Goal: Transaction & Acquisition: Purchase product/service

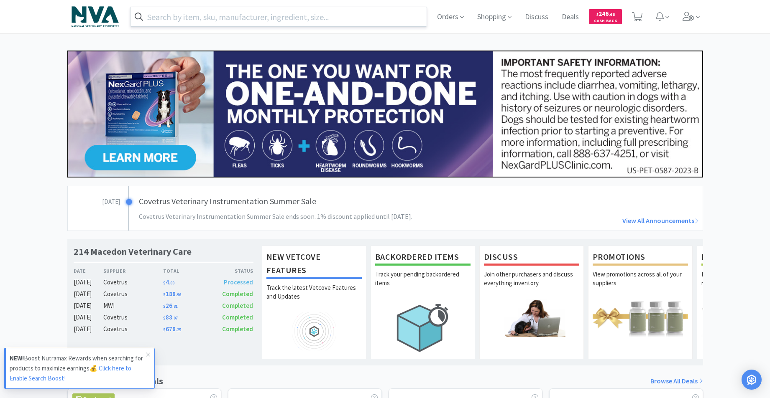
click at [179, 19] on input "text" at bounding box center [278, 16] width 296 height 19
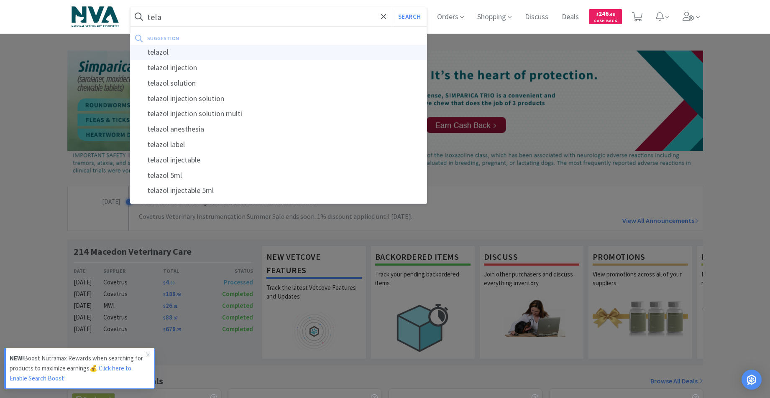
click at [157, 51] on div "telazol" at bounding box center [278, 52] width 296 height 15
type input "telazol"
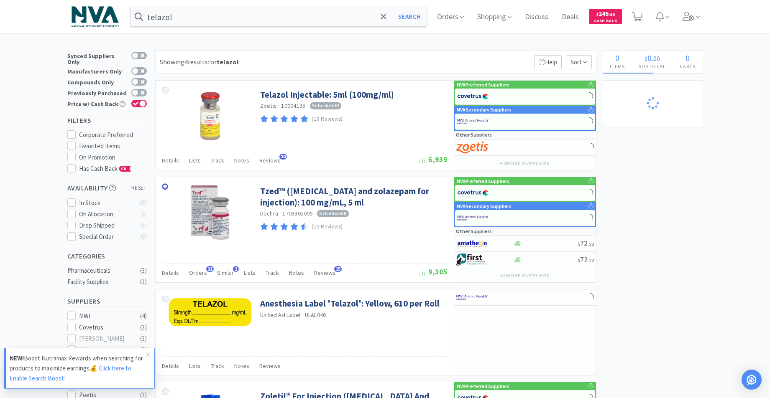
select select "1"
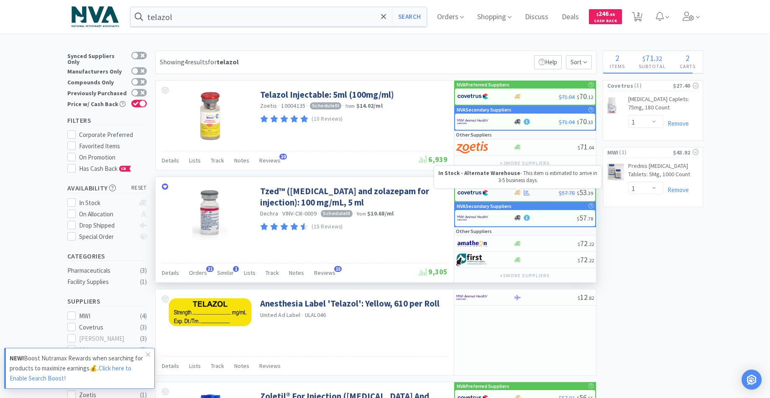
click at [516, 195] on icon at bounding box center [517, 193] width 6 height 6
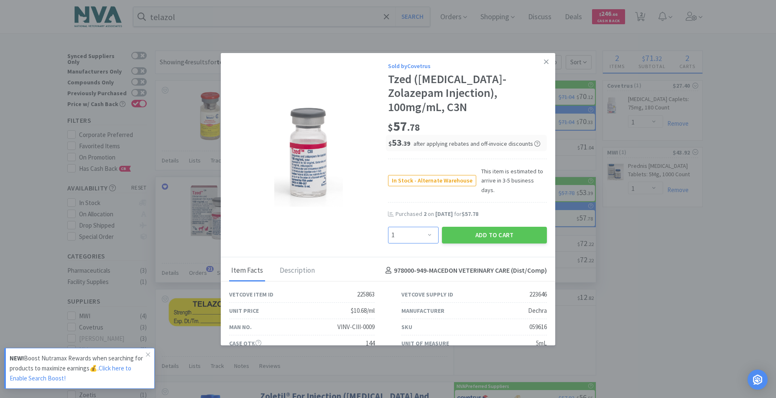
click at [426, 227] on select "Enter Quantity 1 2 3 4 5 6 7 8 9 10 11 12 13 14 15 16 17 18 19 20 Enter Quantity" at bounding box center [413, 235] width 51 height 17
select select "2"
click at [388, 227] on select "Enter Quantity 1 2 3 4 5 6 7 8 9 10 11 12 13 14 15 16 17 18 19 20 Enter Quantity" at bounding box center [413, 235] width 51 height 17
click at [473, 227] on button "Add to Cart" at bounding box center [494, 235] width 105 height 17
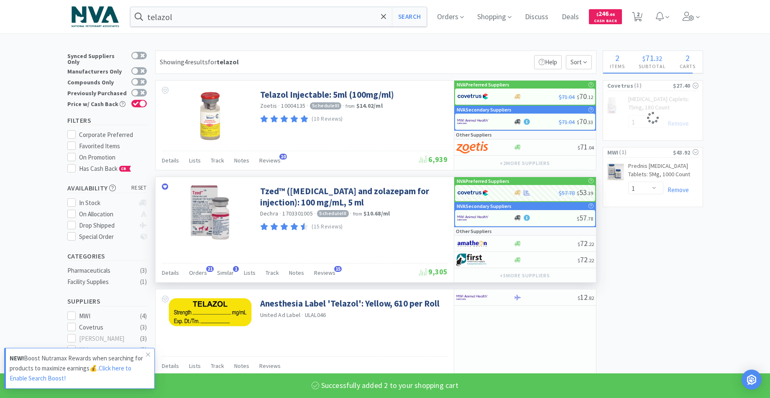
select select "2"
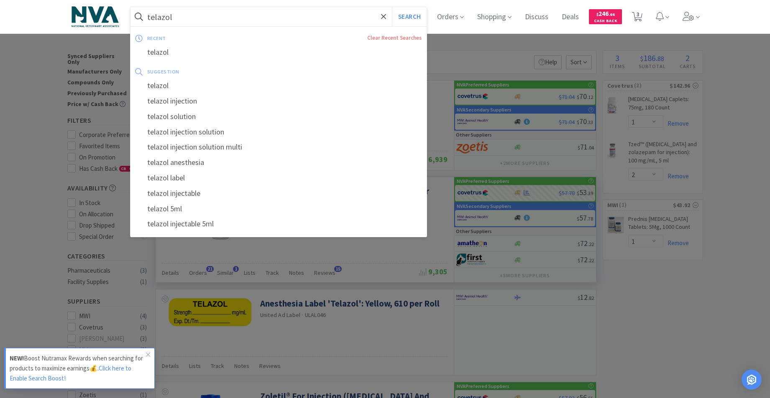
click at [235, 12] on input "telazol" at bounding box center [278, 16] width 296 height 19
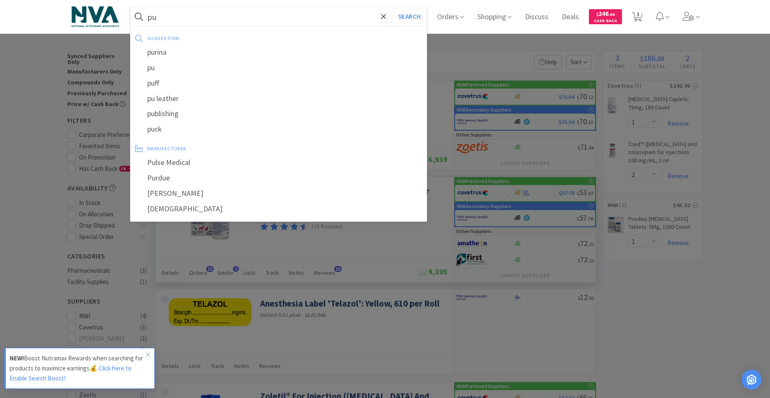
type input "p"
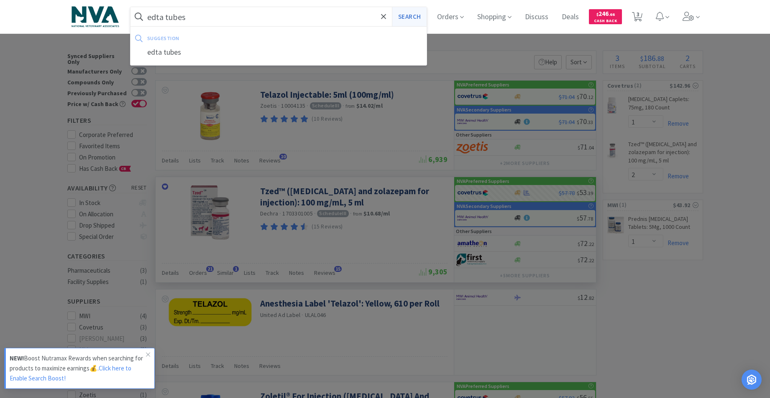
type input "edta tubes"
click at [407, 16] on button "Search" at bounding box center [409, 16] width 35 height 19
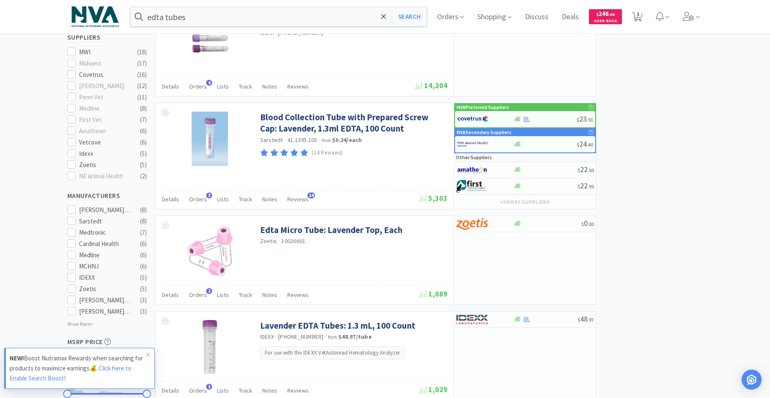
scroll to position [338, 0]
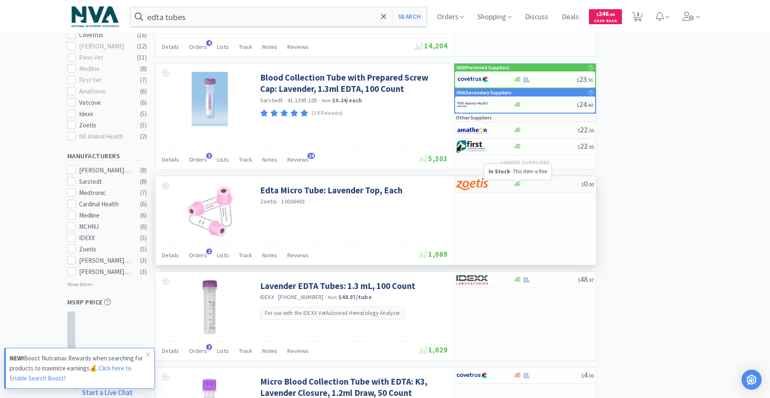
click at [515, 184] on icon at bounding box center [517, 184] width 6 height 5
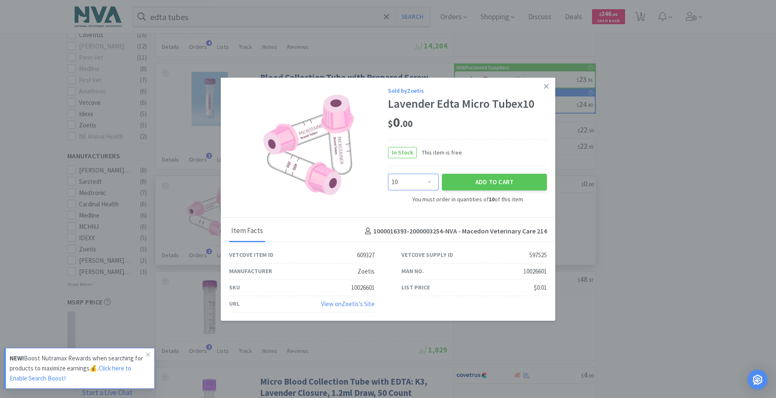
click at [430, 181] on select "Enter Quantity 10 20 30 40 50 60 70 80 90 100 110 120 130 140 150 160 170 180 1…" at bounding box center [413, 182] width 51 height 17
select select "20"
click at [388, 174] on select "Enter Quantity 10 20 30 40 50 60 70 80 90 100 110 120 130 140 150 160 170 180 1…" at bounding box center [413, 182] width 51 height 17
click at [494, 181] on button "Add to Cart" at bounding box center [494, 182] width 105 height 17
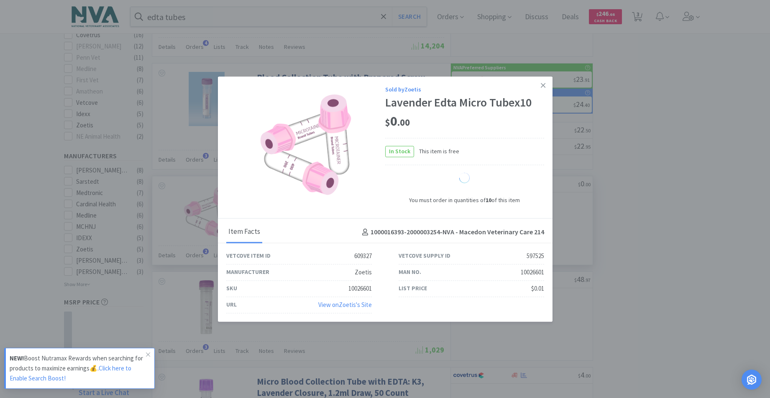
select select "20"
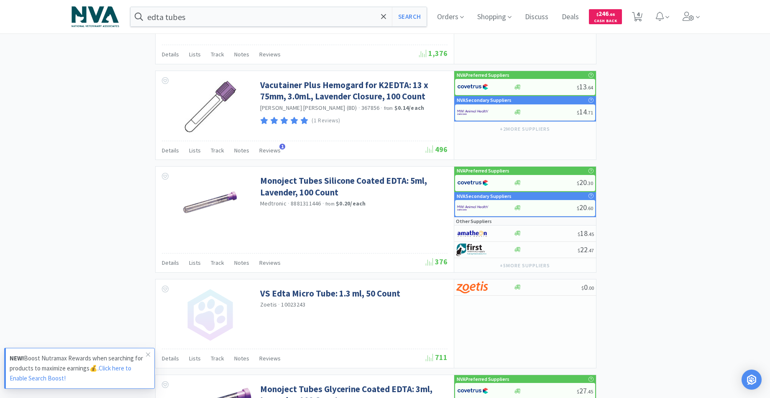
scroll to position [1259, 0]
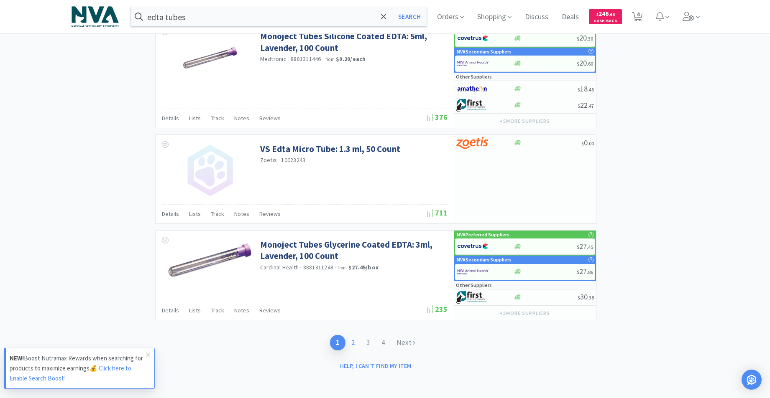
click at [352, 342] on link "2" at bounding box center [352, 342] width 15 height 15
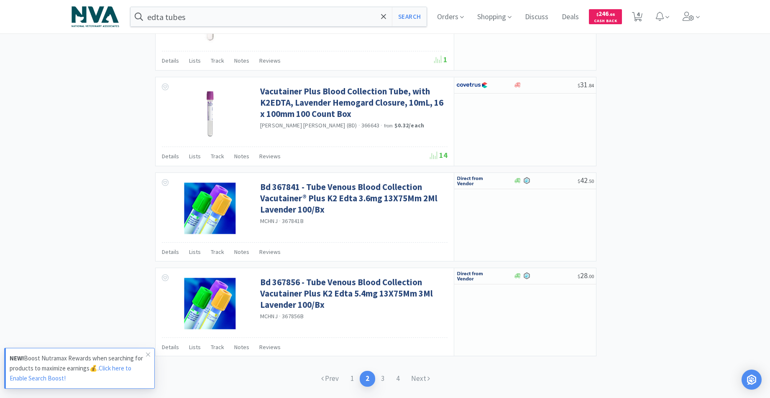
scroll to position [1192, 0]
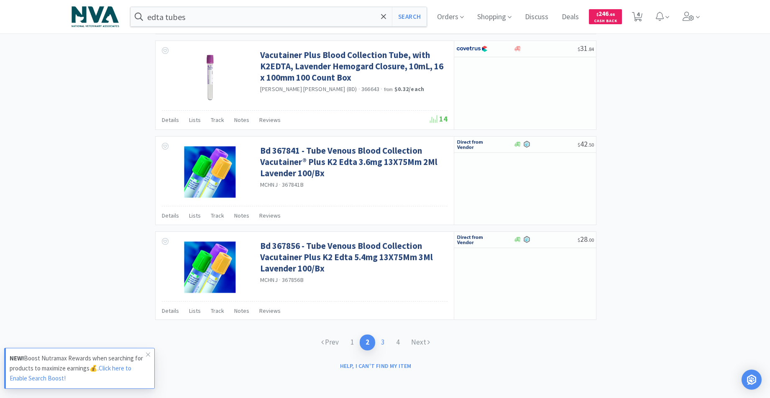
click at [383, 341] on link "3" at bounding box center [382, 342] width 15 height 15
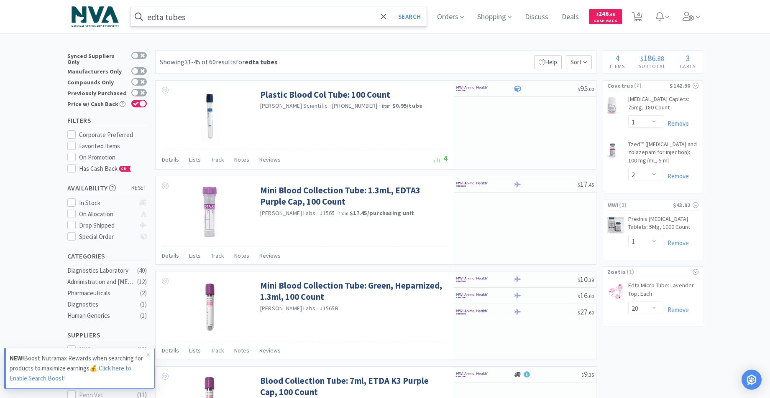
click at [217, 16] on input "edta tubes" at bounding box center [278, 16] width 296 height 19
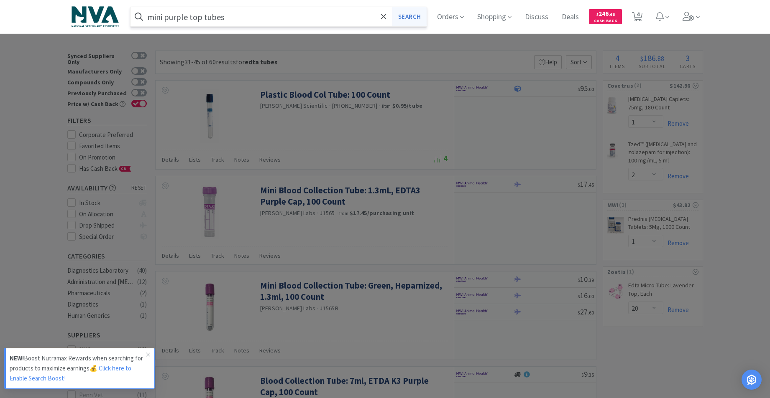
type input "mini purple top tubes"
click at [413, 15] on button "Search" at bounding box center [409, 16] width 35 height 19
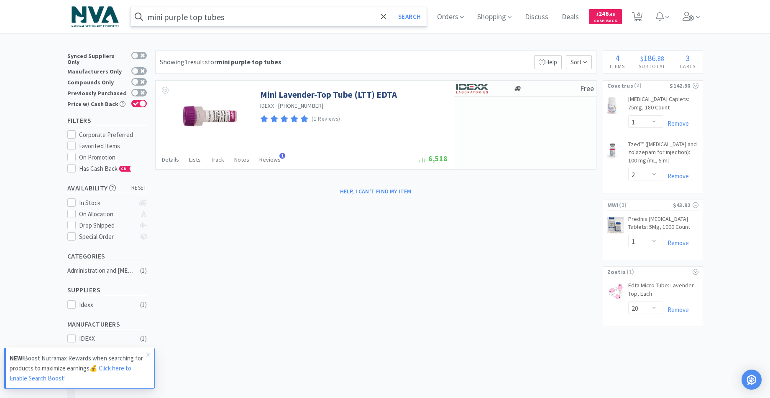
click at [270, 18] on input "mini purple top tubes" at bounding box center [278, 16] width 296 height 19
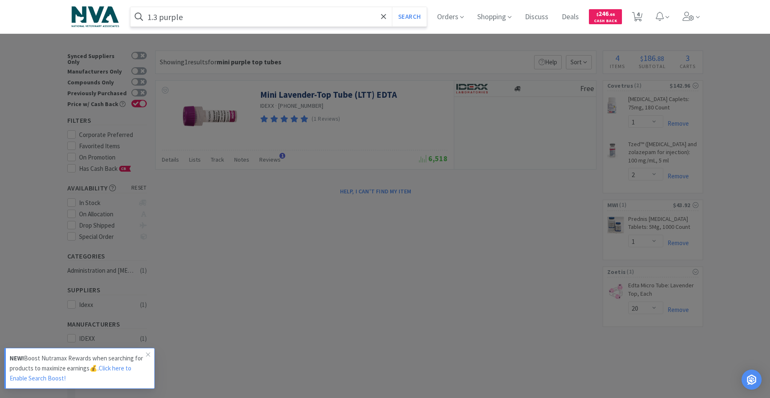
type input "1.3 purple"
click at [392, 7] on button "Search" at bounding box center [409, 16] width 35 height 19
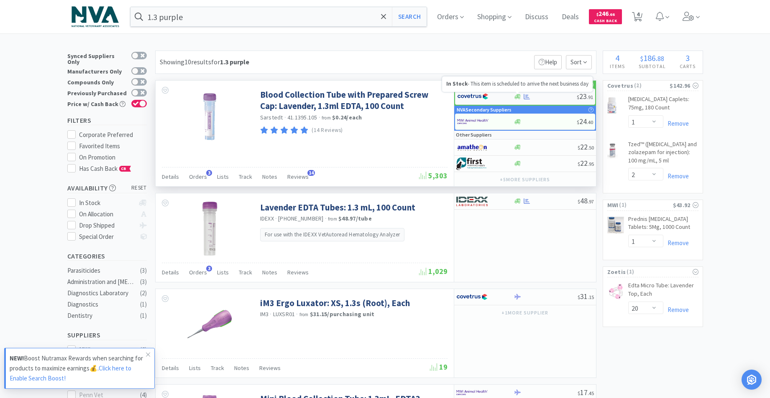
click at [519, 96] on icon at bounding box center [517, 97] width 6 height 6
select select "1"
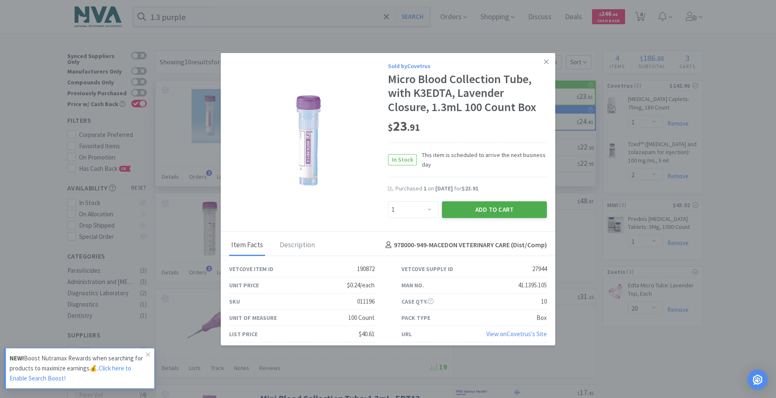
click at [494, 209] on button "Add to Cart" at bounding box center [494, 210] width 105 height 17
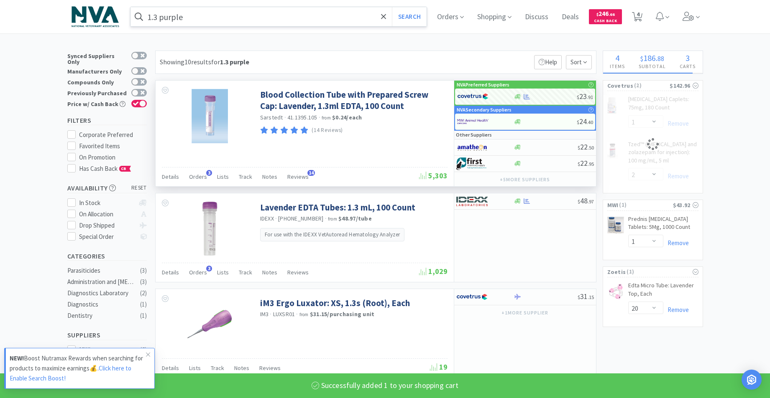
select select "1"
select select "2"
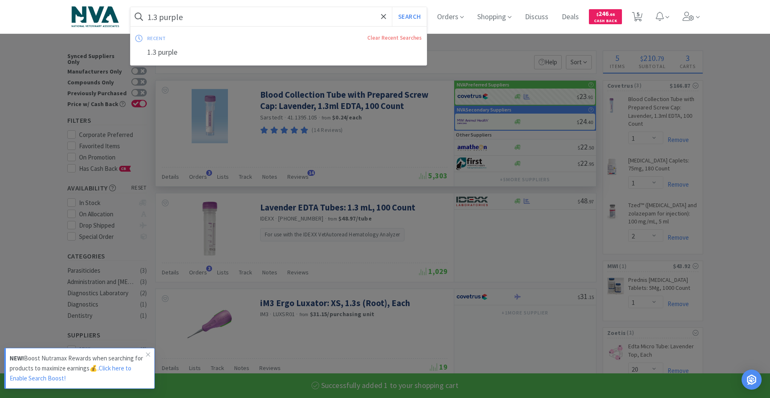
click at [225, 17] on input "1.3 purple" at bounding box center [278, 16] width 296 height 19
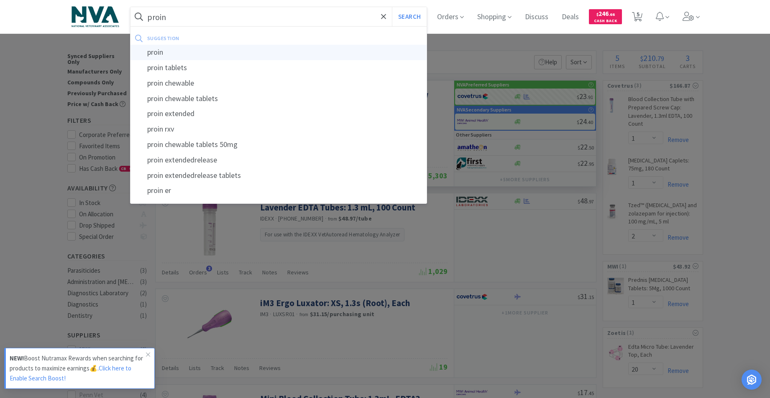
type input "proin"
click at [166, 54] on div "proin" at bounding box center [278, 52] width 296 height 15
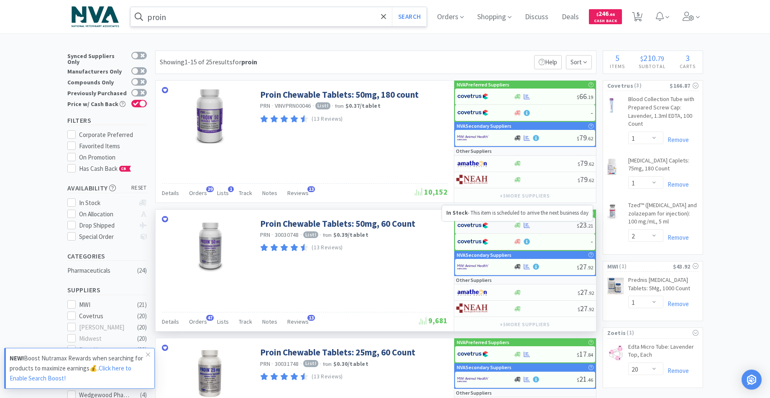
click at [518, 224] on icon at bounding box center [517, 225] width 6 height 5
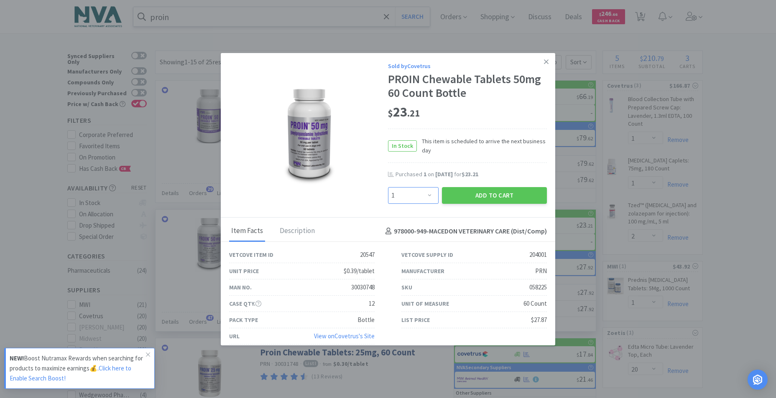
click at [426, 193] on select "Enter Quantity 1 2 3 4 5 6 7 8 9 10 11 12 13 14 15 16 17 18 19 20 Enter Quantity" at bounding box center [413, 195] width 51 height 17
select select "3"
click at [388, 187] on select "Enter Quantity 1 2 3 4 5 6 7 8 9 10 11 12 13 14 15 16 17 18 19 20 Enter Quantity" at bounding box center [413, 195] width 51 height 17
click at [472, 194] on button "Add to Cart" at bounding box center [494, 195] width 105 height 17
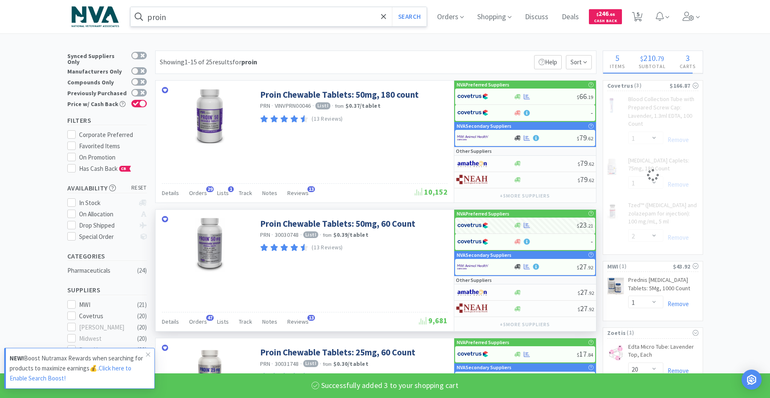
select select "3"
select select "2"
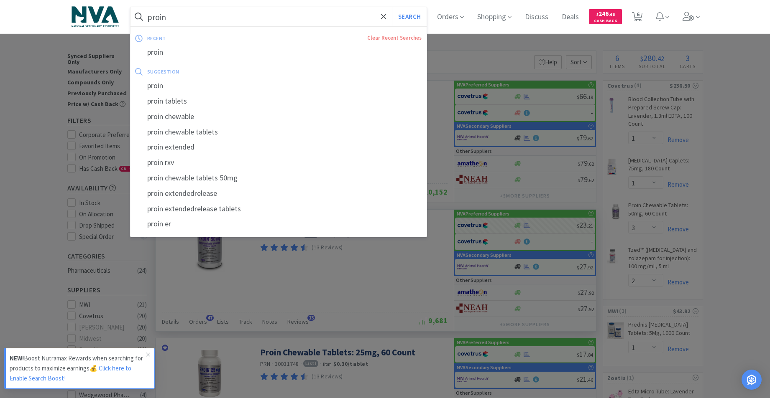
click at [243, 9] on input "proin" at bounding box center [278, 16] width 296 height 19
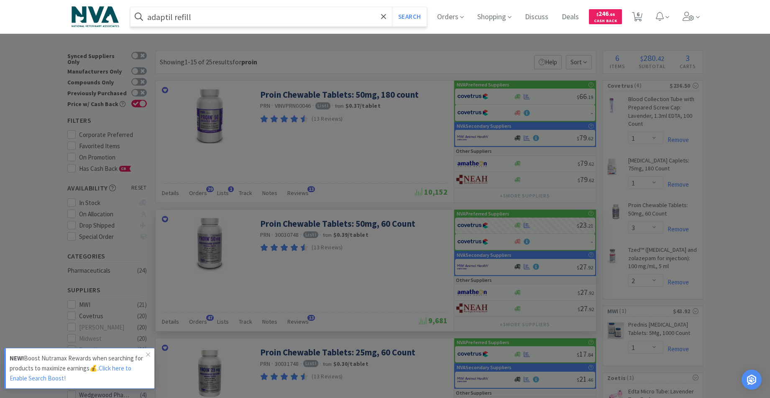
type input "adaptil refill"
click at [392, 7] on button "Search" at bounding box center [409, 16] width 35 height 19
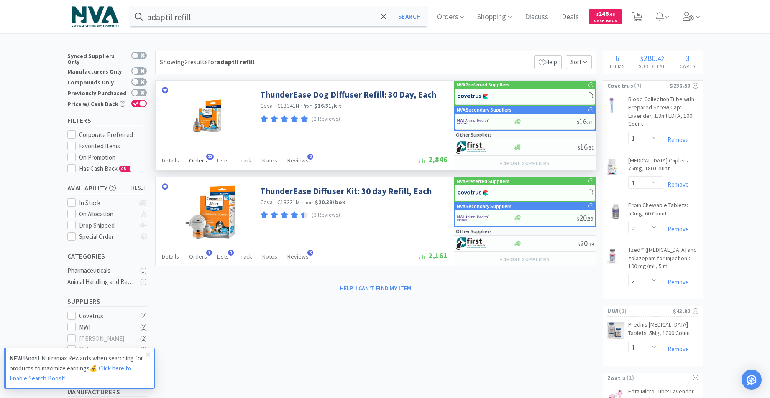
click at [200, 159] on span "Orders" at bounding box center [198, 161] width 18 height 8
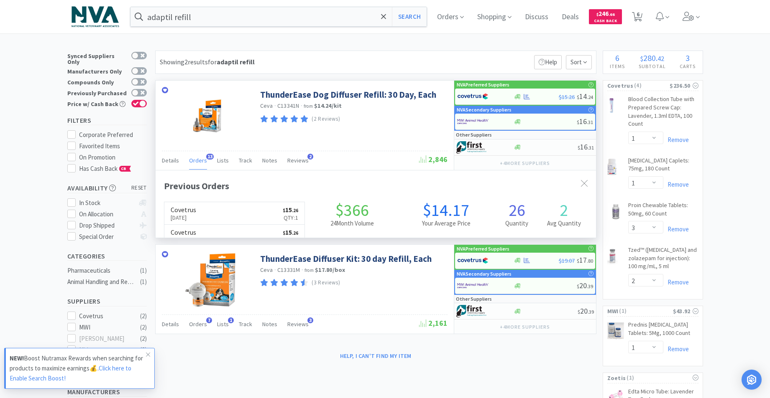
scroll to position [224, 440]
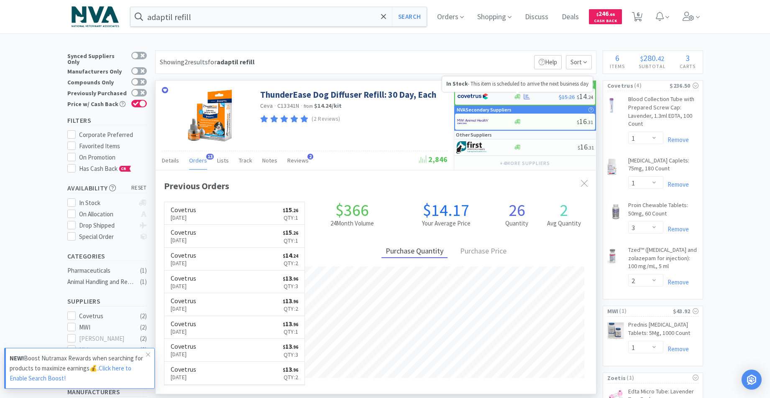
click at [516, 97] on icon at bounding box center [517, 96] width 6 height 5
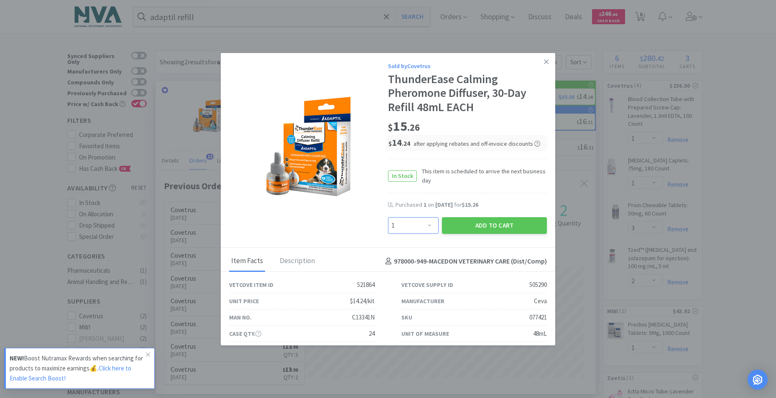
click at [425, 226] on select "Enter Quantity 1 2 3 4 5 6 7 8 9 10 11 12 13 14 15 16 17 18 19 20 Enter Quantity" at bounding box center [413, 225] width 51 height 17
select select "2"
click at [388, 217] on select "Enter Quantity 1 2 3 4 5 6 7 8 9 10 11 12 13 14 15 16 17 18 19 20 Enter Quantity" at bounding box center [413, 225] width 51 height 17
click at [484, 227] on button "Add to Cart" at bounding box center [494, 225] width 105 height 17
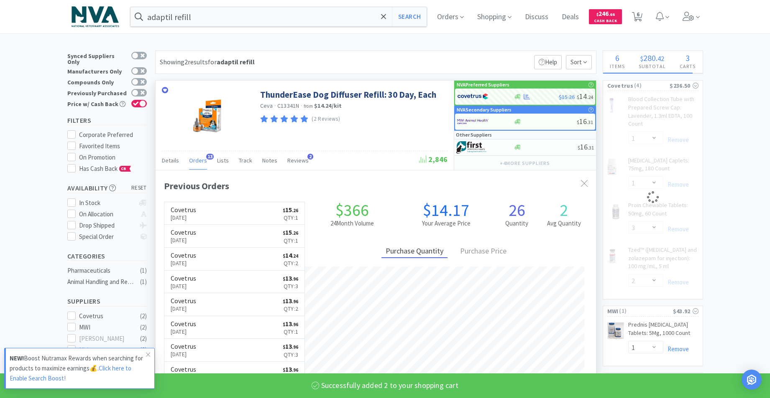
select select "2"
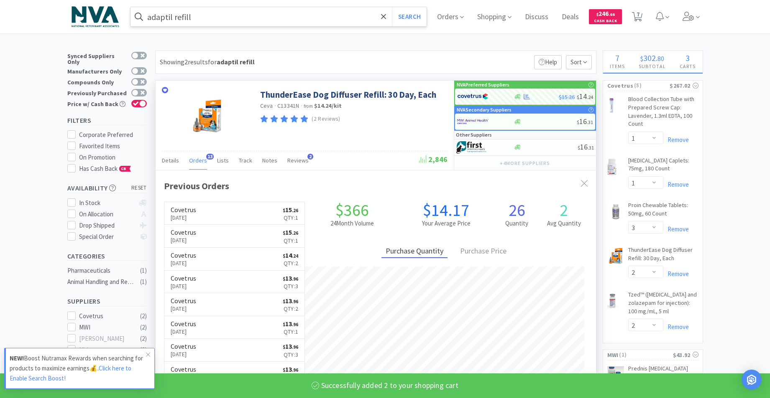
click at [273, 19] on input "adaptil refill" at bounding box center [278, 16] width 296 height 19
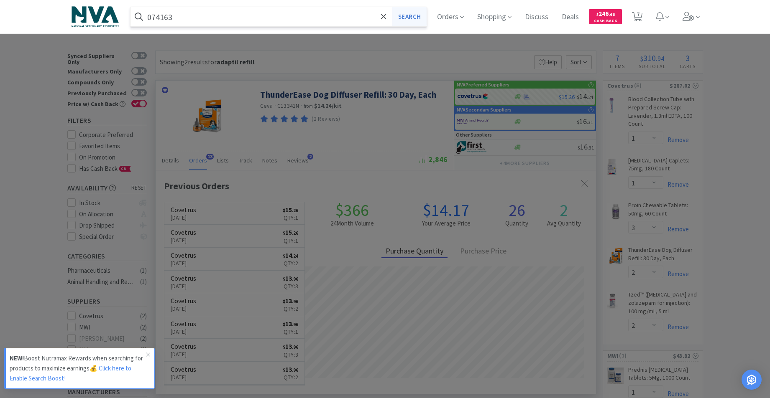
type input "074163"
click at [414, 18] on button "Search" at bounding box center [409, 16] width 35 height 19
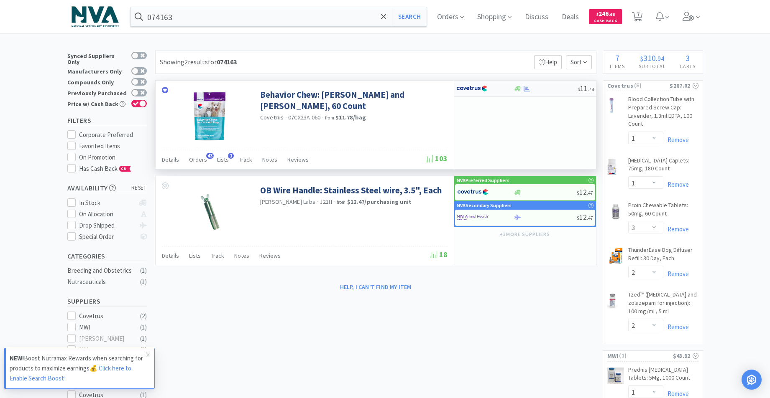
click at [516, 92] on div "$ 11 . 78" at bounding box center [525, 89] width 142 height 16
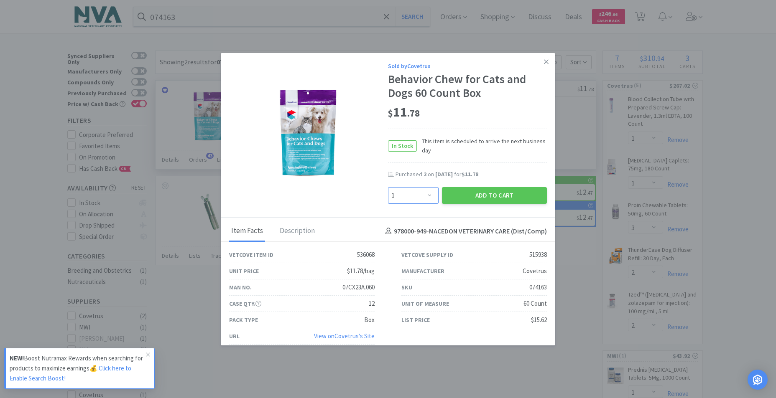
drag, startPoint x: 427, startPoint y: 196, endPoint x: 424, endPoint y: 191, distance: 4.9
click at [427, 196] on select "Enter Quantity 1 2 3 4 5 6 7 8 9 10 11 12 13 14 15 16 17 18 19 20 Enter Quantity" at bounding box center [413, 195] width 51 height 17
select select "2"
click at [388, 187] on select "Enter Quantity 1 2 3 4 5 6 7 8 9 10 11 12 13 14 15 16 17 18 19 20 Enter Quantity" at bounding box center [413, 195] width 51 height 17
click at [493, 192] on button "Add to Cart" at bounding box center [494, 195] width 105 height 17
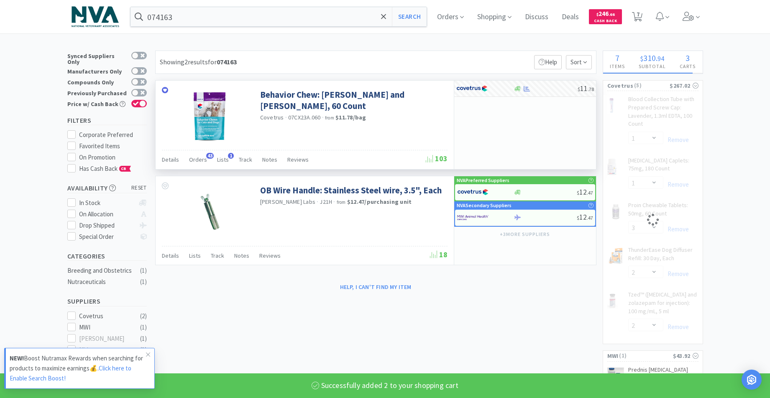
select select "2"
select select "1"
select select "3"
select select "2"
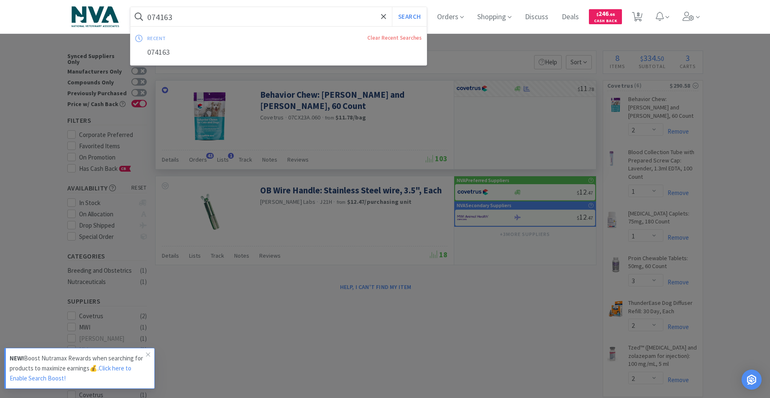
click at [223, 18] on input "074163" at bounding box center [278, 16] width 296 height 19
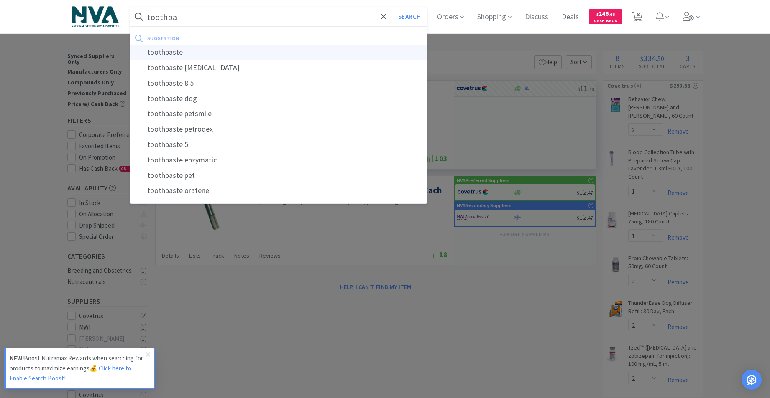
click at [158, 54] on div "toothpaste" at bounding box center [278, 52] width 296 height 15
type input "toothpaste"
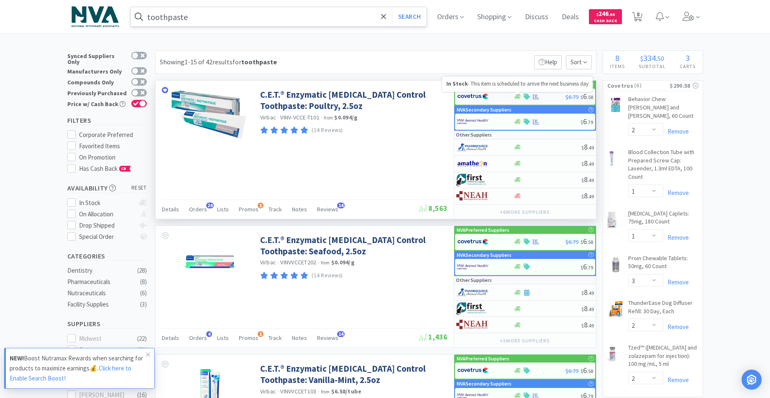
click at [517, 98] on icon at bounding box center [517, 96] width 6 height 5
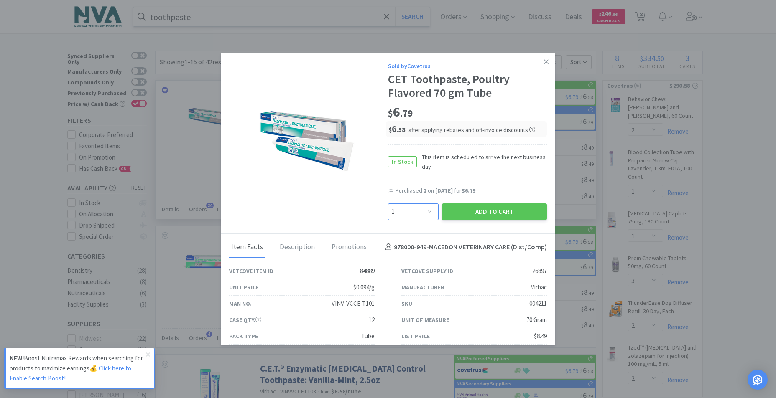
click at [426, 212] on select "Enter Quantity 1 2 3 4 5 6 7 8 9 10 11 12 13 14 15 16 17 18 19 20 Enter Quantity" at bounding box center [413, 212] width 51 height 17
select select "2"
click at [388, 204] on select "Enter Quantity 1 2 3 4 5 6 7 8 9 10 11 12 13 14 15 16 17 18 19 20 Enter Quantity" at bounding box center [413, 212] width 51 height 17
click at [473, 216] on button "Add to Cart" at bounding box center [494, 212] width 105 height 17
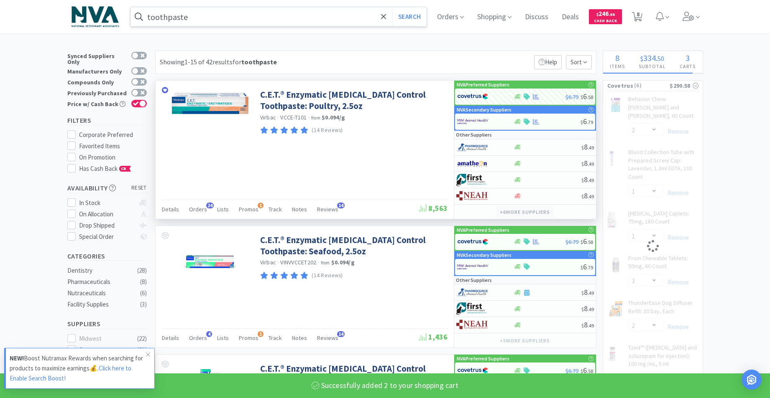
select select "2"
select select "1"
select select "3"
select select "2"
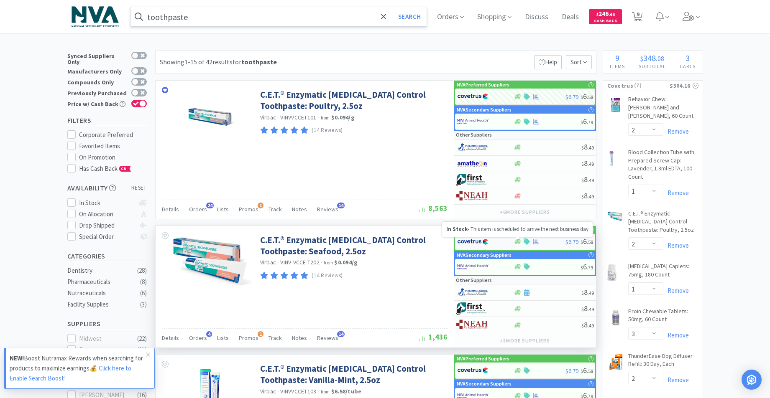
click at [517, 242] on icon at bounding box center [517, 242] width 6 height 5
select select "1"
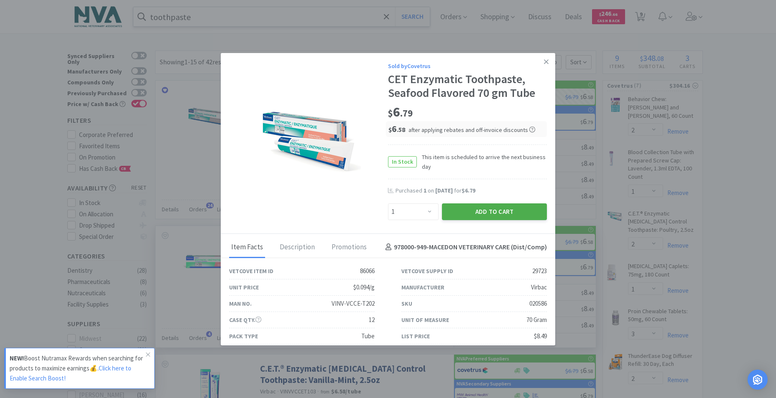
click at [482, 212] on button "Add to Cart" at bounding box center [494, 212] width 105 height 17
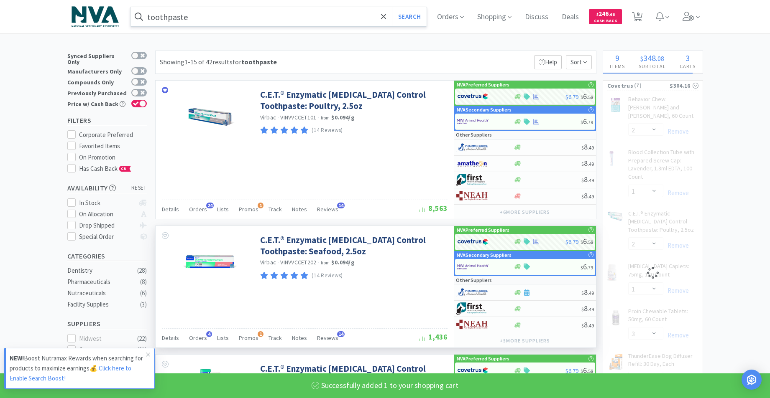
select select "1"
select select "3"
select select "2"
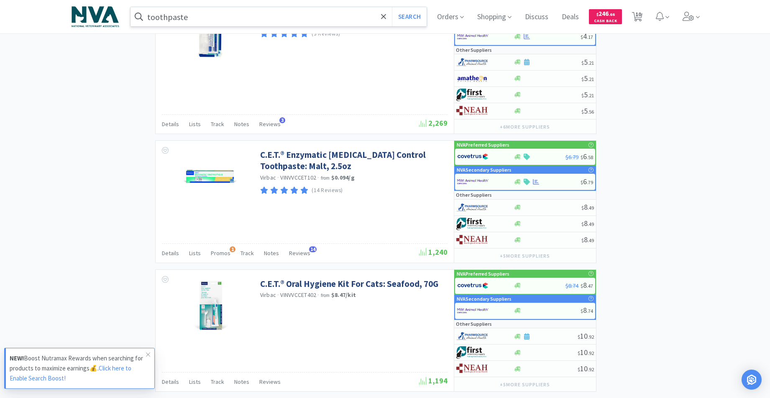
scroll to position [929, 0]
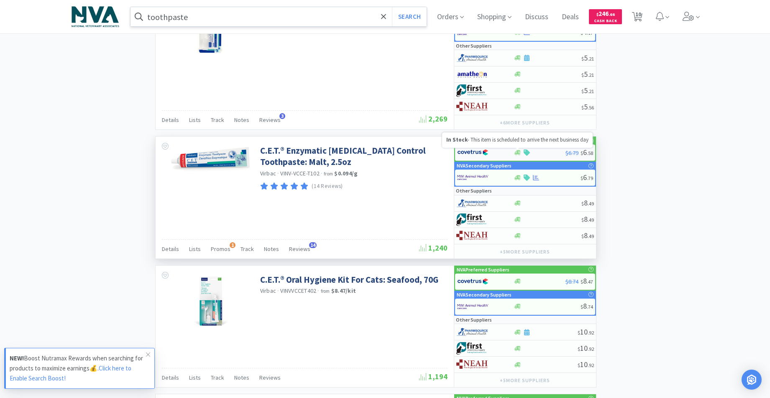
click at [516, 153] on icon at bounding box center [517, 152] width 6 height 5
select select "1"
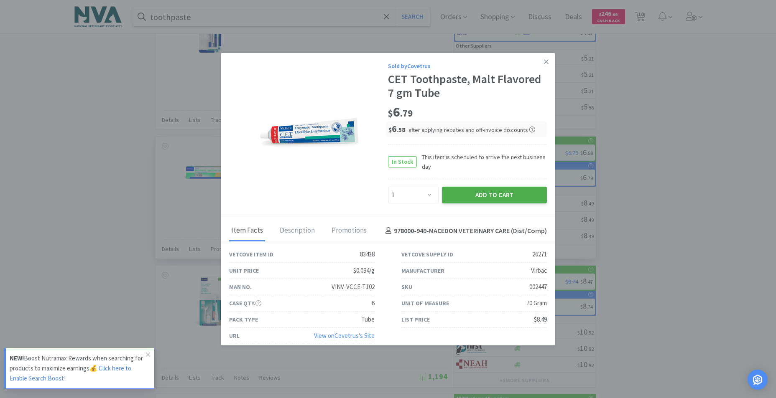
click at [485, 199] on button "Add to Cart" at bounding box center [494, 195] width 105 height 17
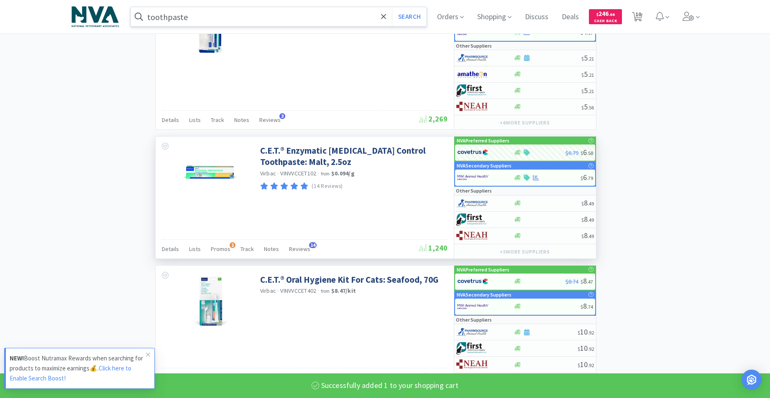
select select "1"
select select "2"
select select "1"
select select "3"
select select "2"
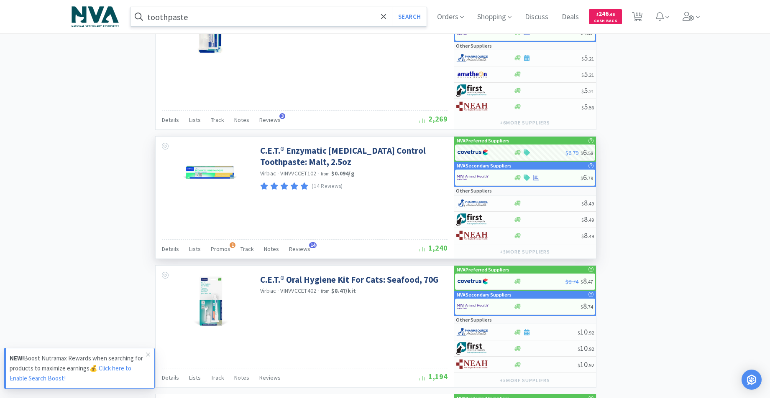
click at [241, 17] on input "toothpaste" at bounding box center [278, 16] width 296 height 19
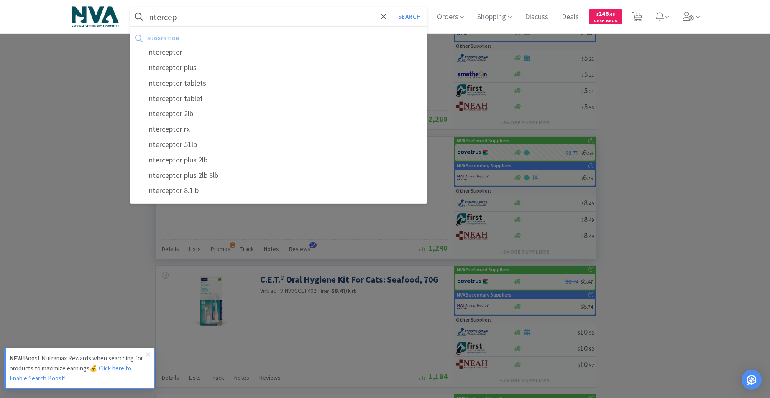
click at [199, 68] on div "interceptor plus" at bounding box center [278, 67] width 296 height 15
type input "interceptor plus"
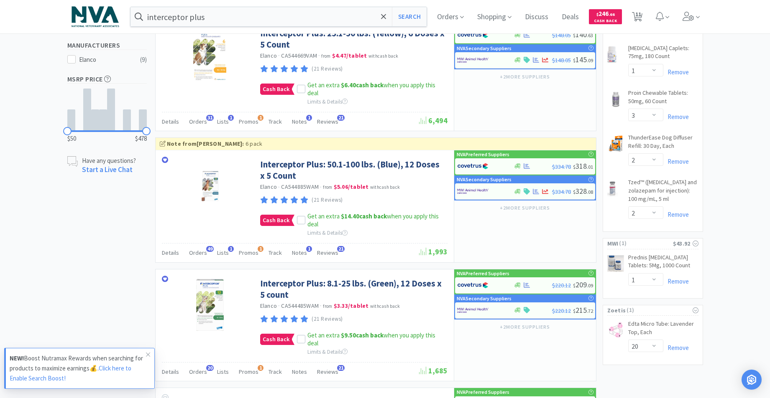
scroll to position [328, 0]
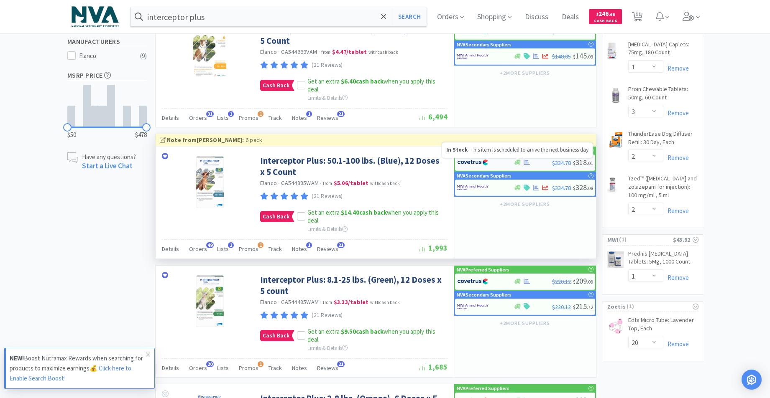
click at [516, 163] on icon at bounding box center [517, 162] width 6 height 5
select select "1"
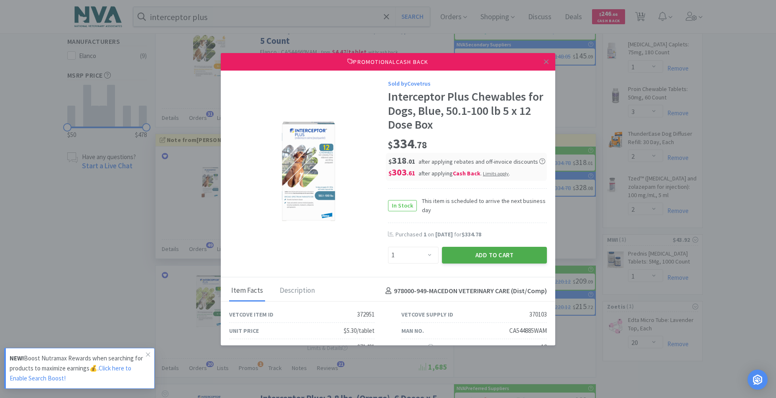
click at [501, 251] on button "Add to Cart" at bounding box center [494, 255] width 105 height 17
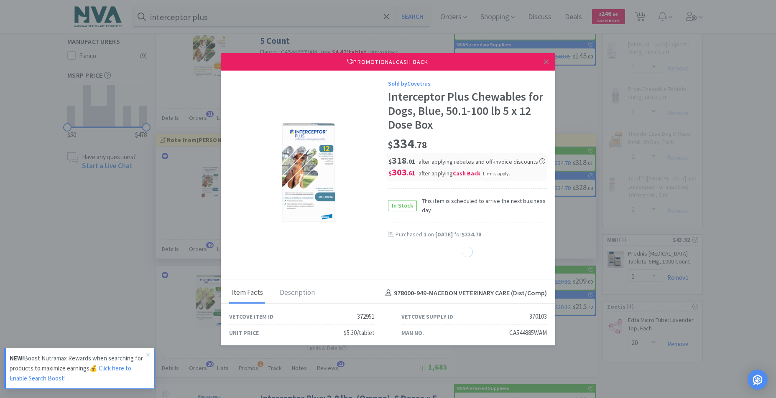
select select "1"
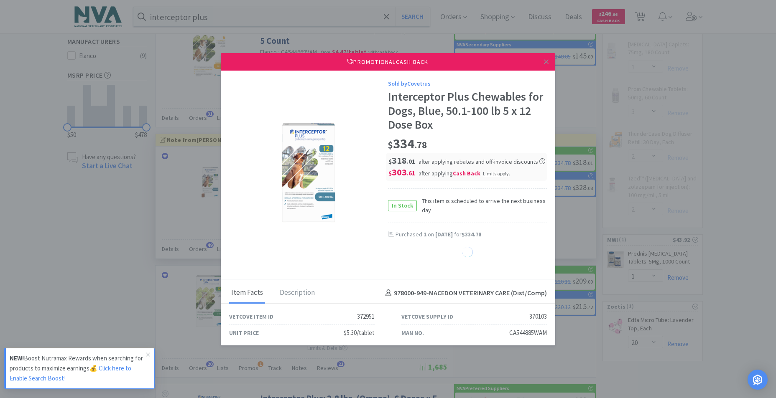
select select "1"
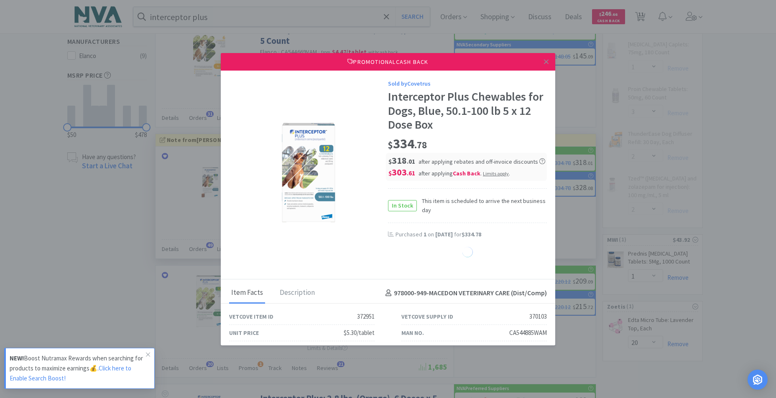
select select "1"
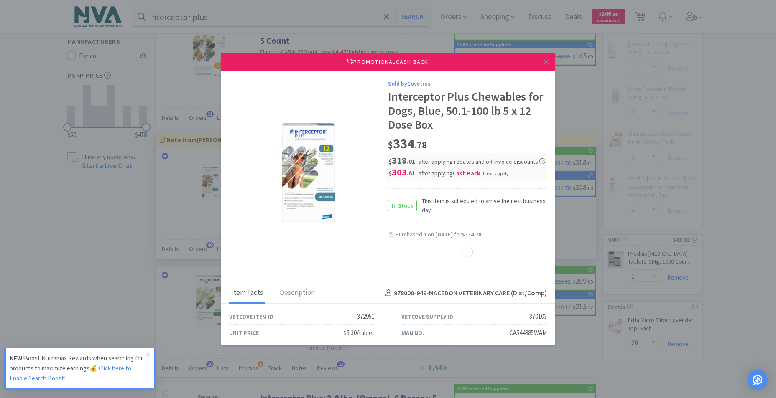
select select "1"
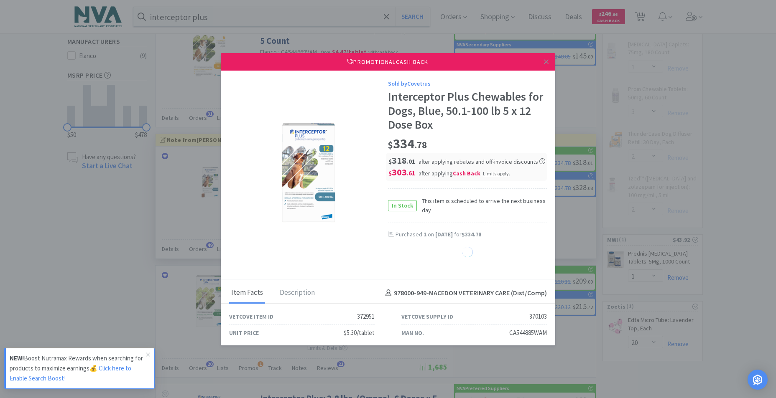
select select "1"
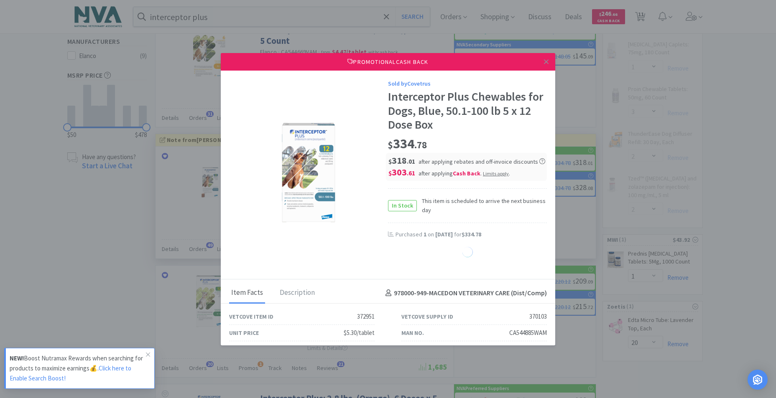
select select "1"
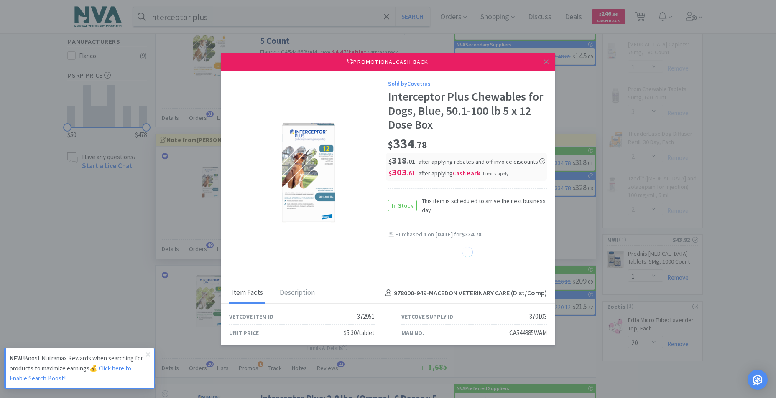
select select "1"
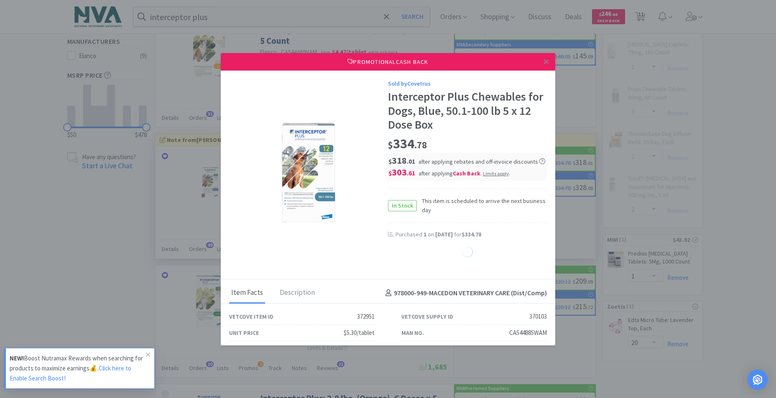
select select "1"
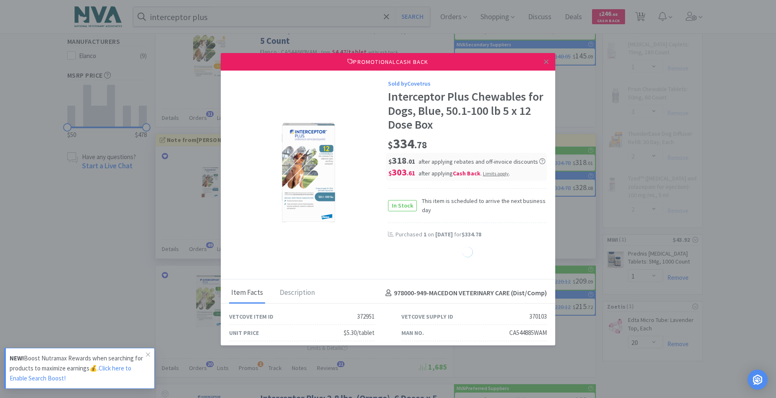
select select "1"
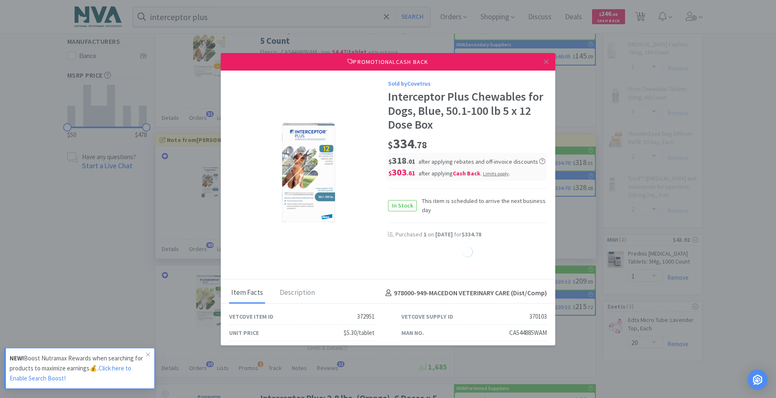
select select "1"
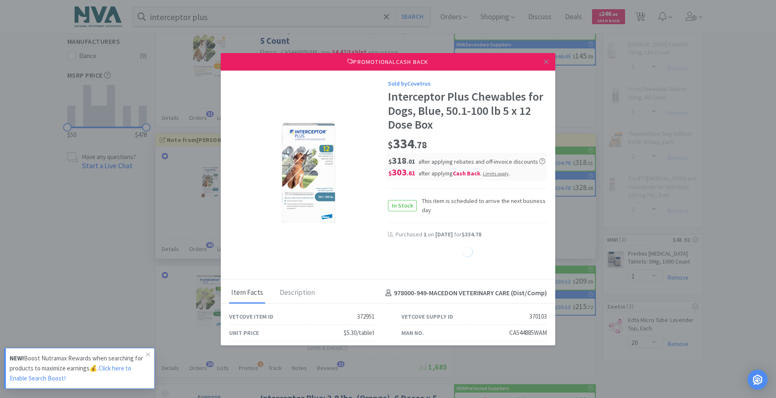
select select "1"
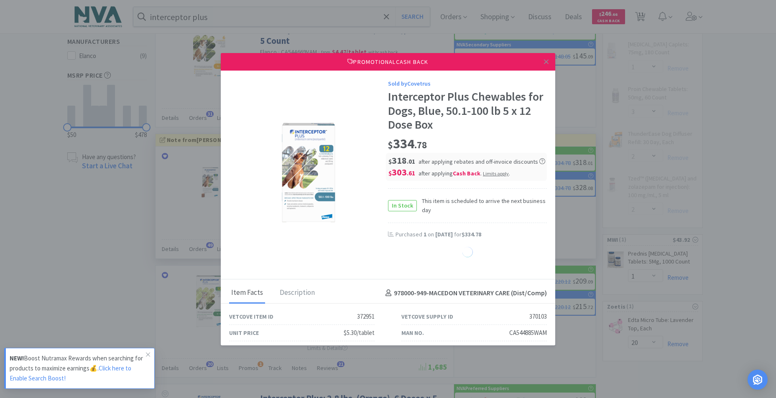
select select "1"
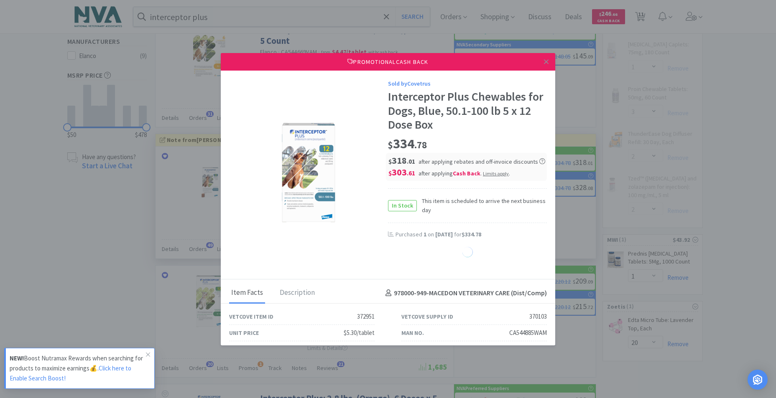
select select "1"
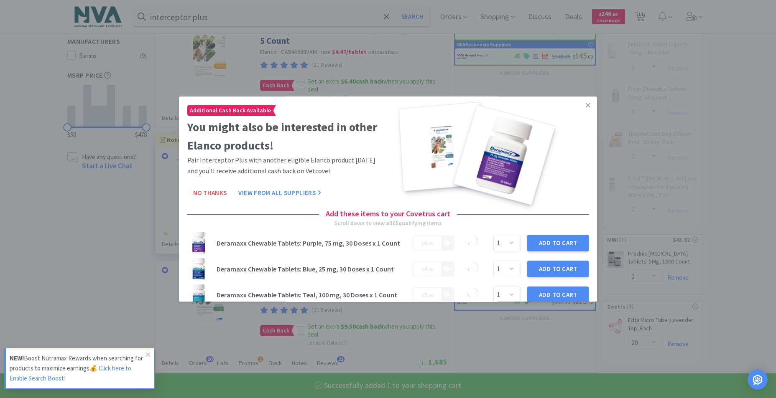
select select "1"
select select "3"
select select "2"
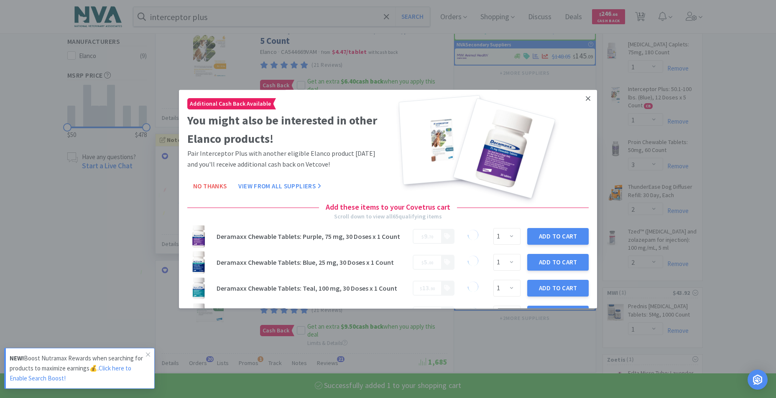
click at [586, 99] on icon at bounding box center [588, 99] width 5 height 8
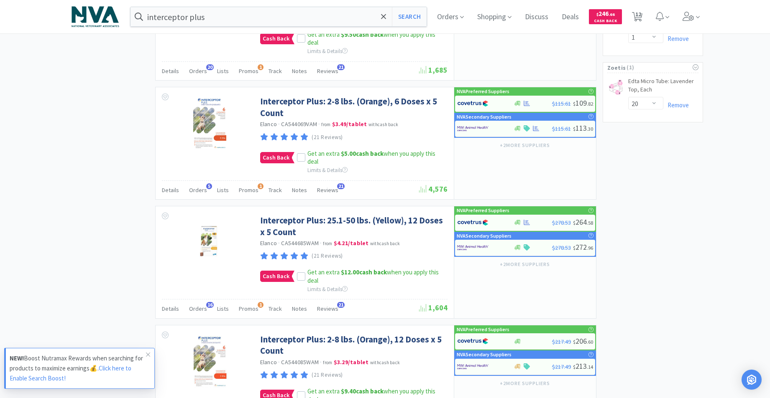
scroll to position [622, 0]
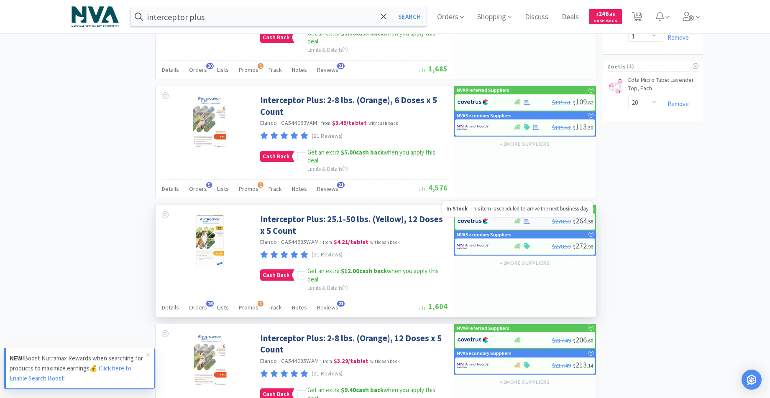
click at [517, 219] on icon at bounding box center [517, 221] width 6 height 6
select select "1"
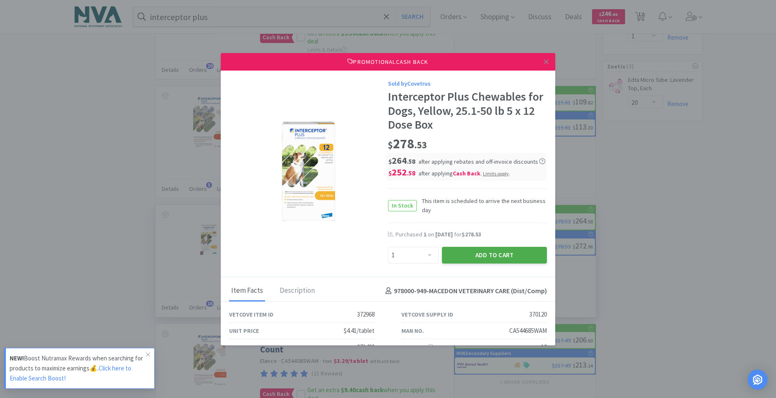
click at [479, 256] on button "Add to Cart" at bounding box center [494, 255] width 105 height 17
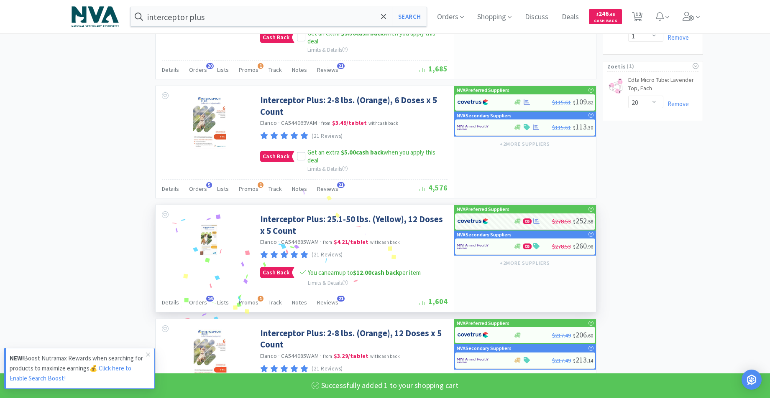
select select "1"
select select "3"
select select "2"
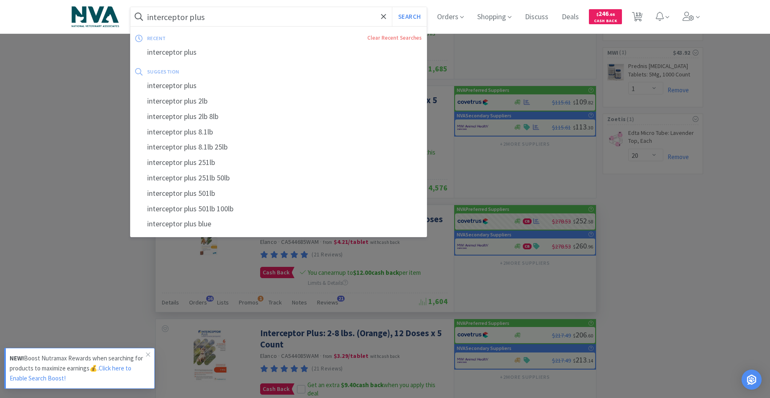
click at [319, 16] on input "interceptor plus" at bounding box center [278, 16] width 296 height 19
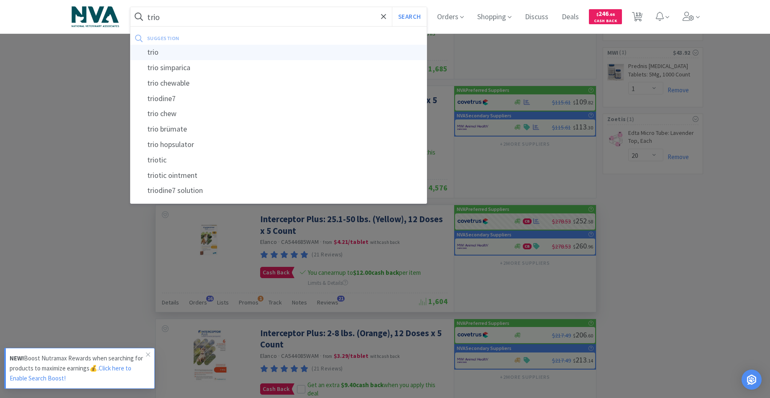
type input "trio"
click at [162, 49] on div "trio" at bounding box center [278, 52] width 296 height 15
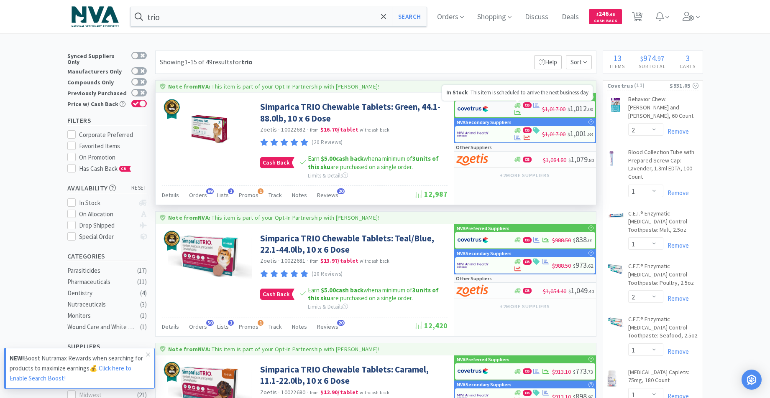
click at [516, 106] on icon at bounding box center [517, 105] width 6 height 5
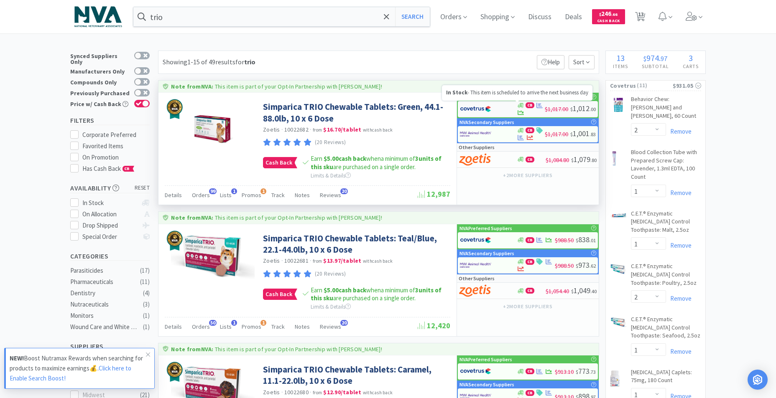
select select "2"
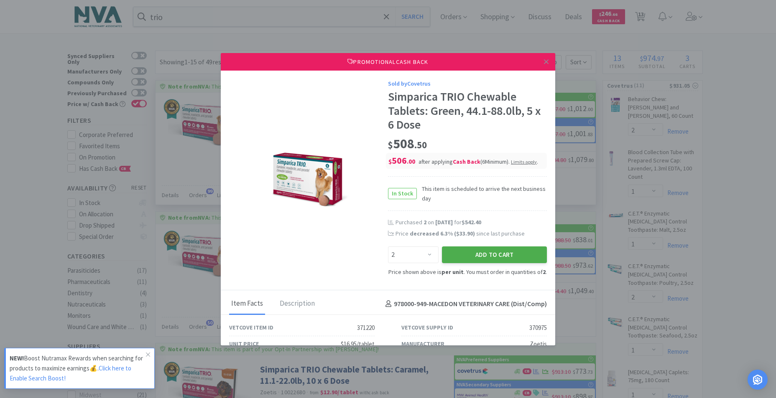
click at [489, 258] on button "Add to Cart" at bounding box center [494, 255] width 105 height 17
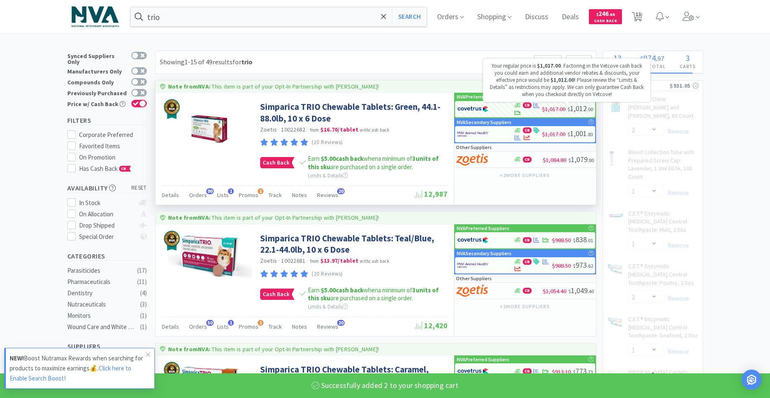
select select "2"
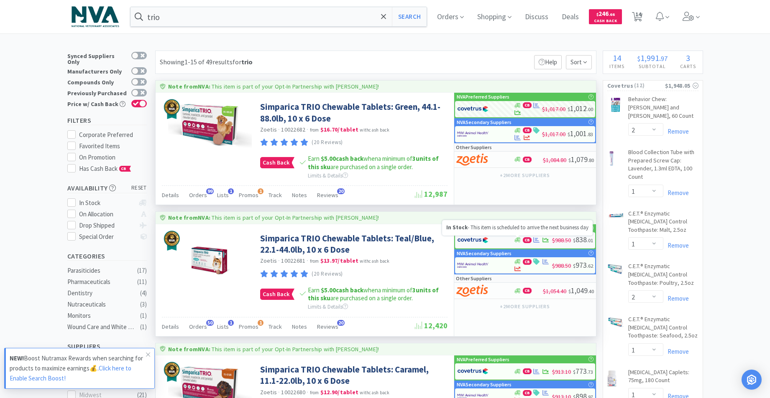
click at [515, 239] on icon at bounding box center [517, 240] width 6 height 6
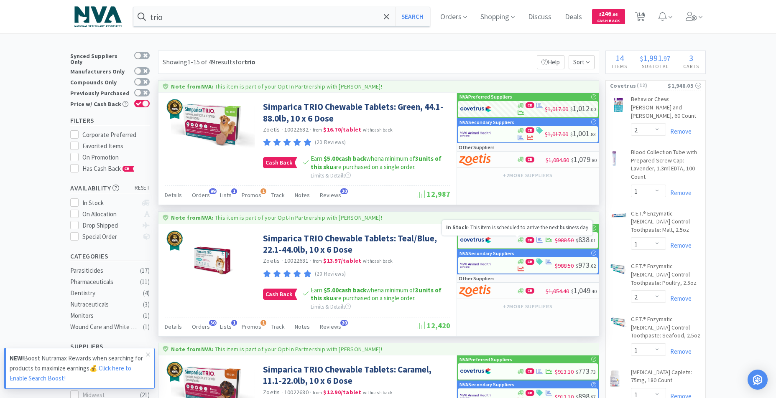
select select "2"
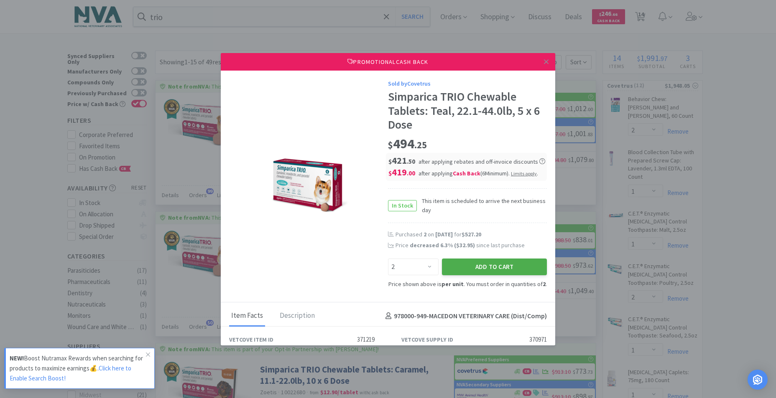
click at [503, 265] on button "Add to Cart" at bounding box center [494, 267] width 105 height 17
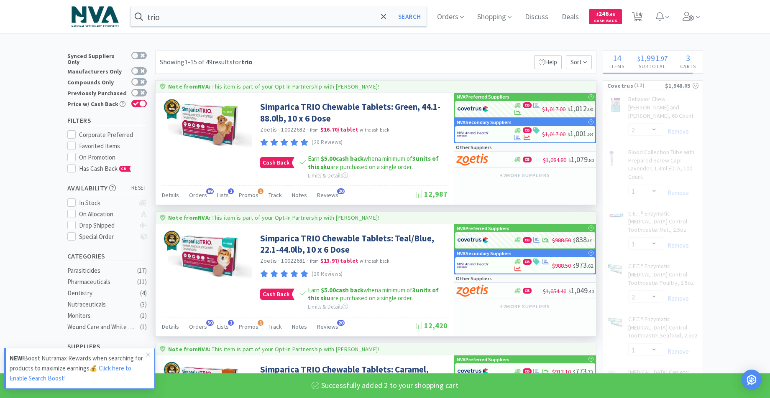
select select "2"
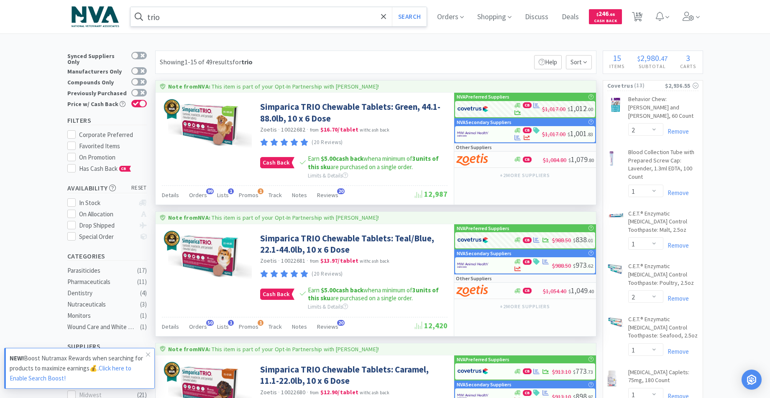
click at [199, 21] on input "trio" at bounding box center [278, 16] width 296 height 19
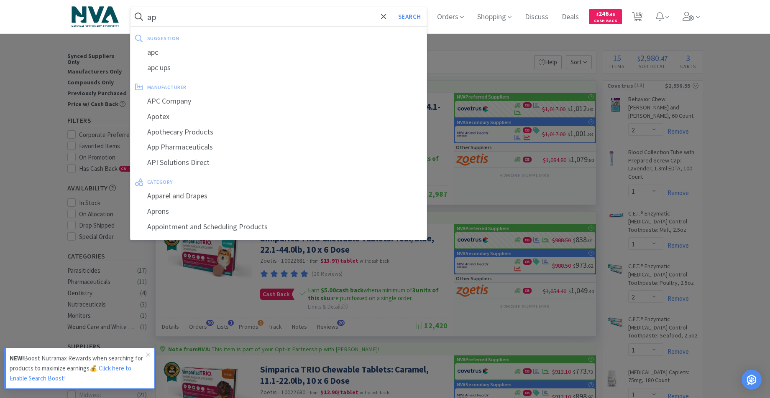
type input "a"
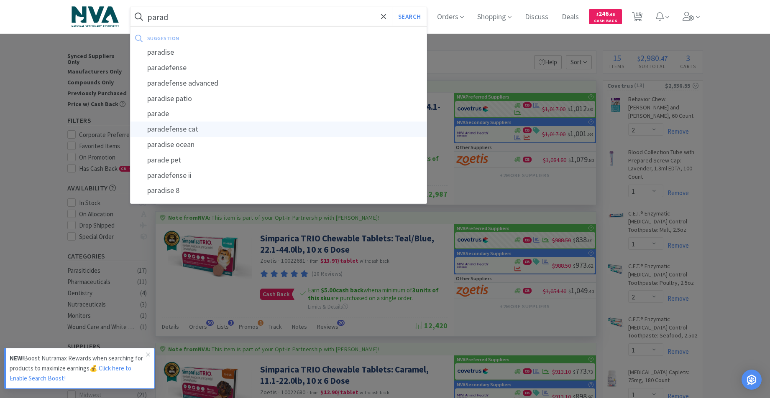
click at [216, 126] on div "paradefense cat" at bounding box center [278, 129] width 296 height 15
type input "paradefense cat"
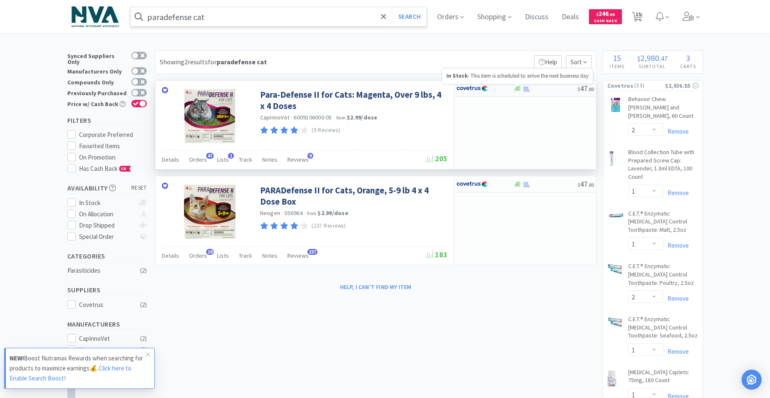
click at [518, 88] on icon at bounding box center [517, 89] width 6 height 6
select select "1"
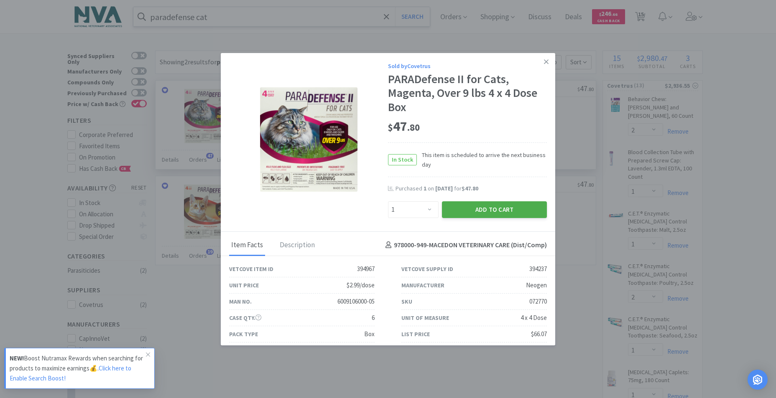
click at [473, 207] on button "Add to Cart" at bounding box center [494, 210] width 105 height 17
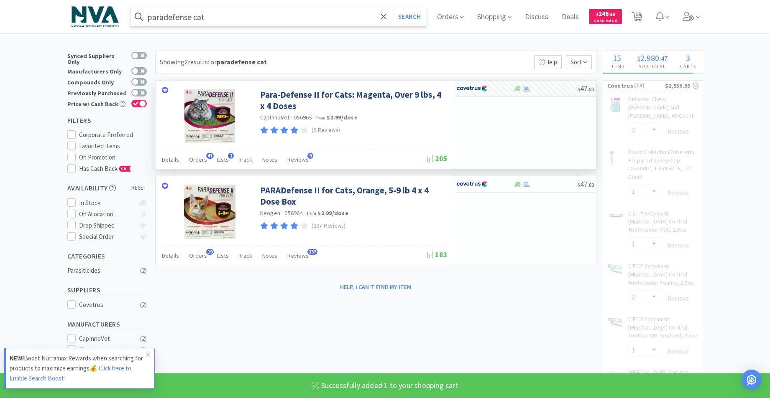
select select "1"
select select "3"
select select "2"
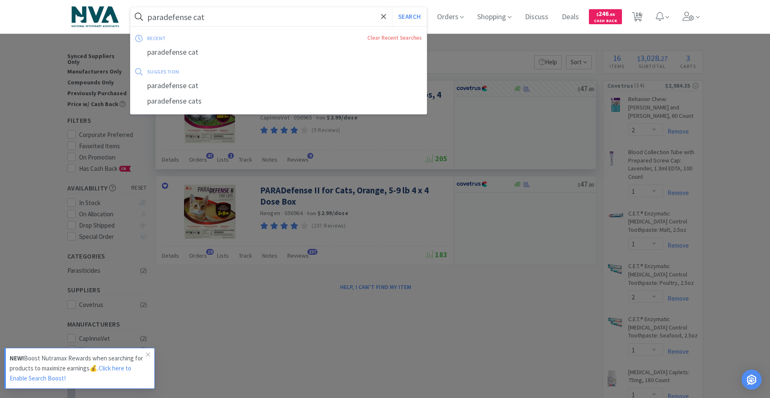
click at [238, 18] on input "paradefense cat" at bounding box center [278, 16] width 296 height 19
click at [218, 23] on input "paradefense cat" at bounding box center [278, 16] width 296 height 19
click at [214, 18] on input "paradefense cat" at bounding box center [278, 16] width 296 height 19
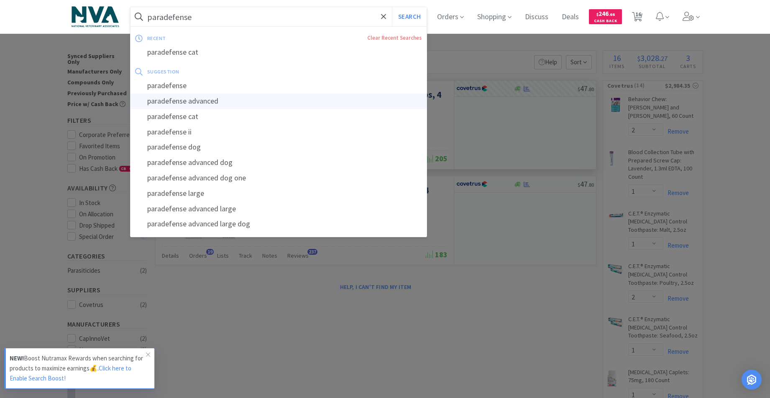
click at [197, 98] on div "paradefense advanced" at bounding box center [278, 101] width 296 height 15
type input "paradefense advanced"
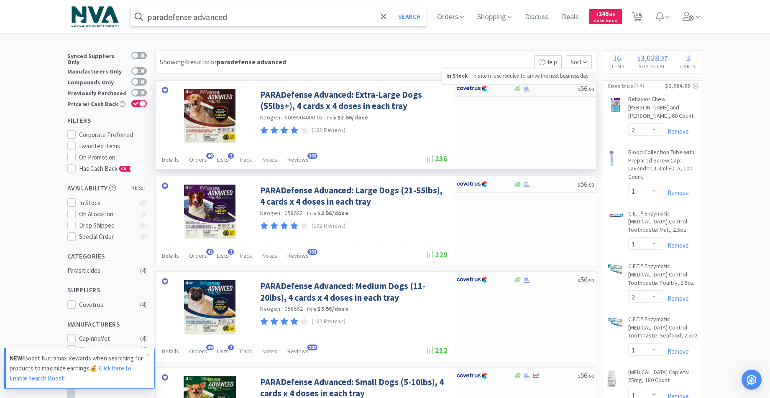
click at [518, 88] on icon at bounding box center [517, 88] width 6 height 5
select select "1"
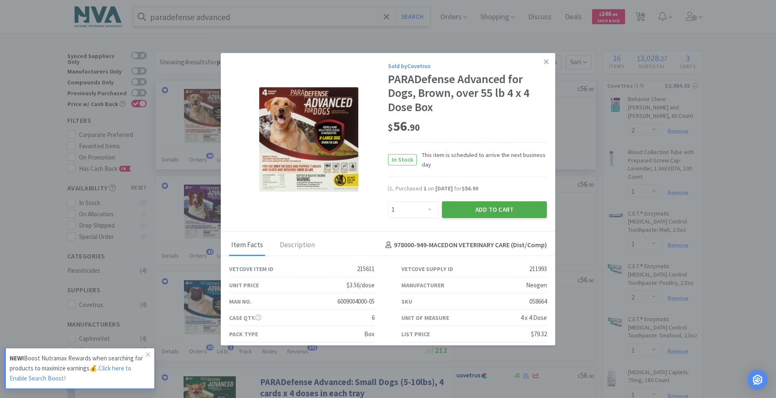
click at [475, 212] on button "Add to Cart" at bounding box center [494, 210] width 105 height 17
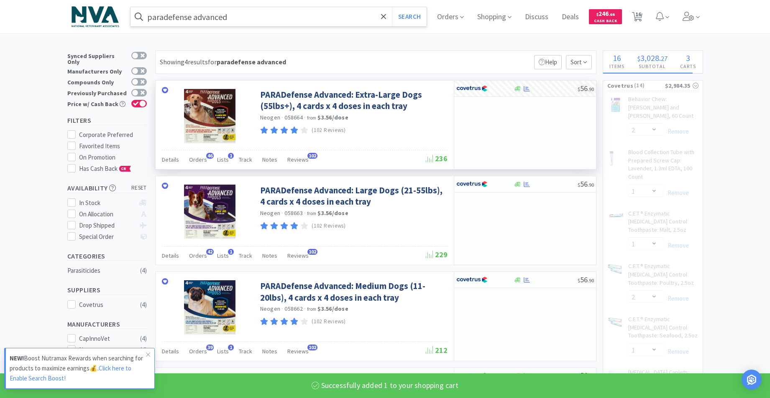
select select "1"
select select "3"
select select "2"
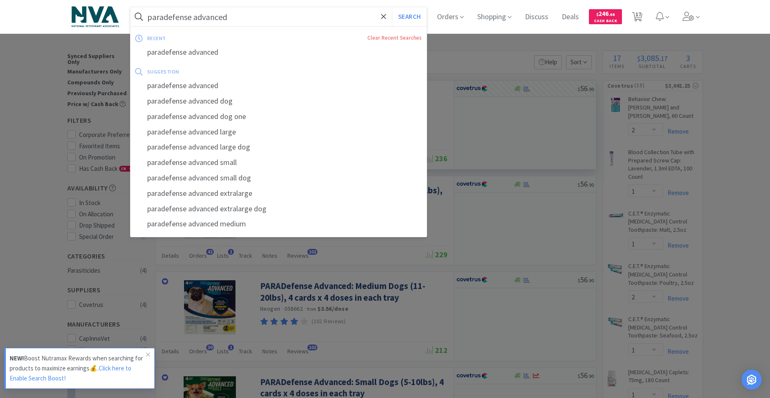
click at [279, 16] on input "paradefense advanced" at bounding box center [278, 16] width 296 height 19
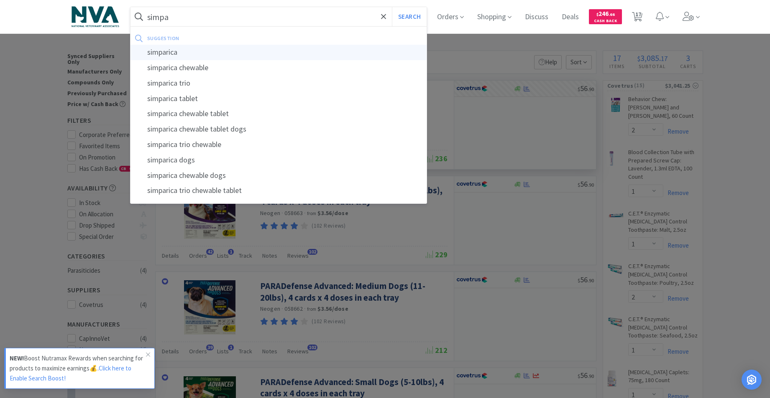
click at [168, 51] on div "simparica" at bounding box center [278, 52] width 296 height 15
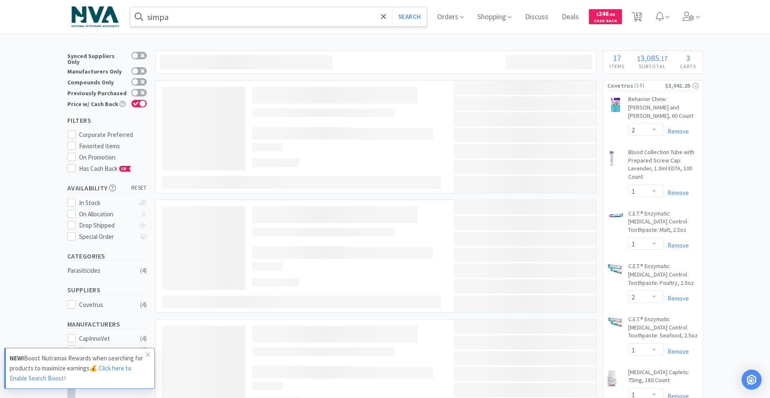
type input "simparica"
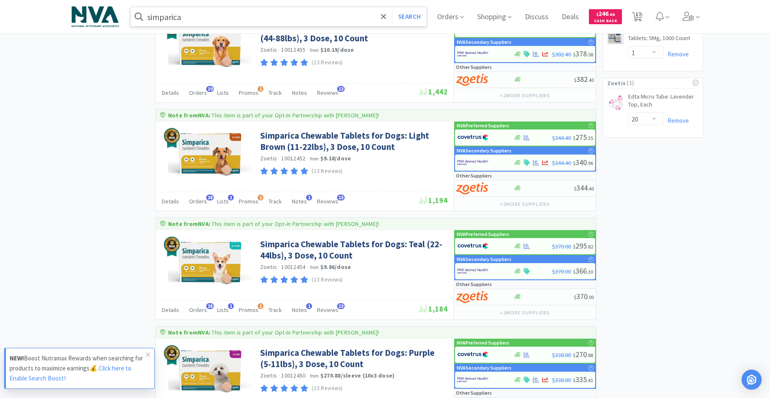
scroll to position [824, 0]
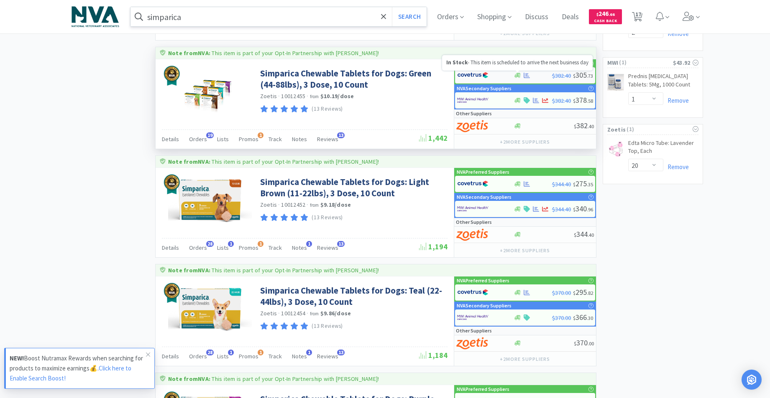
click at [519, 74] on icon at bounding box center [517, 75] width 6 height 6
select select "1"
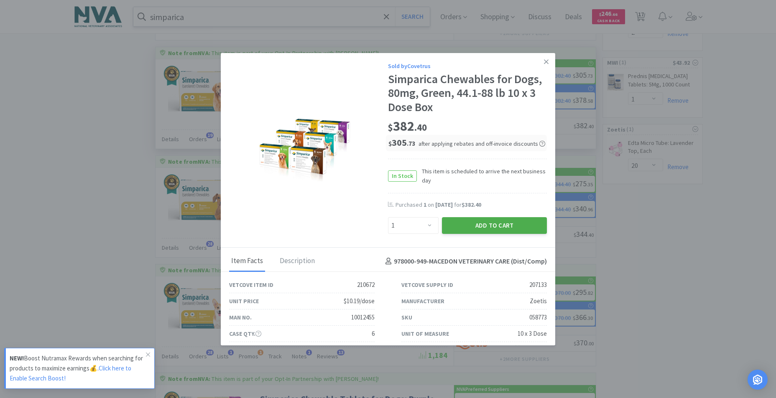
drag, startPoint x: 498, startPoint y: 224, endPoint x: 490, endPoint y: 215, distance: 12.1
click at [497, 221] on button "Add to Cart" at bounding box center [494, 225] width 105 height 17
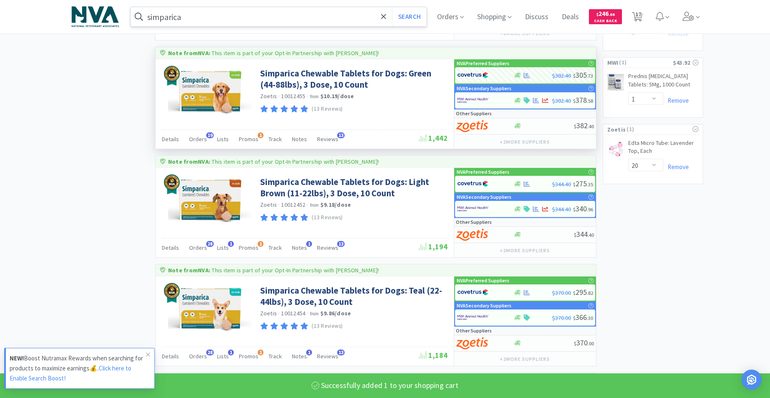
select select "1"
select select "2"
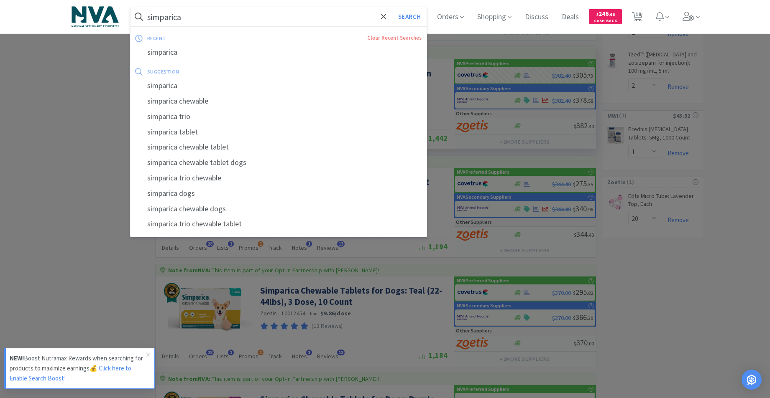
click at [289, 14] on input "simparica" at bounding box center [278, 16] width 296 height 19
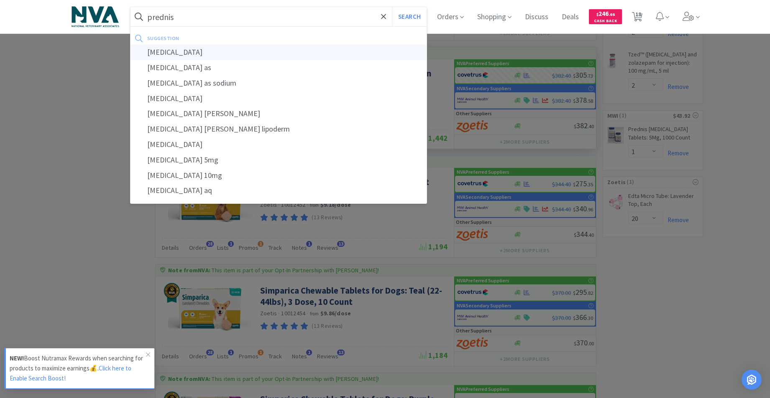
click at [207, 54] on div "[MEDICAL_DATA]" at bounding box center [278, 52] width 296 height 15
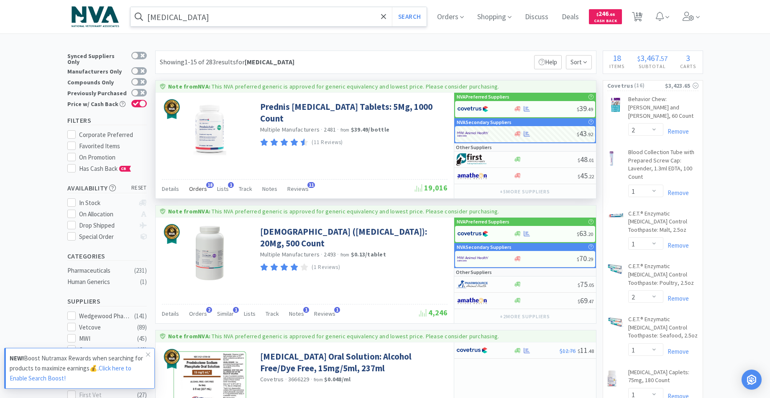
click at [196, 188] on span "Orders" at bounding box center [198, 189] width 18 height 8
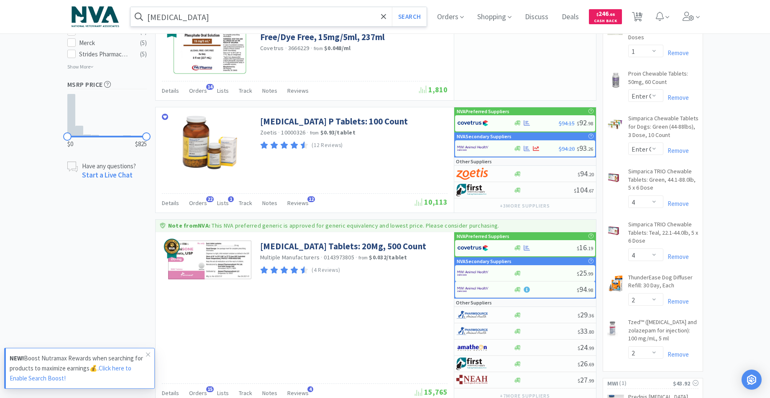
scroll to position [553, 0]
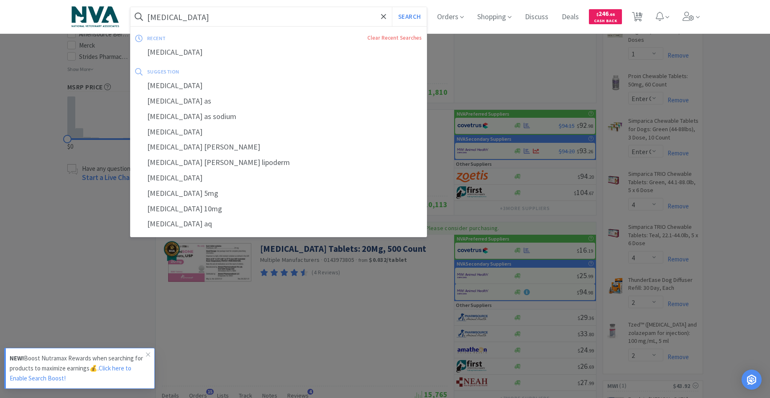
click at [273, 10] on input "[MEDICAL_DATA]" at bounding box center [278, 16] width 296 height 19
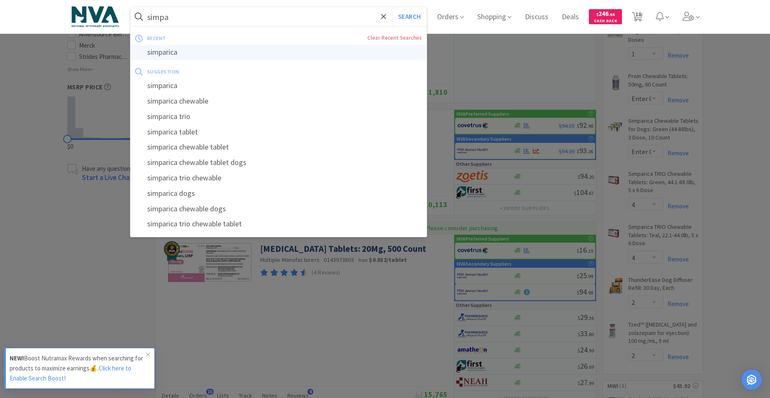
click at [193, 53] on div "simparica" at bounding box center [278, 52] width 296 height 15
type input "simparica"
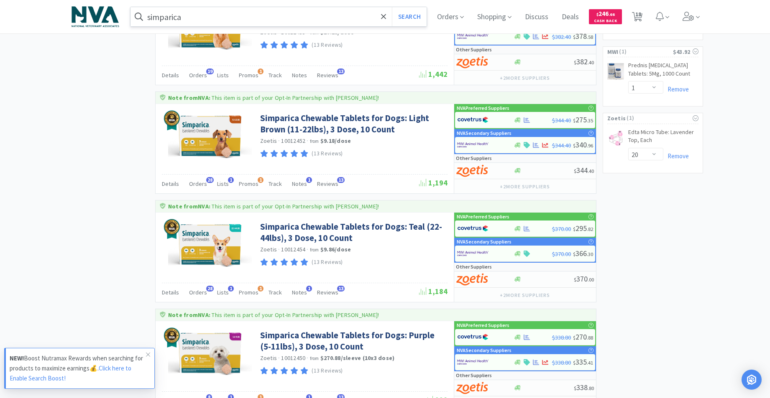
scroll to position [894, 0]
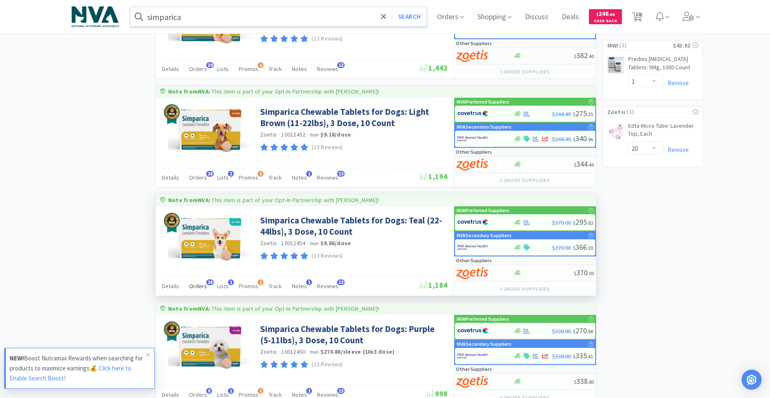
click at [199, 286] on span "Orders" at bounding box center [198, 287] width 18 height 8
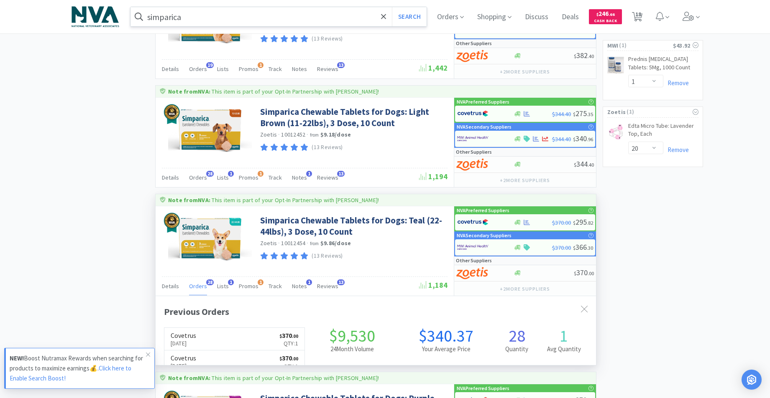
scroll to position [224, 440]
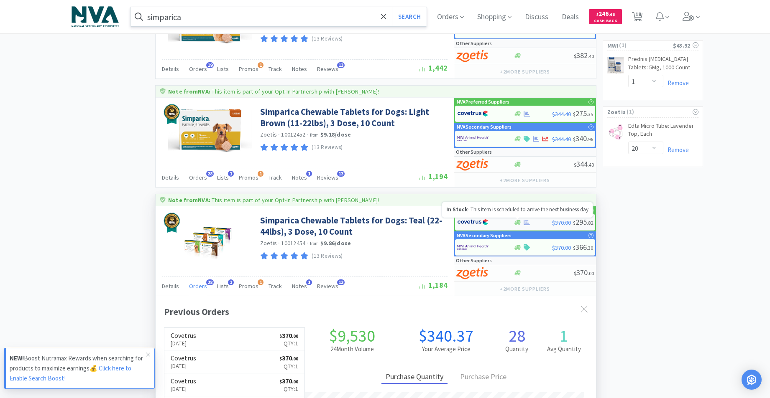
click at [517, 223] on icon at bounding box center [517, 222] width 6 height 5
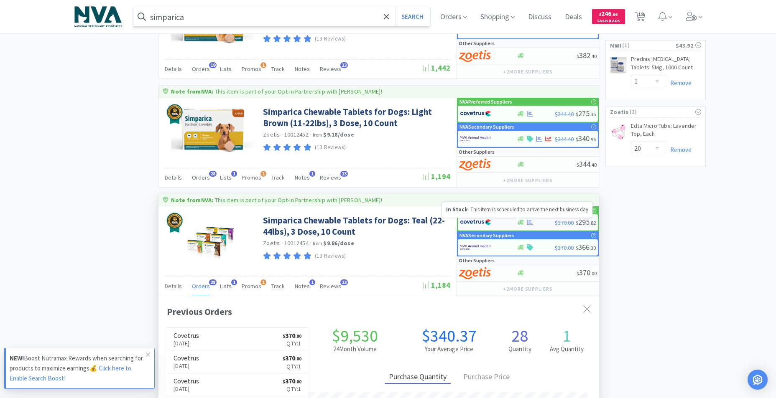
select select "1"
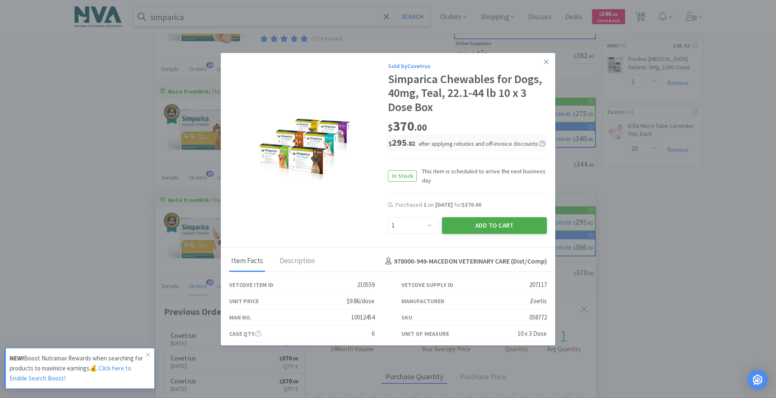
click at [488, 225] on button "Add to Cart" at bounding box center [494, 225] width 105 height 17
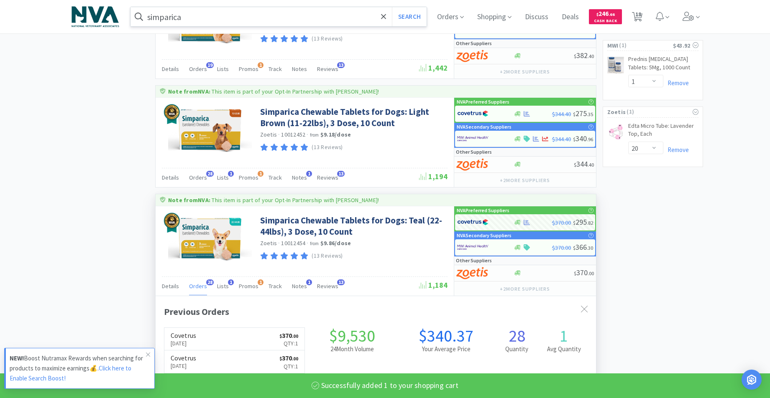
select select "1"
select select "2"
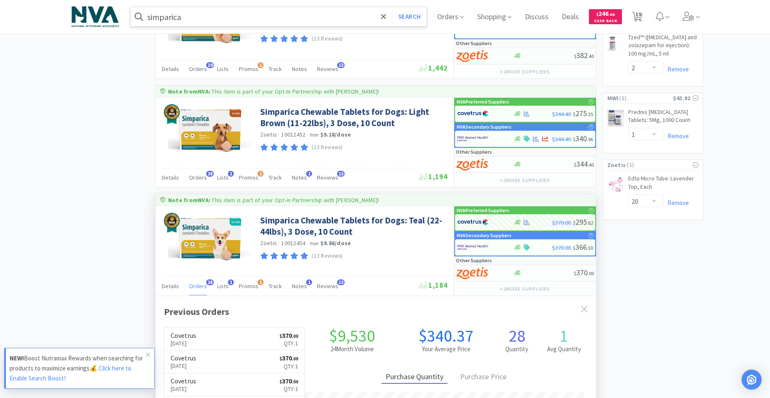
click at [231, 19] on input "simparica" at bounding box center [278, 16] width 296 height 19
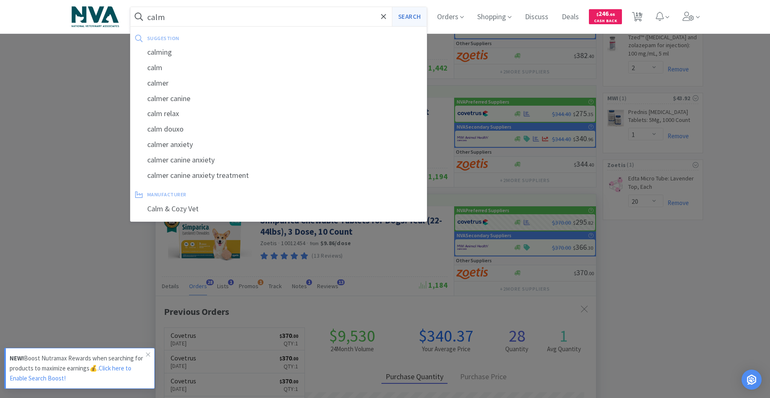
type input "calm"
click at [410, 23] on button "Search" at bounding box center [409, 16] width 35 height 19
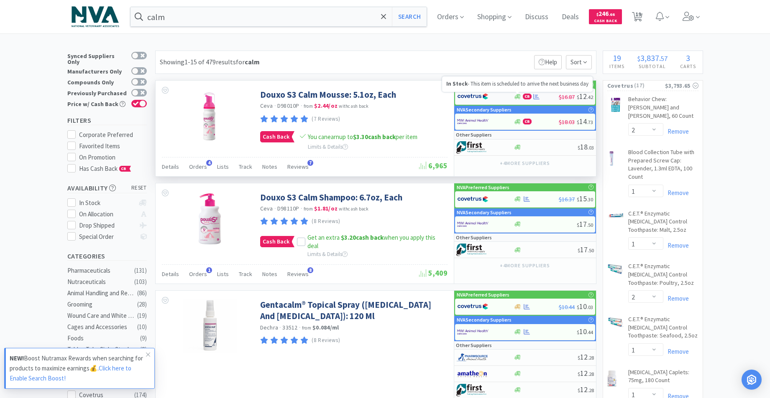
click at [519, 98] on icon at bounding box center [517, 97] width 6 height 6
select select "1"
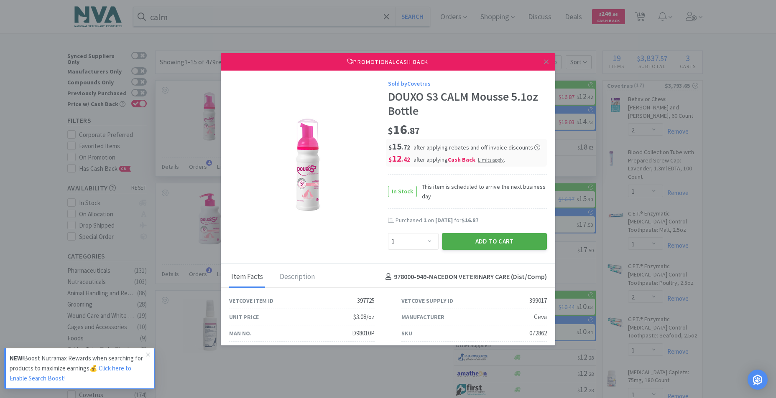
click at [475, 239] on button "Add to Cart" at bounding box center [494, 241] width 105 height 17
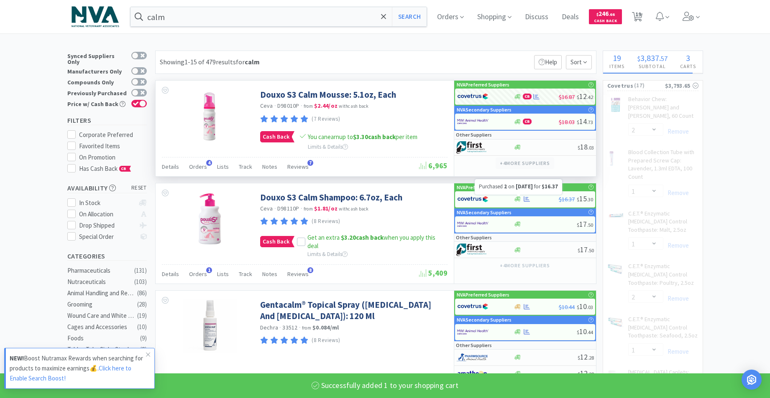
select select "1"
select select "3"
select select "1"
select select "2"
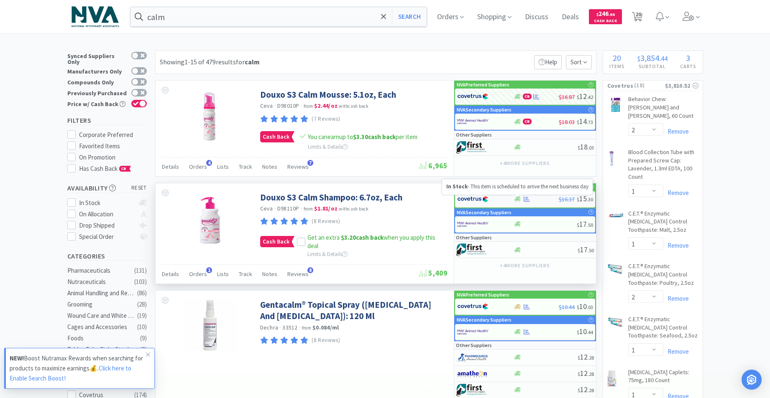
click at [517, 200] on icon at bounding box center [517, 199] width 6 height 5
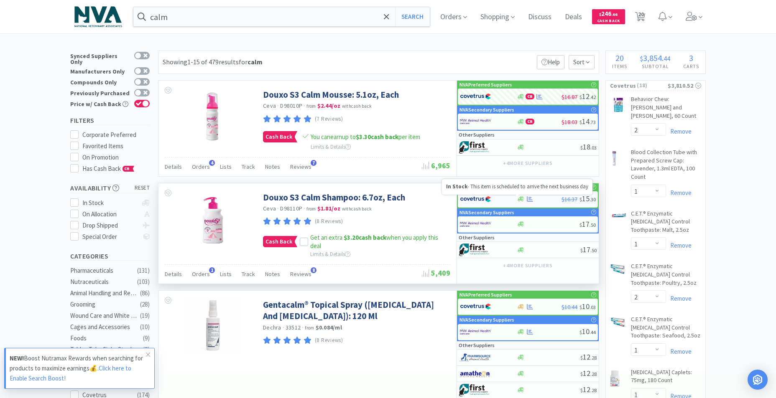
select select "1"
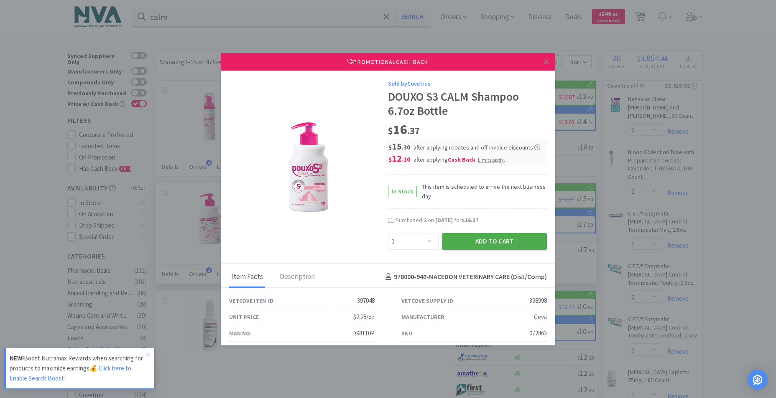
click at [483, 241] on button "Add to Cart" at bounding box center [494, 241] width 105 height 17
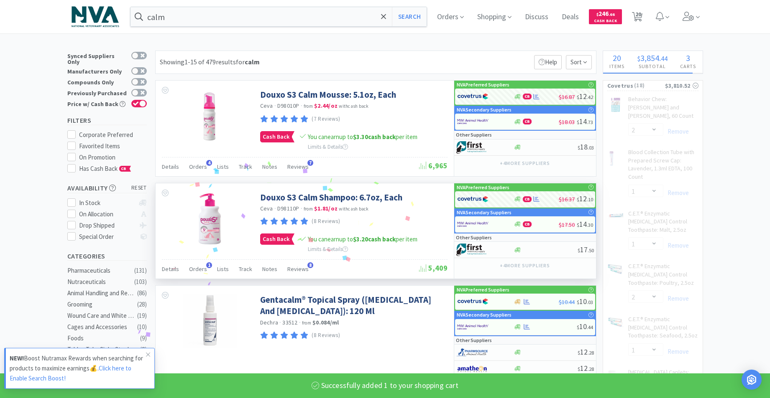
select select "1"
select select "3"
select select "1"
select select "2"
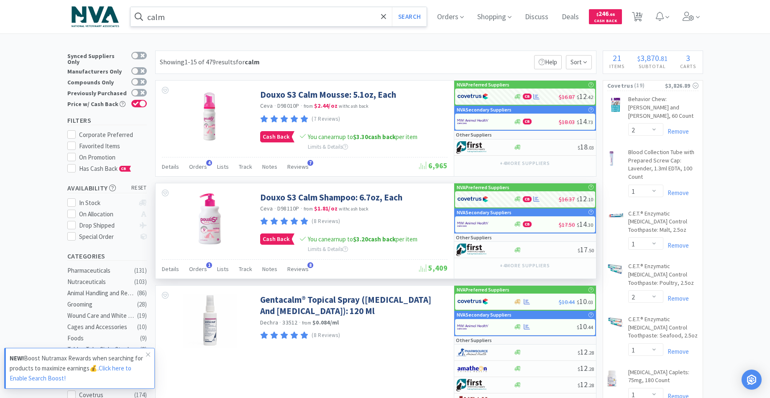
click at [283, 21] on input "calm" at bounding box center [278, 16] width 296 height 19
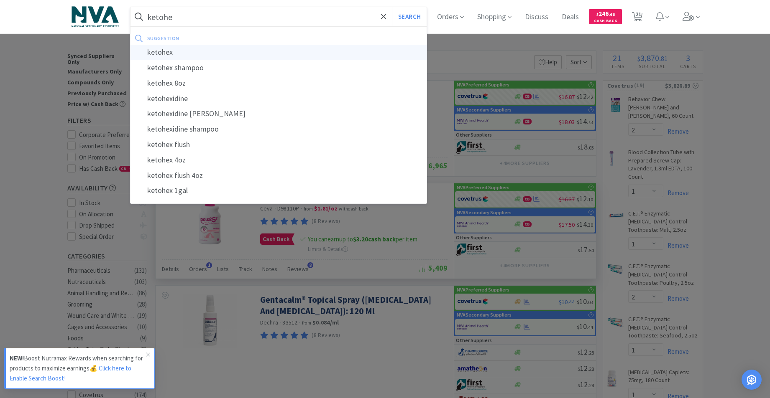
click at [178, 54] on div "ketohex" at bounding box center [278, 52] width 296 height 15
type input "ketohex"
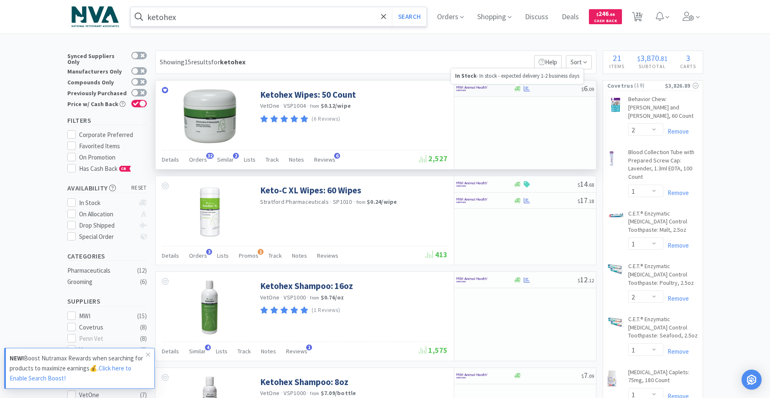
click at [518, 92] on icon at bounding box center [517, 89] width 6 height 6
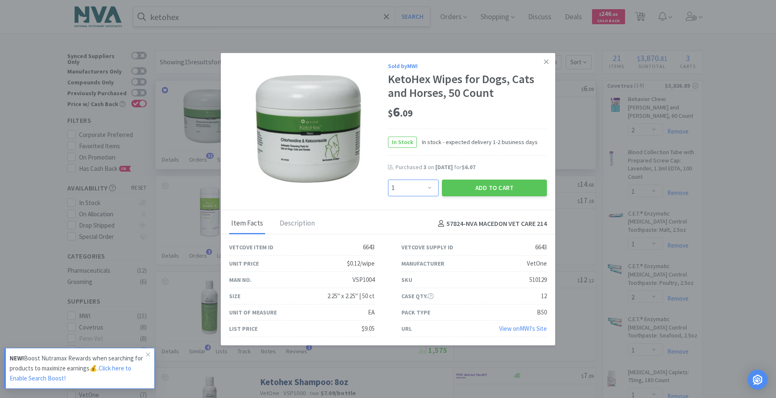
click at [426, 188] on select "Enter Quantity 1 2 3 4 5 6 7 8 9 10 11 12 13 14 15 16 17 18 19 20 Enter Quantity" at bounding box center [413, 188] width 51 height 17
select select "4"
click at [388, 180] on select "Enter Quantity 1 2 3 4 5 6 7 8 9 10 11 12 13 14 15 16 17 18 19 20 Enter Quantity" at bounding box center [413, 188] width 51 height 17
click at [478, 187] on button "Add to Cart" at bounding box center [494, 188] width 105 height 17
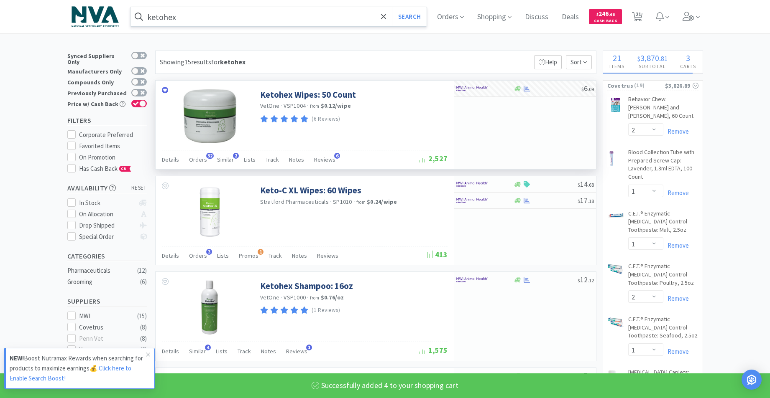
select select "4"
select select "1"
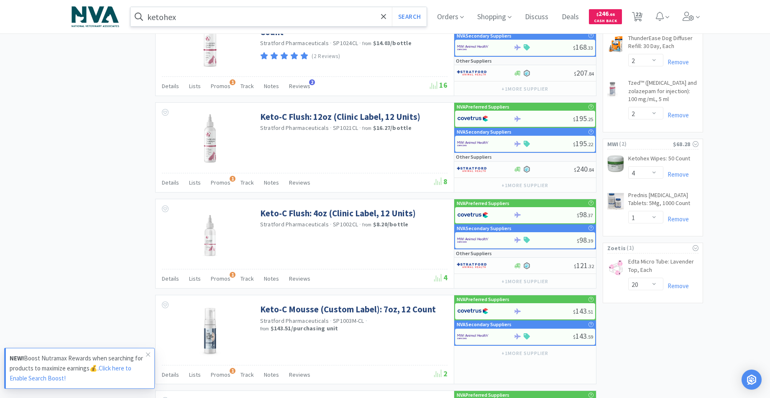
scroll to position [936, 0]
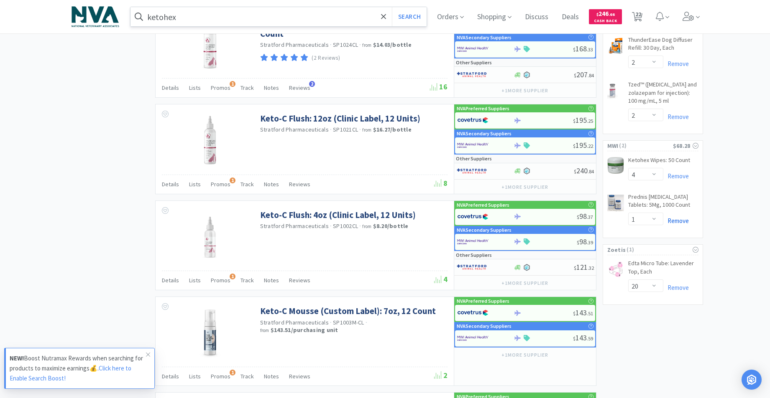
click at [678, 217] on link "Remove" at bounding box center [676, 221] width 26 height 8
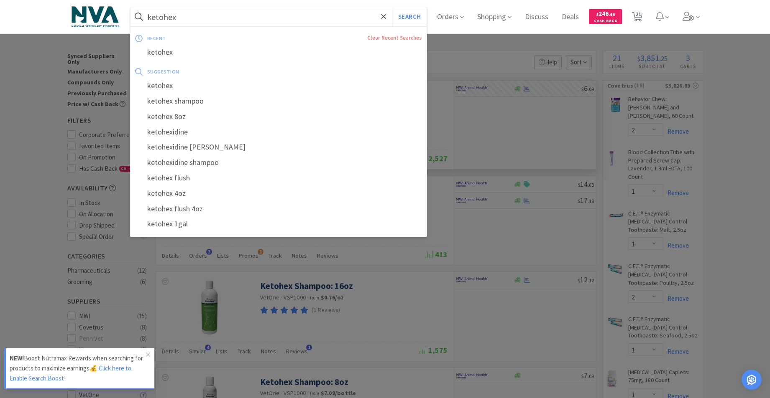
click at [213, 14] on input "ketohex" at bounding box center [278, 16] width 296 height 19
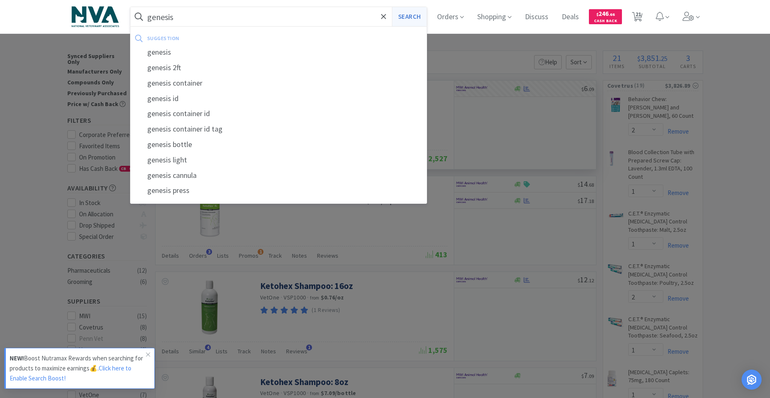
type input "genesis"
click at [421, 20] on button "Search" at bounding box center [409, 16] width 35 height 19
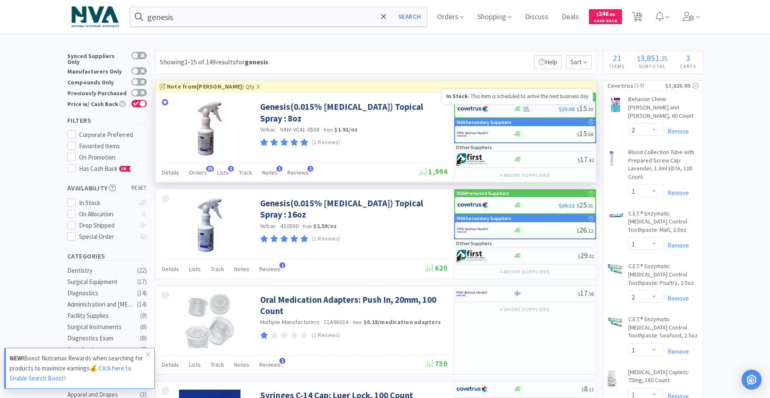
click at [520, 110] on icon at bounding box center [517, 109] width 6 height 6
select select "1"
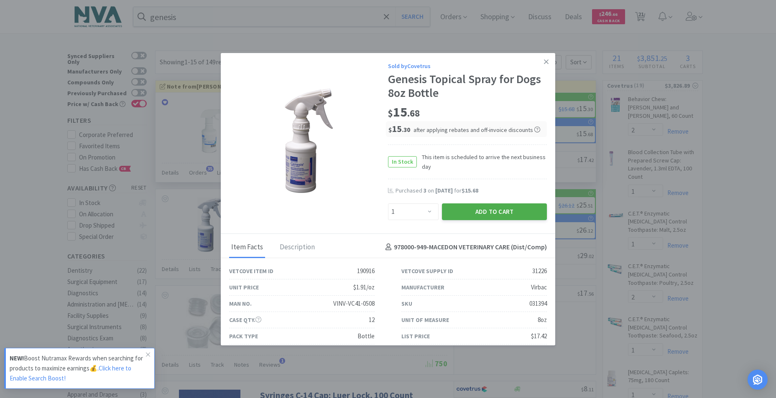
click at [486, 214] on button "Add to Cart" at bounding box center [494, 212] width 105 height 17
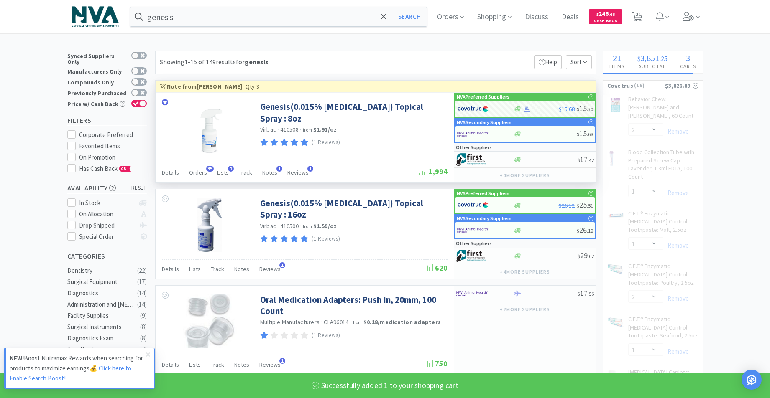
select select "1"
select select "3"
select select "1"
select select "2"
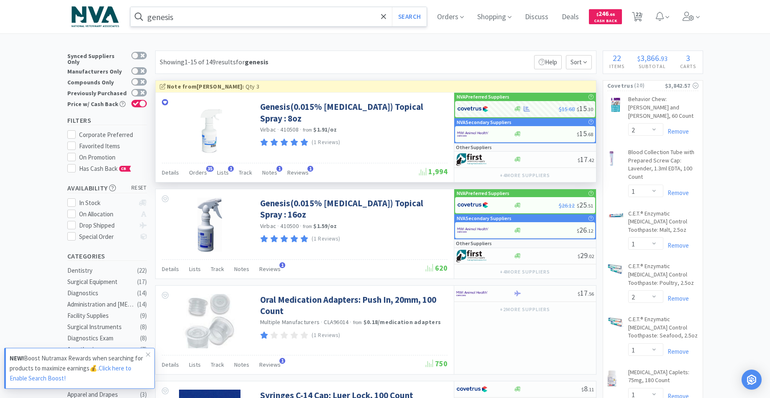
click at [216, 22] on input "genesis" at bounding box center [278, 16] width 296 height 19
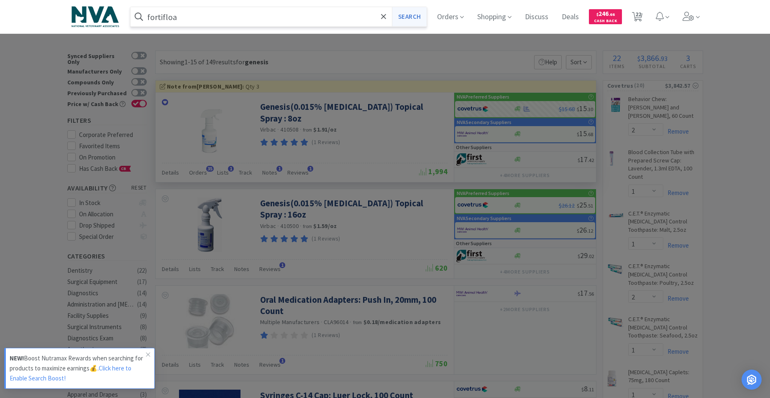
type input "fortifloa"
click at [410, 25] on button "Search" at bounding box center [409, 16] width 35 height 19
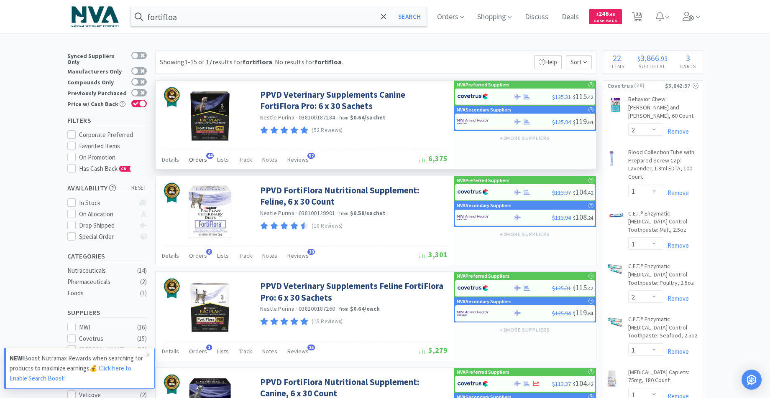
click at [199, 161] on span "Orders" at bounding box center [198, 160] width 18 height 8
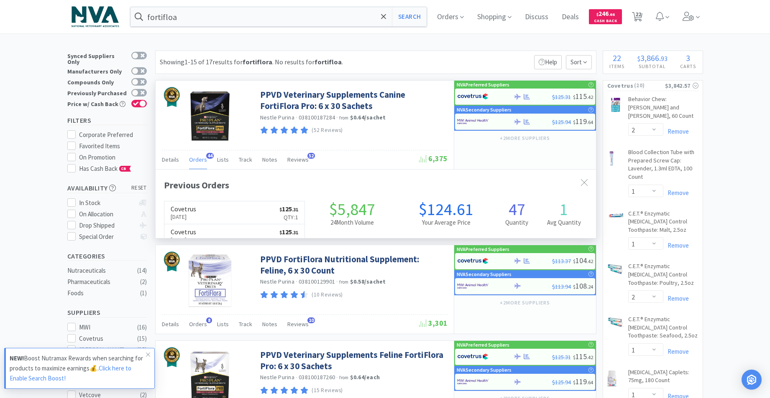
scroll to position [224, 440]
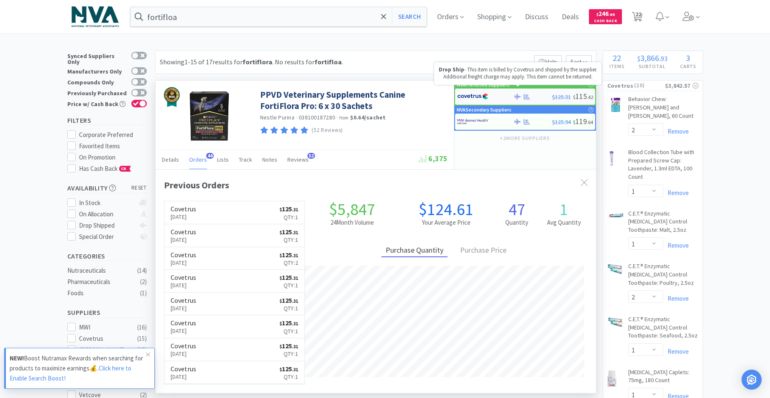
click at [517, 96] on icon at bounding box center [517, 96] width 6 height 5
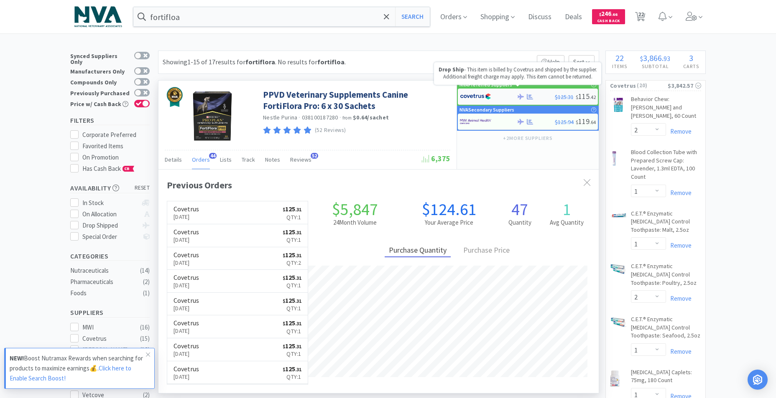
select select "1"
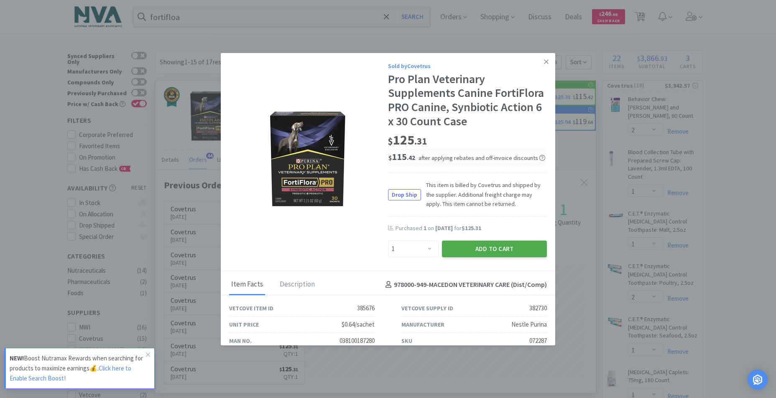
click at [470, 258] on button "Add to Cart" at bounding box center [494, 249] width 105 height 17
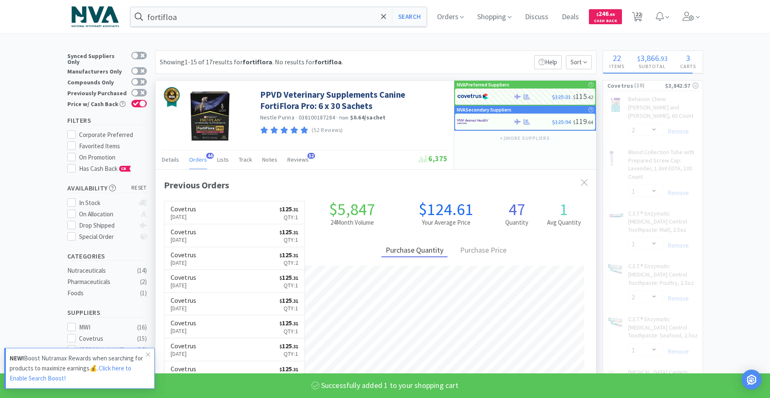
select select "1"
select select "3"
select select "1"
select select "2"
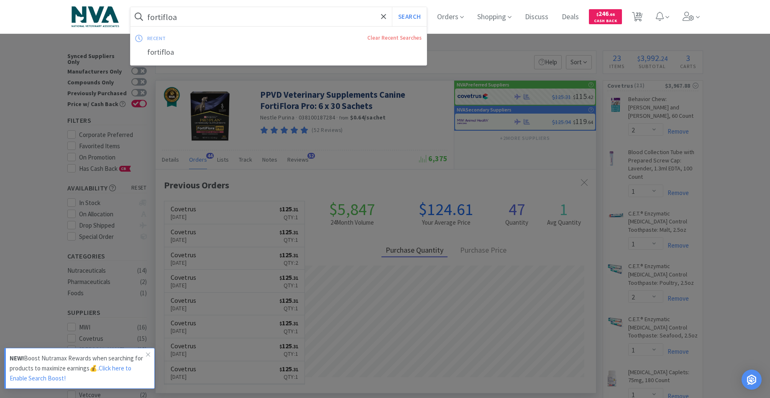
click at [222, 19] on input "fortifloa" at bounding box center [278, 16] width 296 height 19
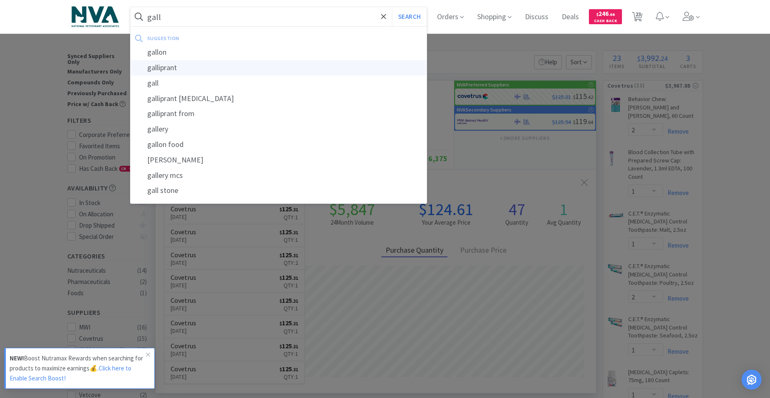
click at [185, 68] on div "galliprant" at bounding box center [278, 67] width 296 height 15
type input "galliprant"
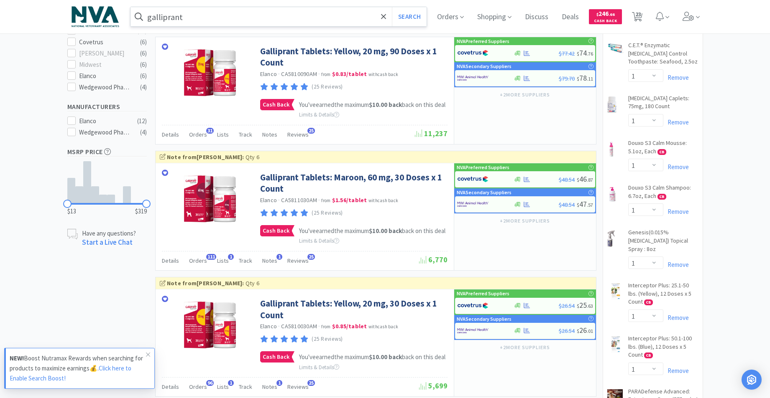
scroll to position [276, 0]
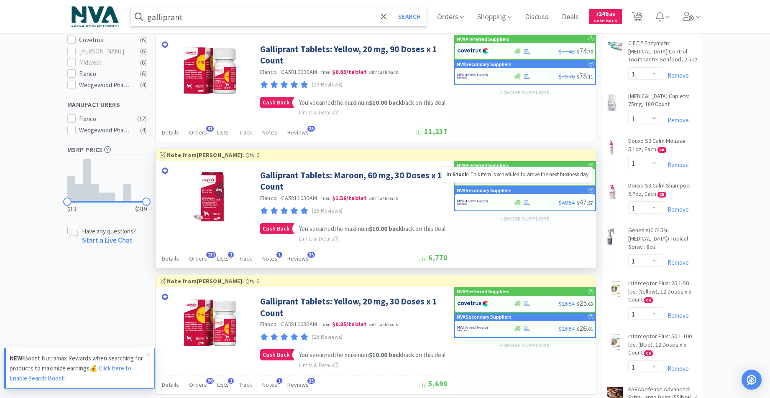
click at [519, 180] on icon at bounding box center [517, 177] width 6 height 5
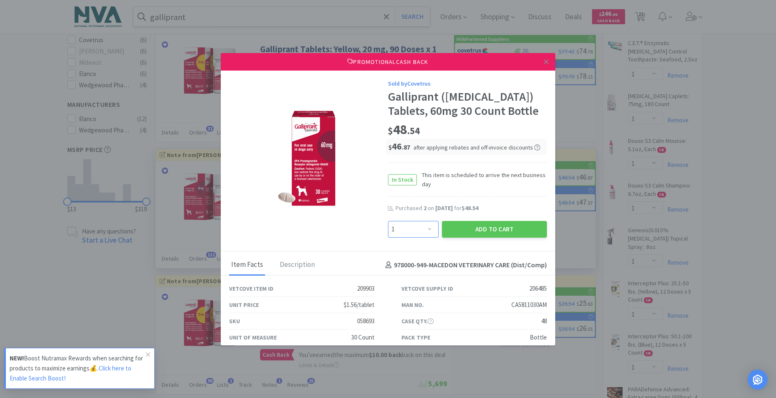
click at [427, 229] on select "Enter Quantity 1 2 3 4 5 6 7 8 9 10 11 12 13 14 15 16 17 18 19 20 Enter Quantity" at bounding box center [413, 229] width 51 height 17
select select "2"
click at [388, 221] on select "Enter Quantity 1 2 3 4 5 6 7 8 9 10 11 12 13 14 15 16 17 18 19 20 Enter Quantity" at bounding box center [413, 229] width 51 height 17
click at [478, 230] on button "Add to Cart" at bounding box center [494, 229] width 105 height 17
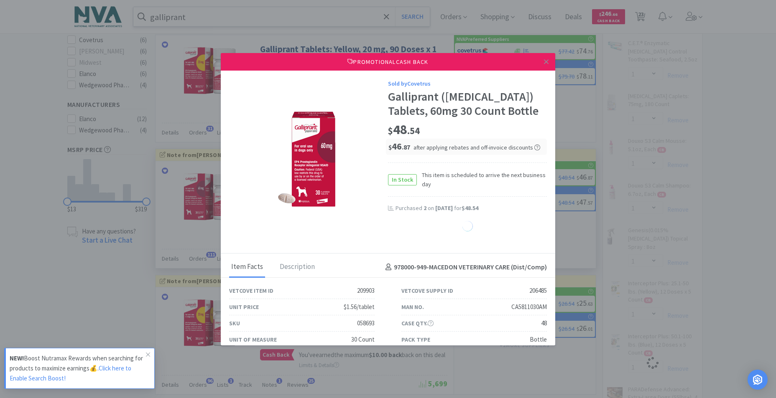
select select "1"
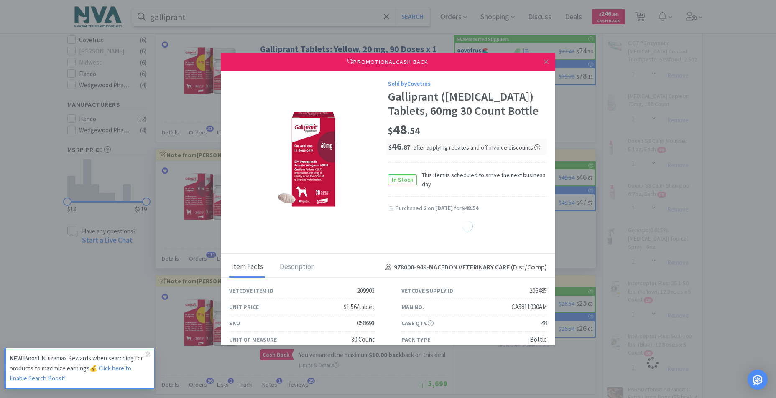
select select "1"
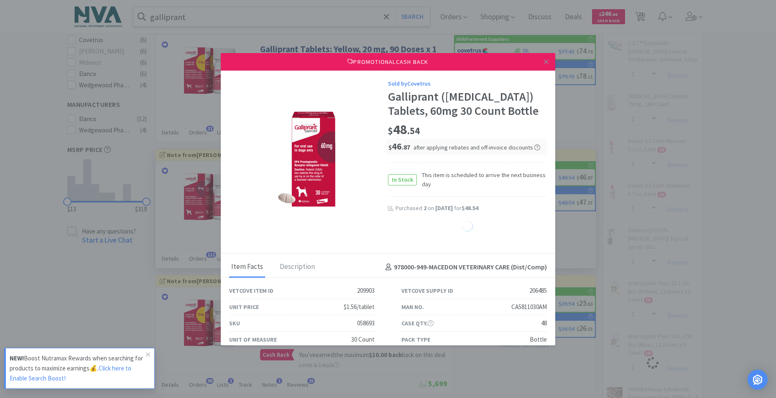
select select "1"
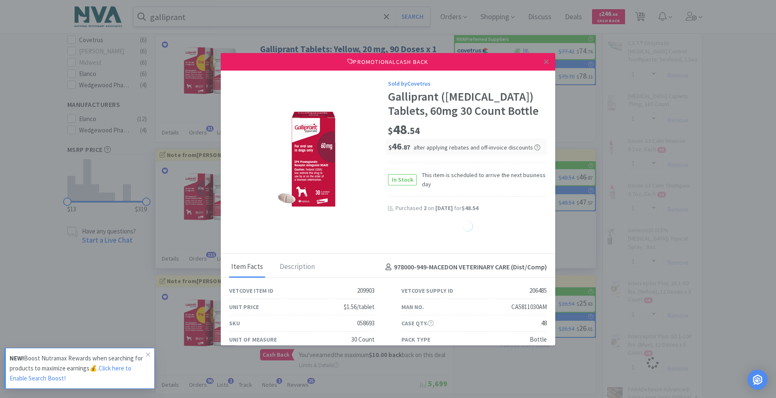
select select "1"
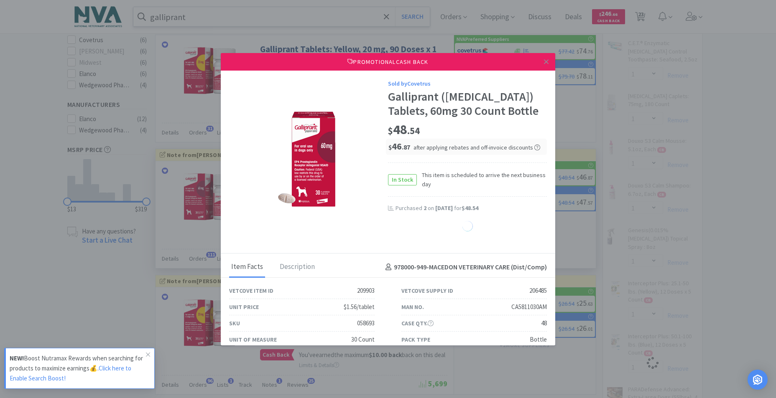
select select "1"
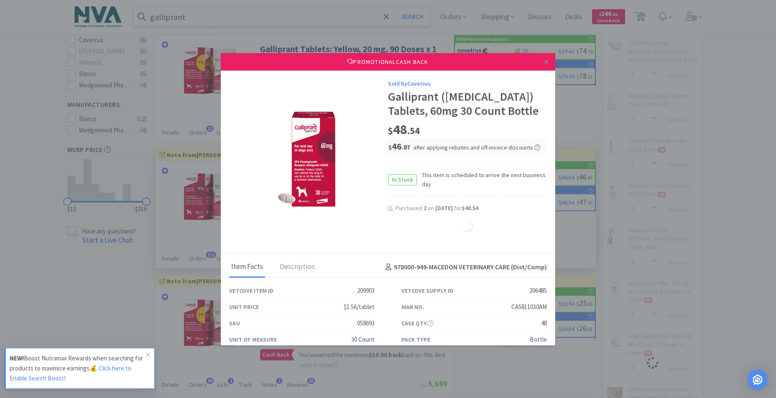
select select "1"
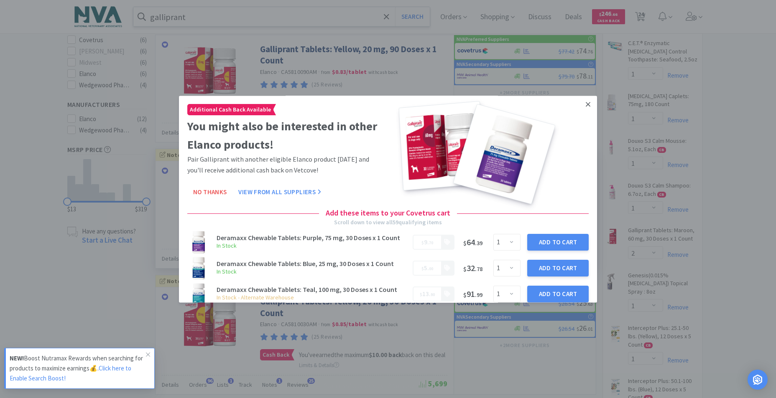
click at [586, 104] on icon at bounding box center [588, 104] width 5 height 5
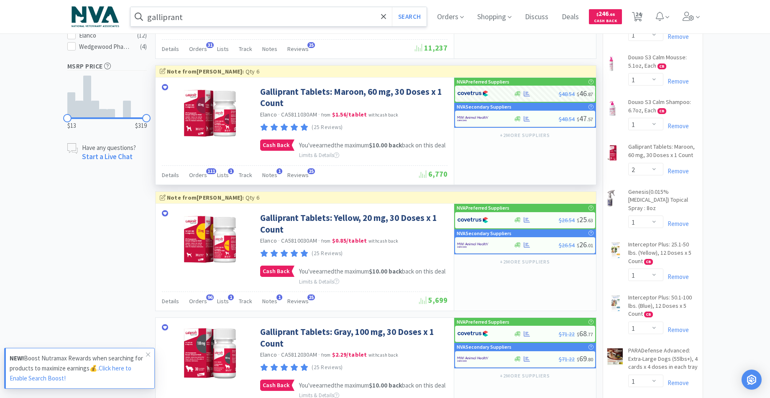
scroll to position [375, 0]
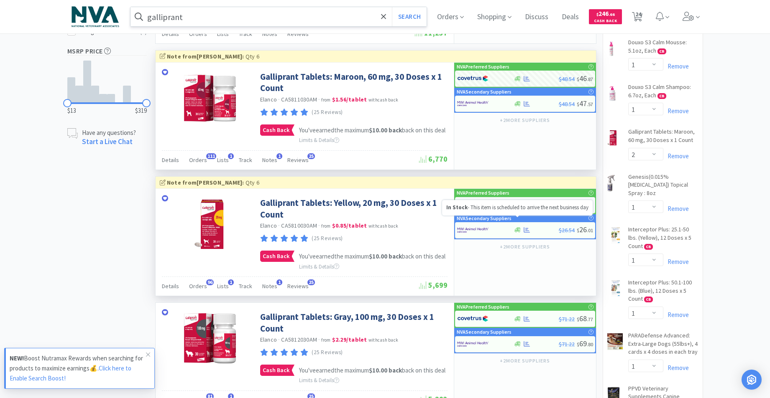
click at [518, 208] on icon at bounding box center [517, 205] width 6 height 5
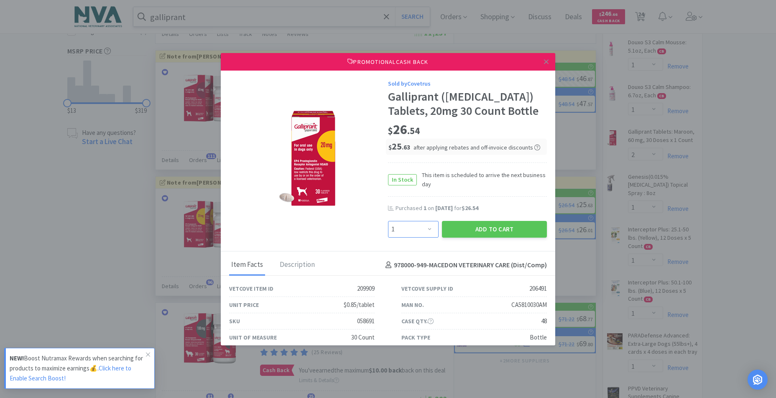
click at [425, 230] on select "Enter Quantity 1 2 3 4 5 6 7 8 9 10 11 12 13 14 15 16 17 18 19 20 Enter Quantity" at bounding box center [413, 229] width 51 height 17
click at [388, 221] on select "Enter Quantity 1 2 3 4 5 6 7 8 9 10 11 12 13 14 15 16 17 18 19 20 Enter Quantity" at bounding box center [413, 229] width 51 height 17
click at [484, 231] on button "Add to Cart" at bounding box center [494, 229] width 105 height 17
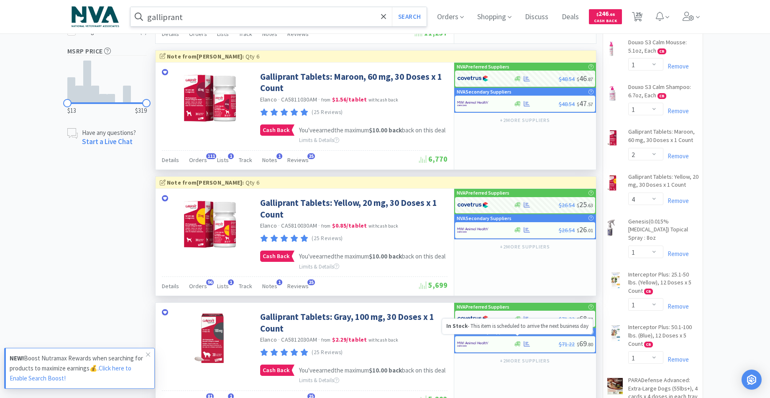
click at [515, 322] on icon at bounding box center [517, 319] width 6 height 6
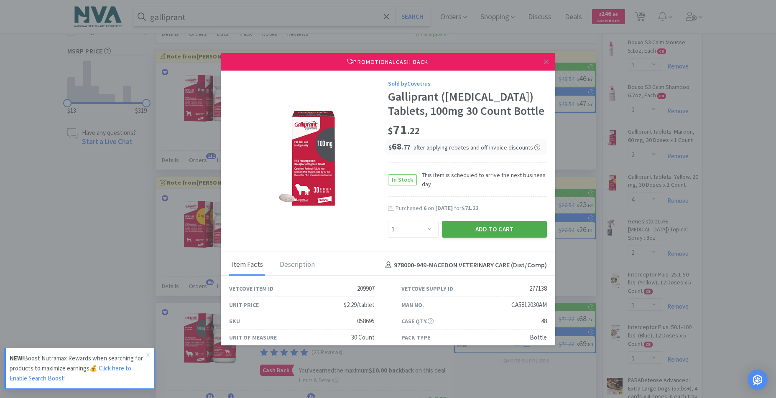
click at [480, 238] on button "Add to Cart" at bounding box center [494, 229] width 105 height 17
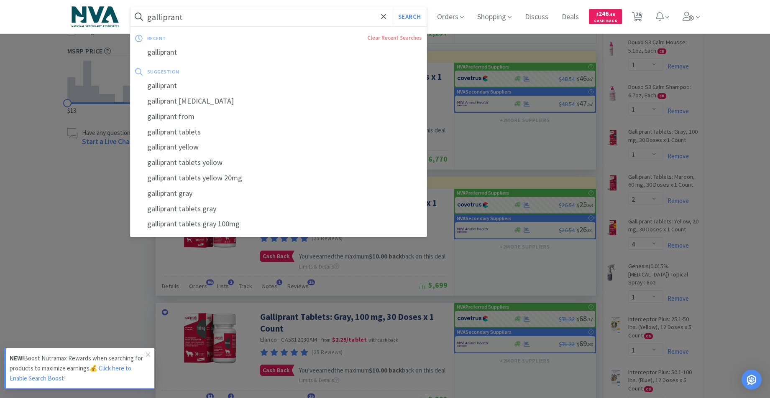
click at [279, 21] on input "galliprant" at bounding box center [278, 16] width 296 height 19
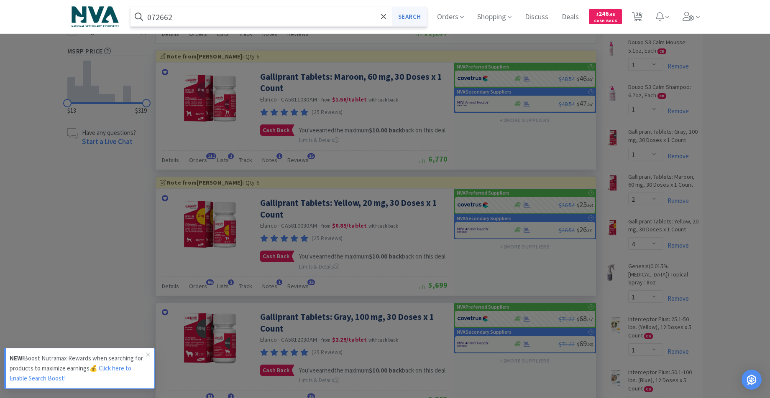
click at [409, 13] on button "Search" at bounding box center [409, 16] width 35 height 19
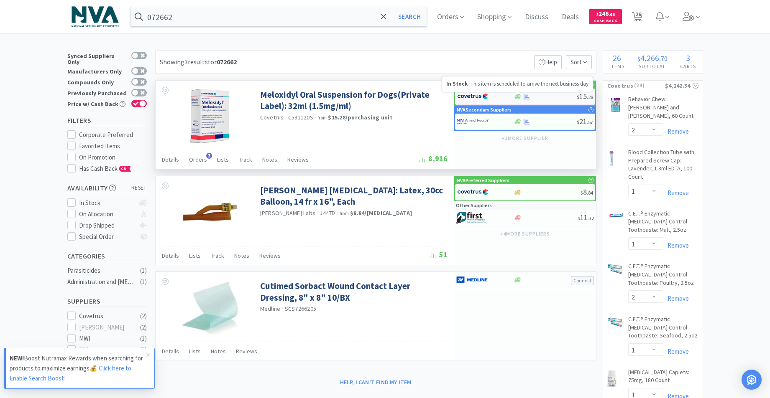
click at [516, 97] on icon at bounding box center [517, 96] width 6 height 5
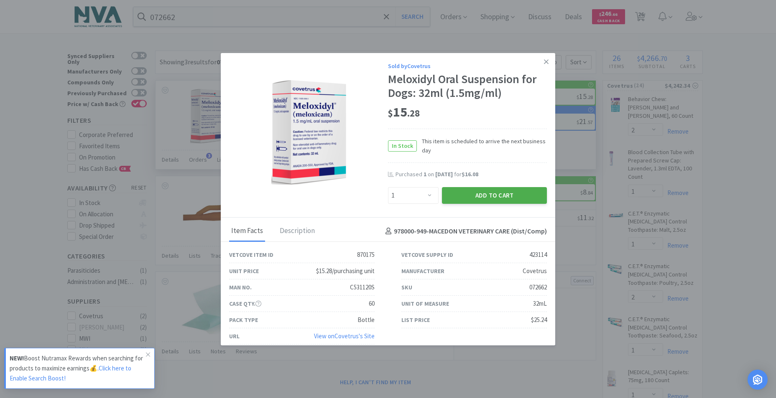
click at [475, 197] on button "Add to Cart" at bounding box center [494, 195] width 105 height 17
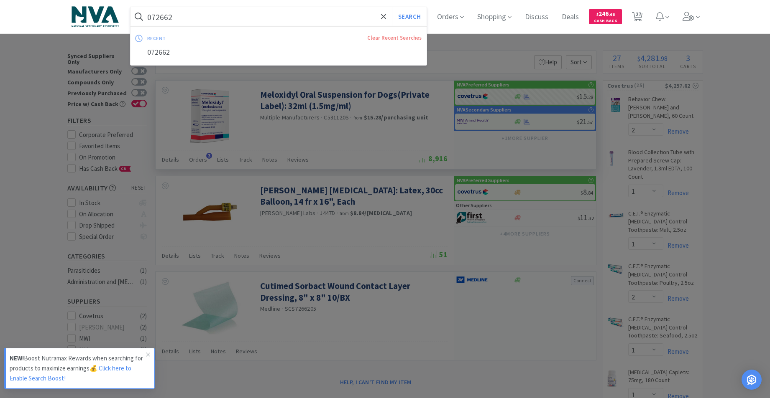
click at [222, 16] on input "072662" at bounding box center [278, 16] width 296 height 19
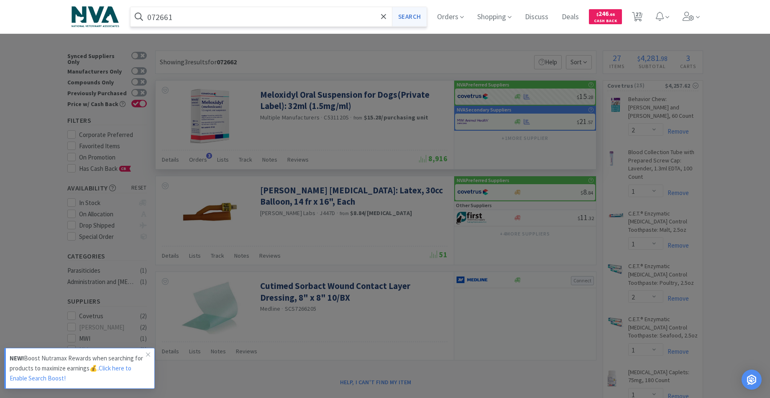
click at [419, 15] on button "Search" at bounding box center [409, 16] width 35 height 19
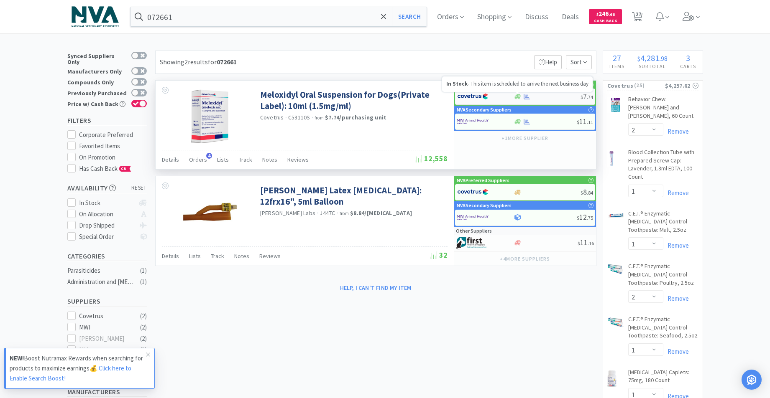
click at [520, 95] on icon at bounding box center [517, 96] width 6 height 5
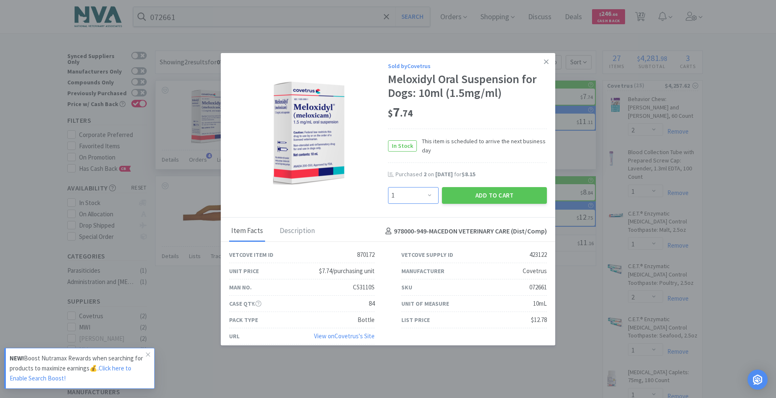
click at [425, 194] on select "Enter Quantity 1 2 3 4 5 6 7 8 9 10 11 12 13 14 15 16 17 18 19 20 Enter Quantity" at bounding box center [413, 195] width 51 height 17
click at [388, 187] on select "Enter Quantity 1 2 3 4 5 6 7 8 9 10 11 12 13 14 15 16 17 18 19 20 Enter Quantity" at bounding box center [413, 195] width 51 height 17
click at [458, 195] on button "Add to Cart" at bounding box center [494, 195] width 105 height 17
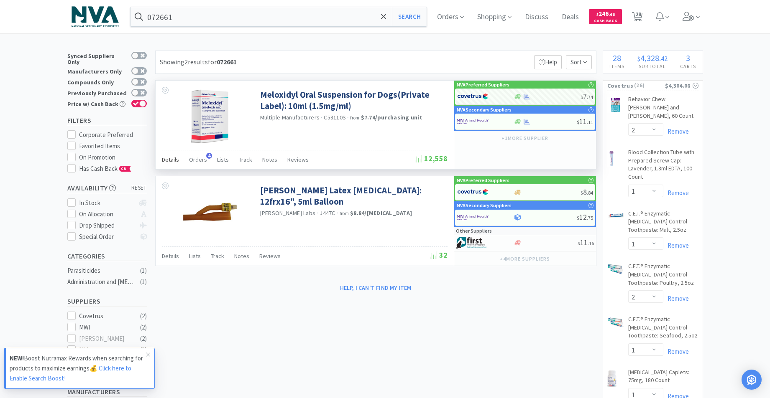
click at [171, 161] on span "Details" at bounding box center [170, 160] width 17 height 8
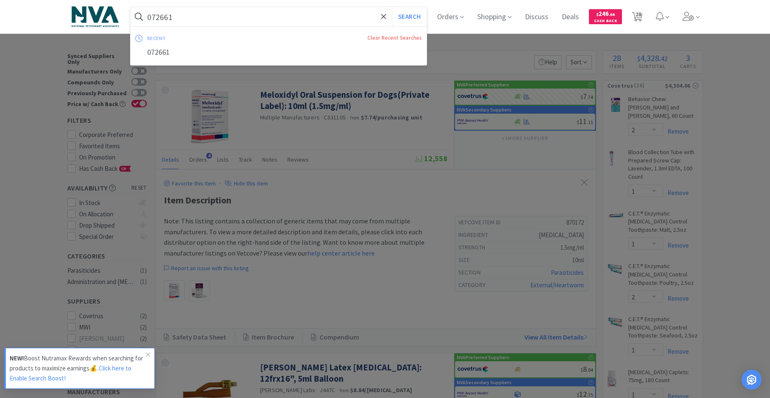
click at [204, 15] on input "072661" at bounding box center [278, 16] width 296 height 19
click at [180, 54] on div "072662" at bounding box center [278, 52] width 296 height 15
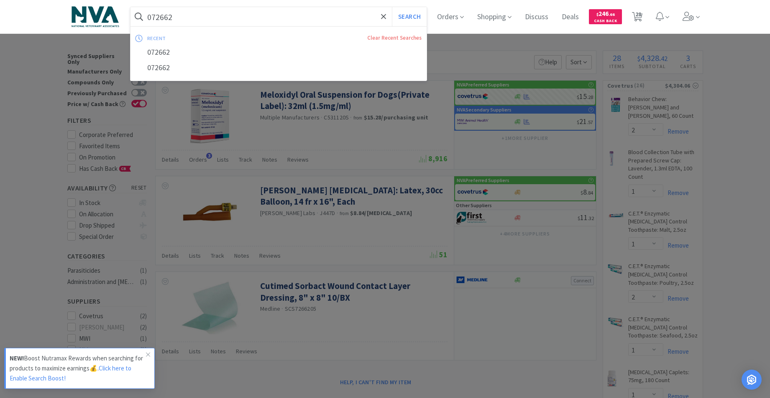
click at [212, 15] on input "072662" at bounding box center [278, 16] width 296 height 19
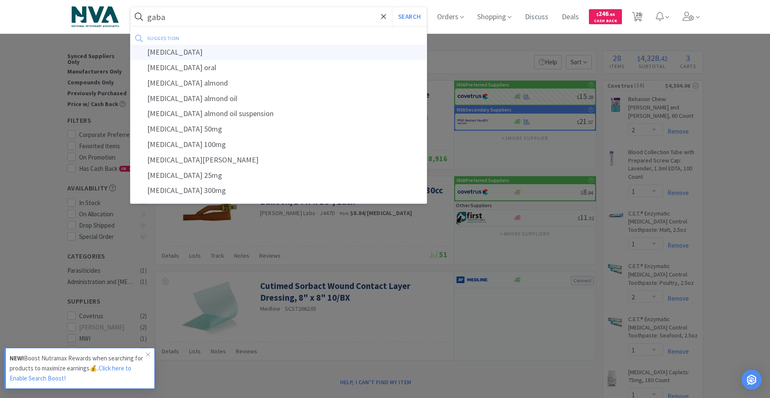
click at [188, 47] on div "[MEDICAL_DATA]" at bounding box center [278, 52] width 296 height 15
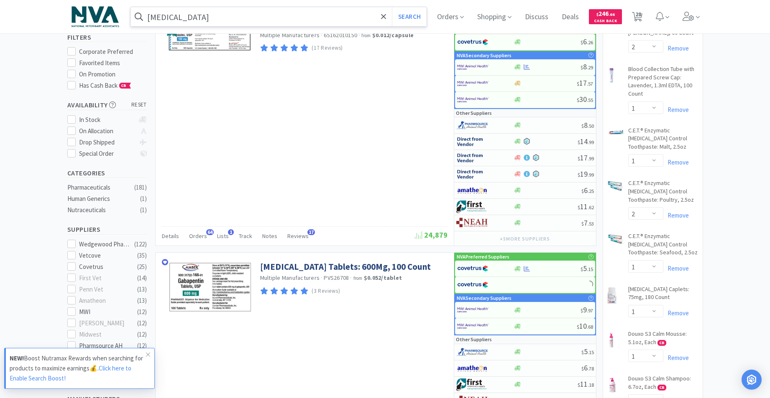
scroll to position [145, 0]
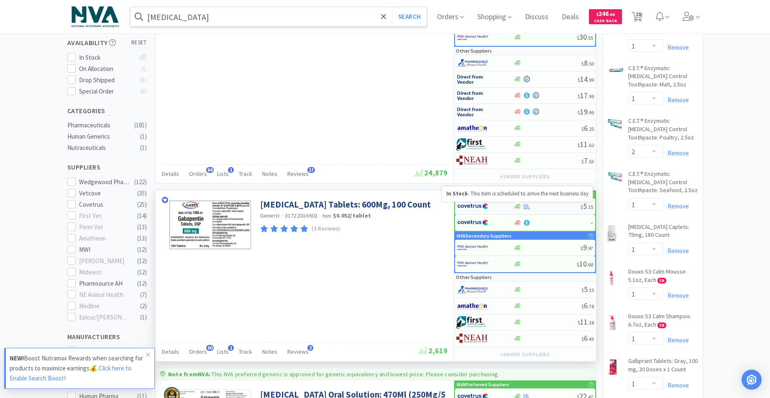
click at [518, 206] on icon at bounding box center [517, 206] width 6 height 5
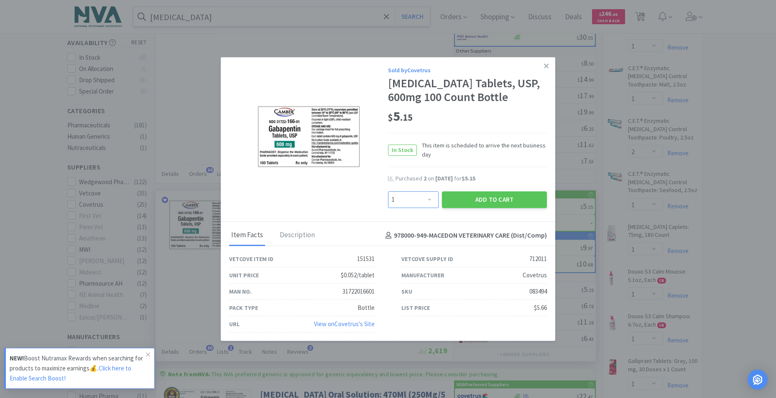
click at [430, 197] on select "Enter Quantity 1 2 3 4 5 6 7 8 9 10 11 12 13 14 15 16 17 18 19 20 Enter Quantity" at bounding box center [413, 199] width 51 height 17
click at [388, 191] on select "Enter Quantity 1 2 3 4 5 6 7 8 9 10 11 12 13 14 15 16 17 18 19 20 Enter Quantity" at bounding box center [413, 199] width 51 height 17
click at [477, 198] on button "Add to Cart" at bounding box center [494, 199] width 105 height 17
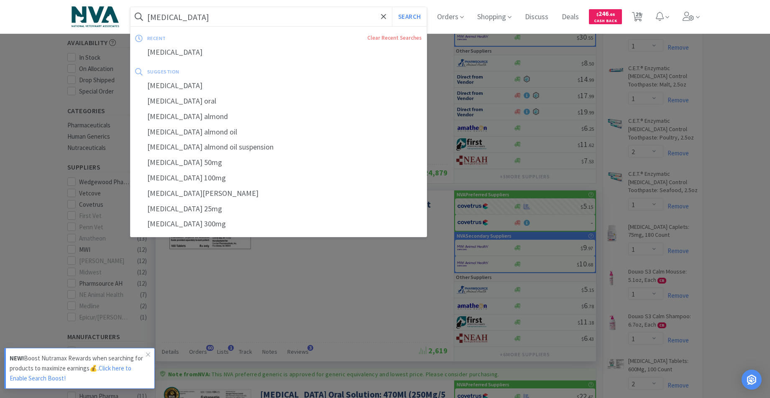
click at [234, 16] on input "[MEDICAL_DATA]" at bounding box center [278, 16] width 296 height 19
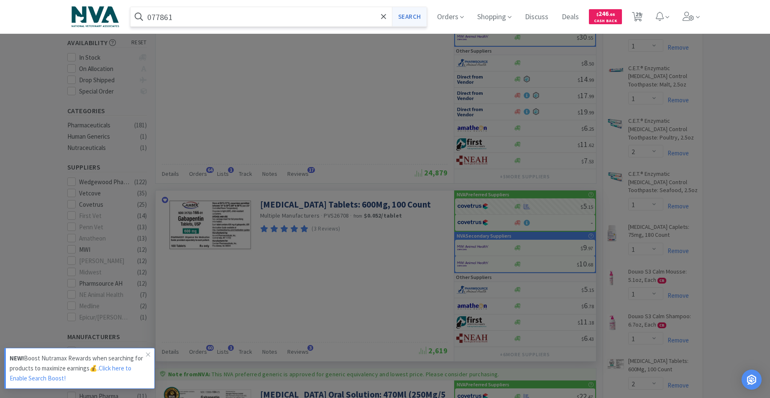
click at [413, 20] on button "Search" at bounding box center [409, 16] width 35 height 19
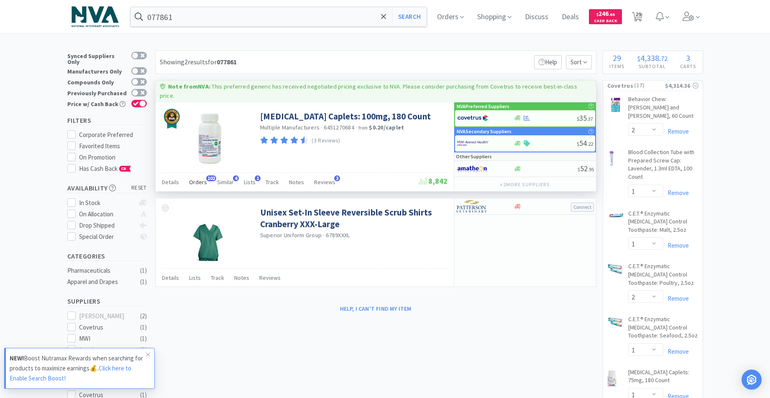
click at [199, 179] on span "Orders" at bounding box center [198, 183] width 18 height 8
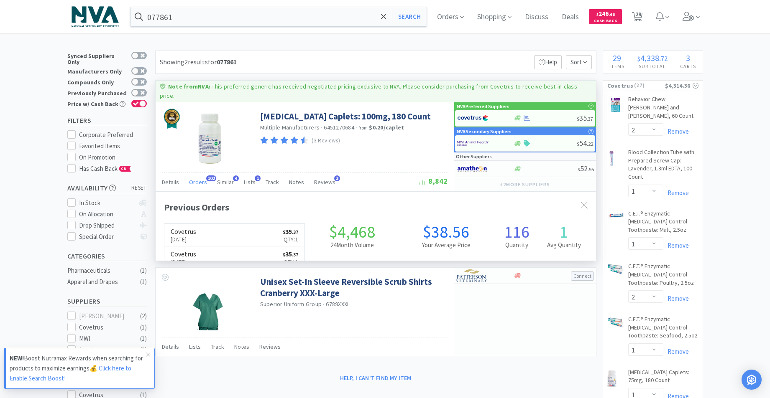
scroll to position [224, 440]
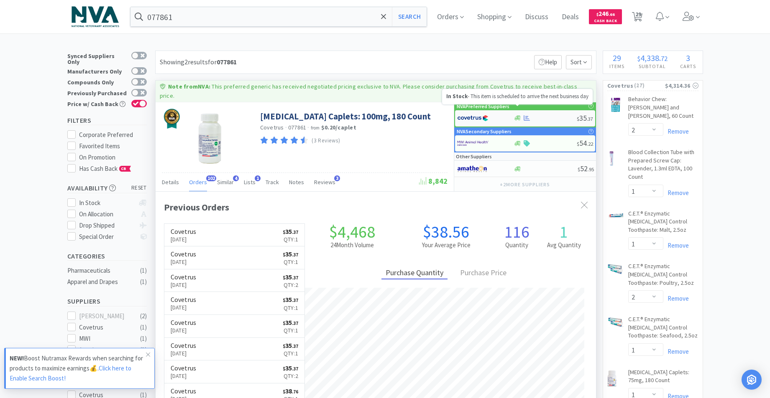
click at [517, 116] on icon at bounding box center [517, 118] width 6 height 5
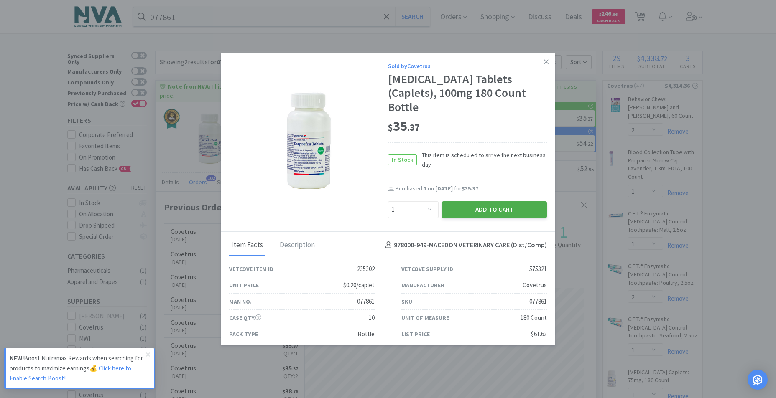
click at [482, 202] on button "Add to Cart" at bounding box center [494, 210] width 105 height 17
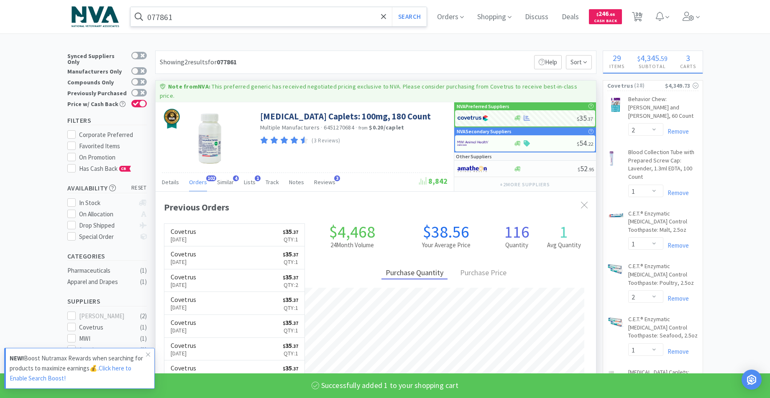
click at [233, 19] on input "077861" at bounding box center [278, 16] width 296 height 19
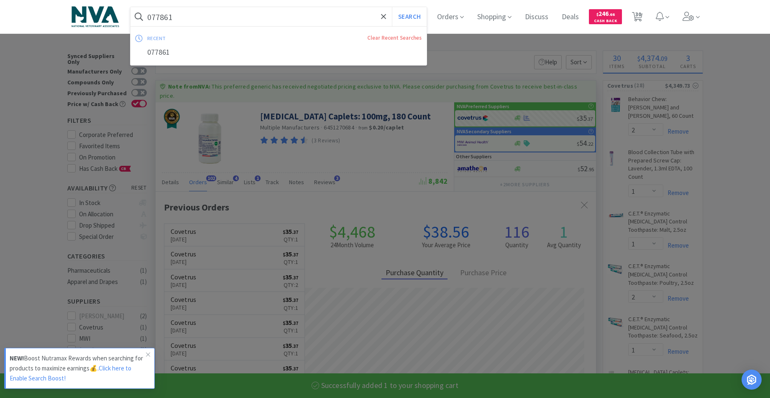
click at [232, 19] on input "077861" at bounding box center [278, 16] width 296 height 19
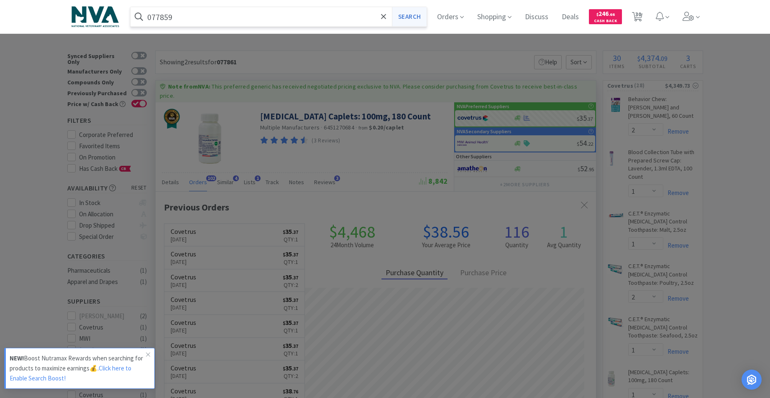
click at [406, 20] on button "Search" at bounding box center [409, 16] width 35 height 19
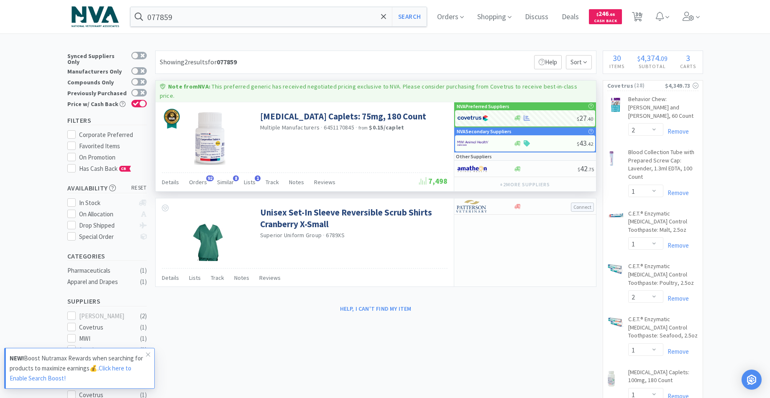
click at [206, 176] on div "Details Orders 92 Similar 8 Lists 1 Track Notes Reviews" at bounding box center [290, 184] width 257 height 16
click at [196, 179] on span "Orders" at bounding box center [198, 183] width 18 height 8
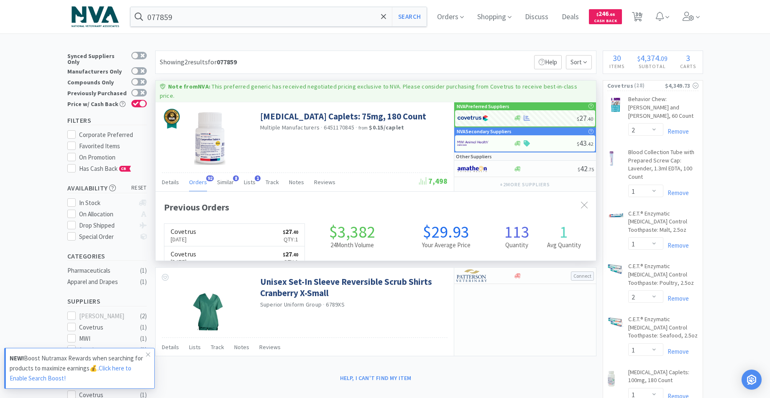
scroll to position [224, 440]
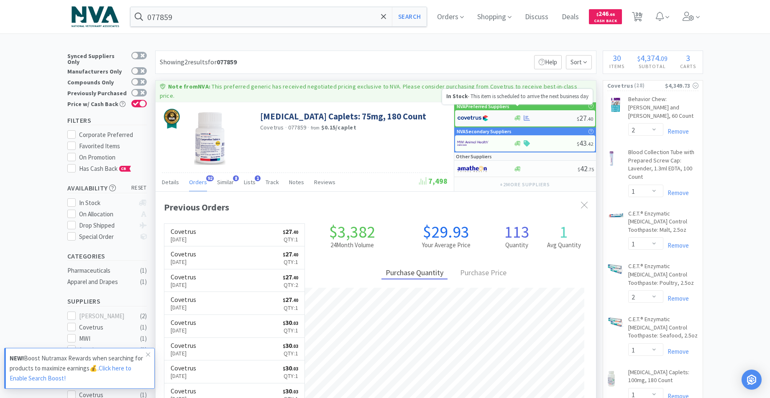
click at [518, 116] on icon at bounding box center [517, 118] width 6 height 5
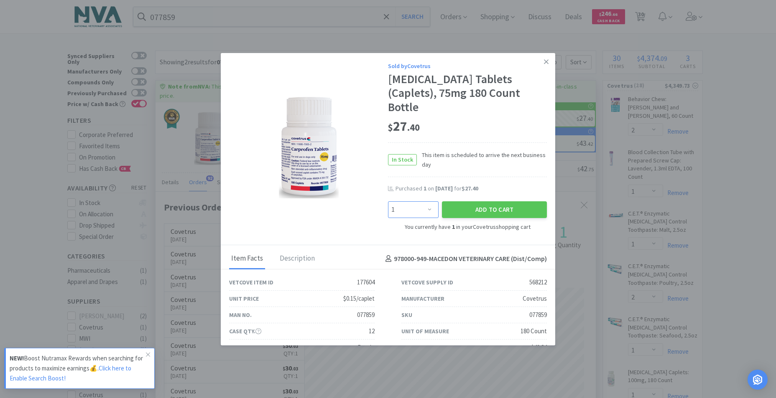
click at [426, 202] on select "Enter Quantity 1 2 3 4 5 6 7 8 9 10 11 12 13 14 15 16 17 18 19 20 Enter Quantity" at bounding box center [413, 210] width 51 height 17
click at [388, 202] on select "Enter Quantity 1 2 3 4 5 6 7 8 9 10 11 12 13 14 15 16 17 18 19 20 Enter Quantity" at bounding box center [413, 210] width 51 height 17
click at [464, 202] on button "Add to Cart" at bounding box center [494, 210] width 105 height 17
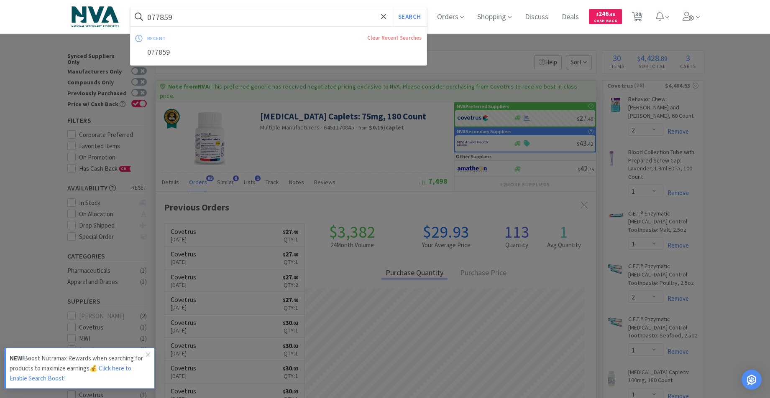
click at [185, 16] on input "077859" at bounding box center [278, 16] width 296 height 19
click at [184, 16] on input "077859" at bounding box center [278, 16] width 296 height 19
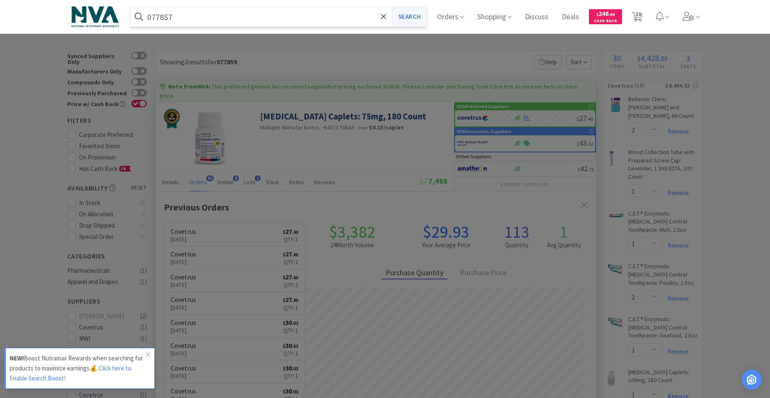
click at [417, 13] on button "Search" at bounding box center [409, 16] width 35 height 19
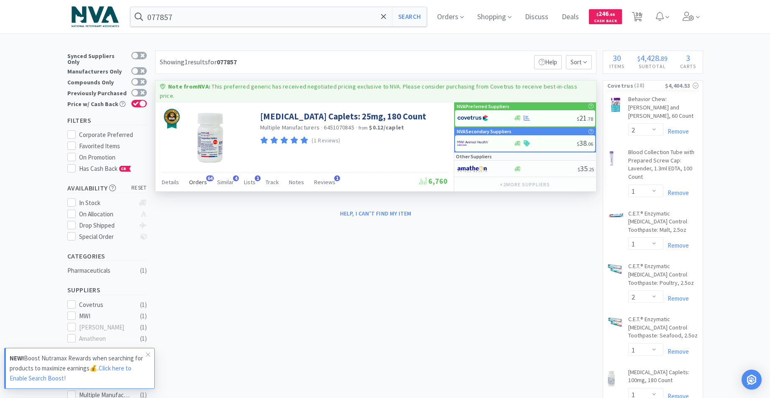
click at [196, 179] on span "Orders" at bounding box center [198, 183] width 18 height 8
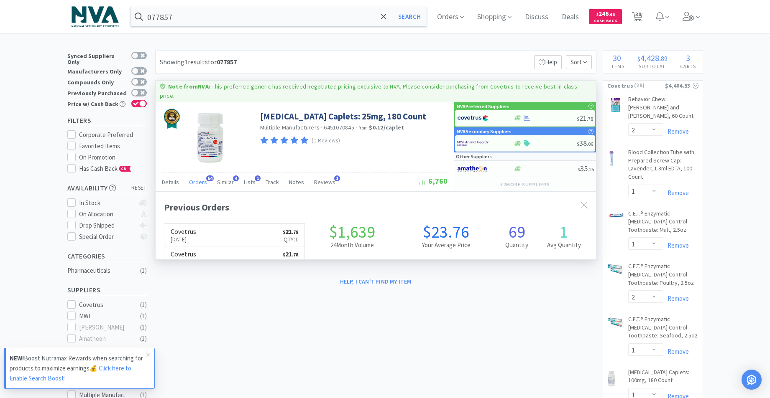
scroll to position [224, 440]
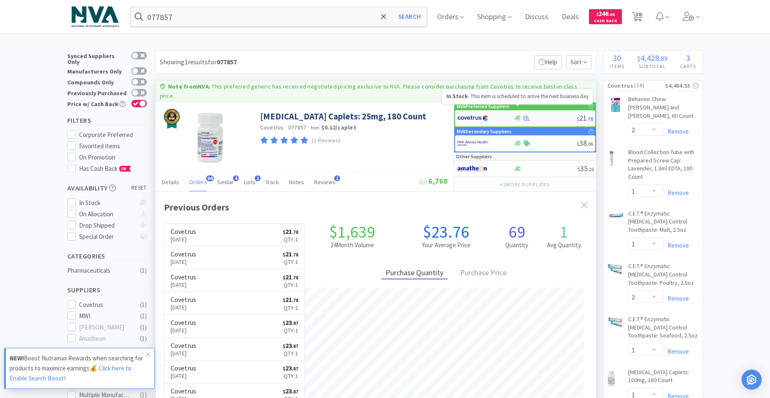
click at [517, 116] on icon at bounding box center [517, 118] width 6 height 5
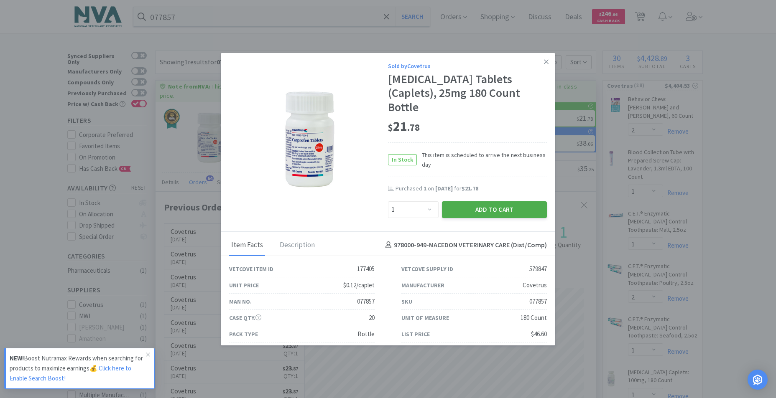
click at [495, 202] on button "Add to Cart" at bounding box center [494, 210] width 105 height 17
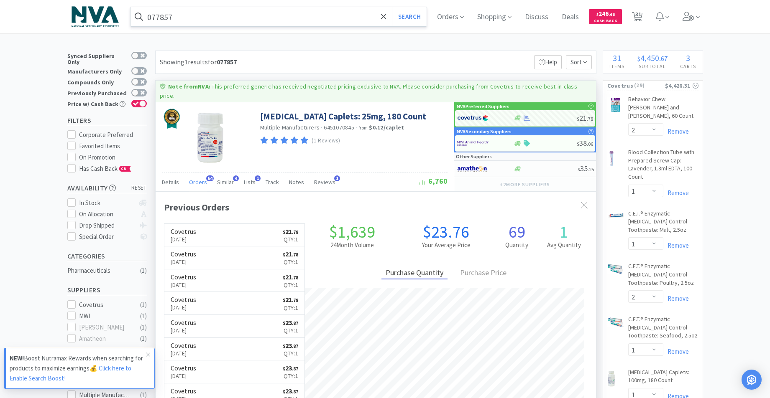
click at [338, 15] on input "077857" at bounding box center [278, 16] width 296 height 19
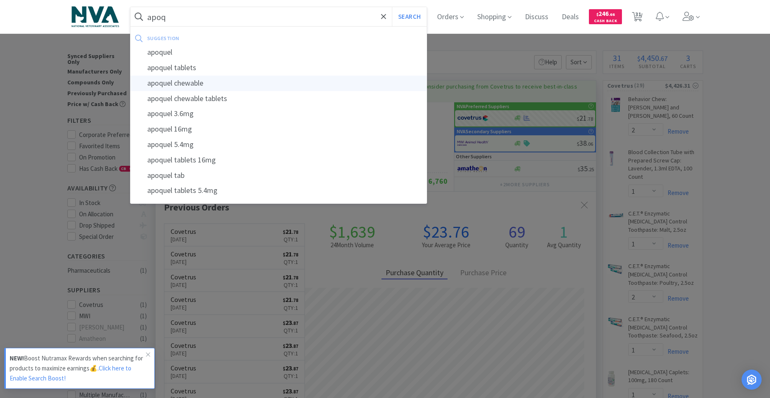
click at [224, 80] on div "apoquel chewable" at bounding box center [278, 83] width 296 height 15
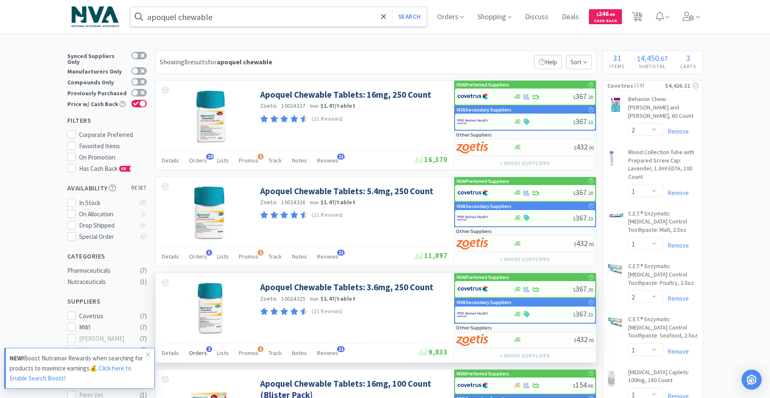
click at [193, 352] on span "Orders" at bounding box center [198, 354] width 18 height 8
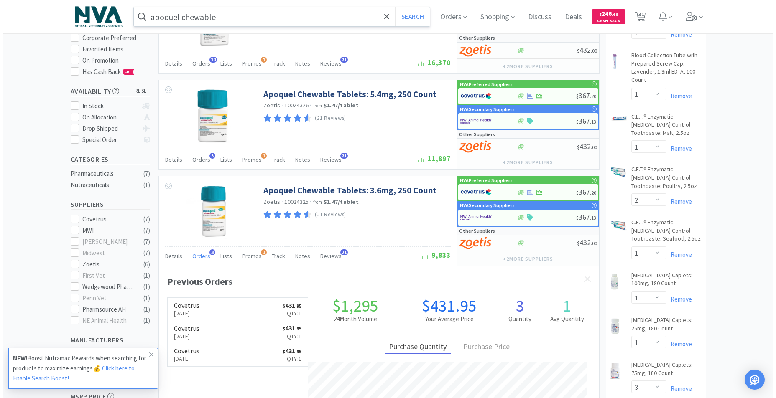
scroll to position [114, 0]
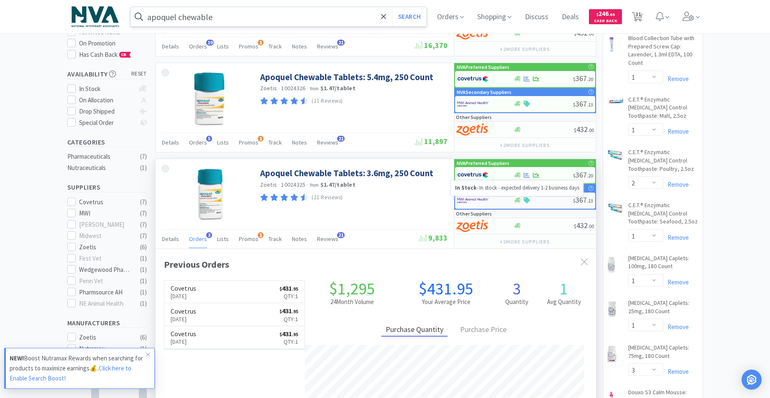
click at [519, 201] on icon at bounding box center [517, 200] width 6 height 6
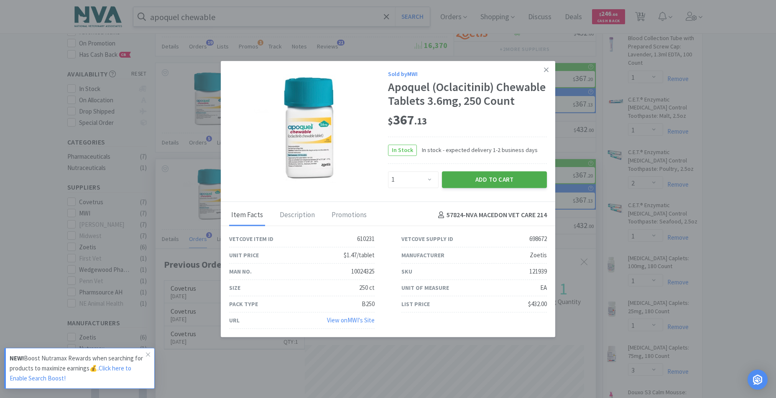
click at [492, 179] on button "Add to Cart" at bounding box center [494, 179] width 105 height 17
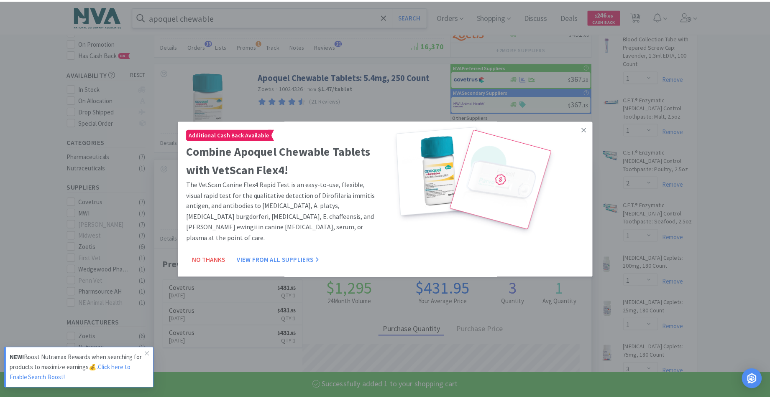
scroll to position [217, 440]
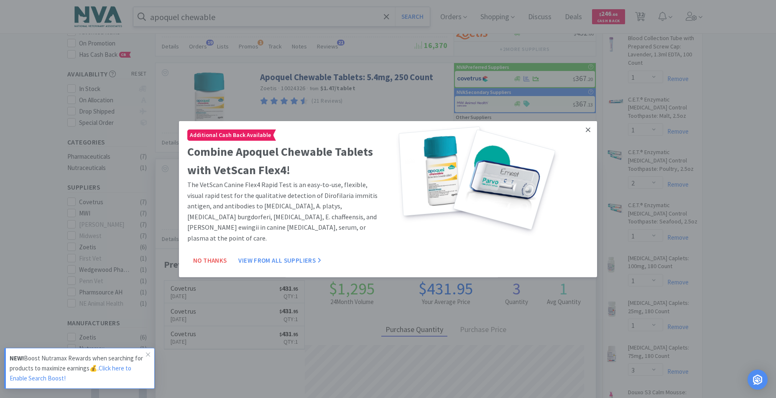
click at [586, 129] on icon at bounding box center [588, 130] width 5 height 8
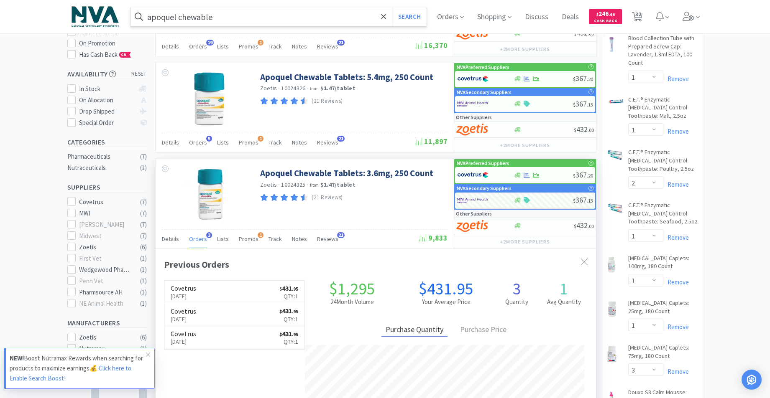
click at [345, 11] on input "apoquel chewable" at bounding box center [278, 16] width 296 height 19
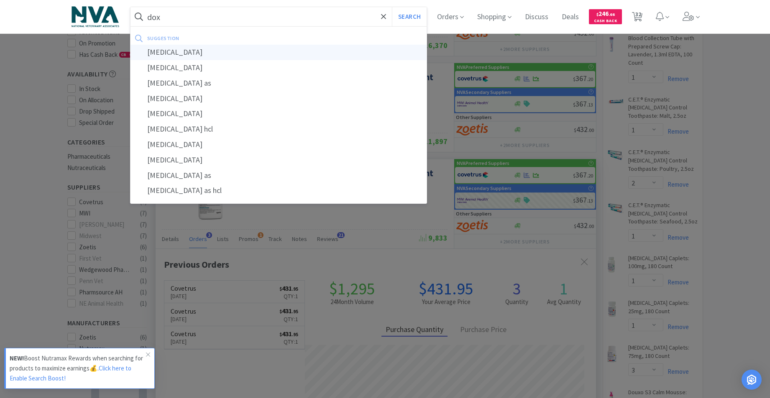
click at [176, 51] on div "[MEDICAL_DATA]" at bounding box center [278, 52] width 296 height 15
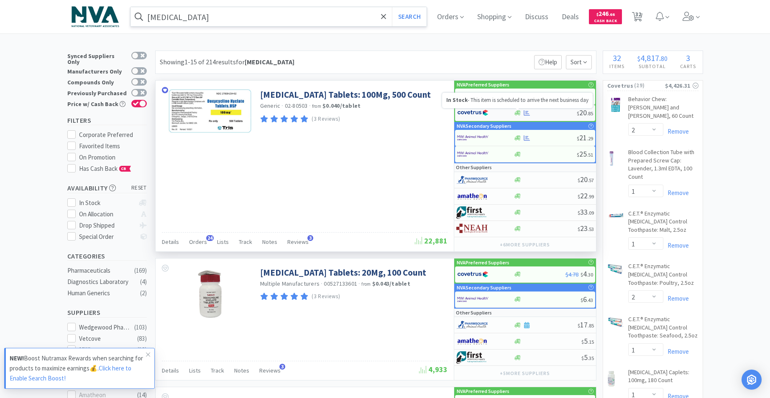
click at [517, 114] on icon at bounding box center [517, 112] width 6 height 5
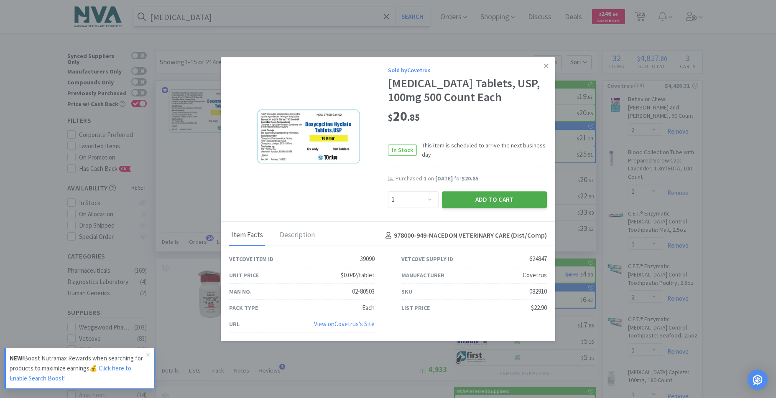
click at [481, 198] on button "Add to Cart" at bounding box center [494, 199] width 105 height 17
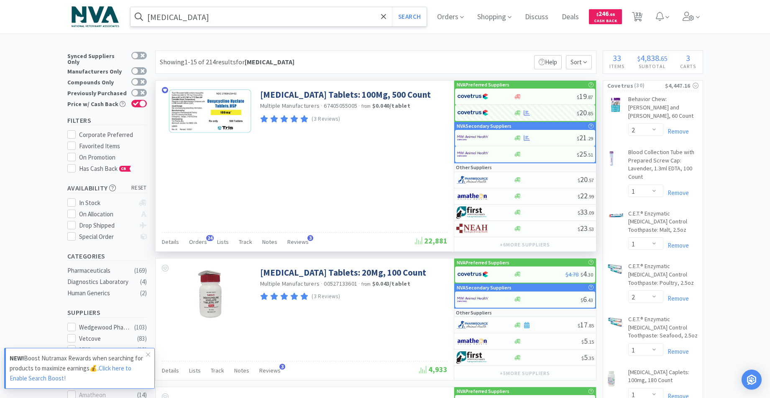
click at [258, 12] on input "[MEDICAL_DATA]" at bounding box center [278, 16] width 296 height 19
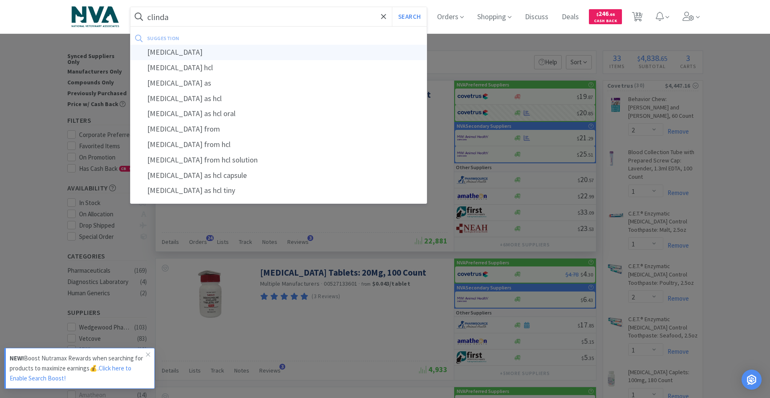
click at [181, 52] on div "[MEDICAL_DATA]" at bounding box center [278, 52] width 296 height 15
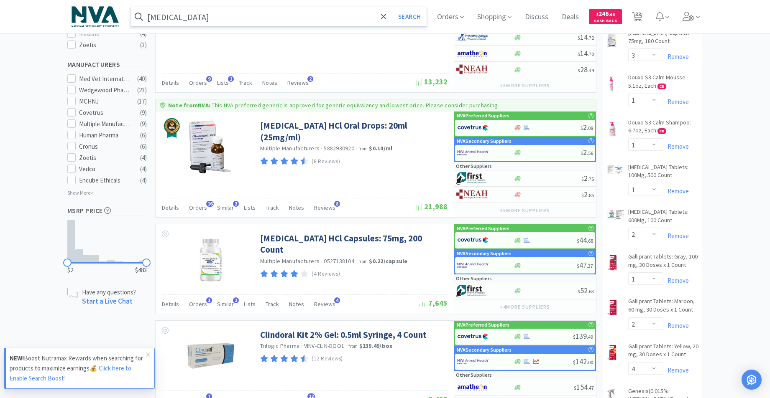
scroll to position [463, 0]
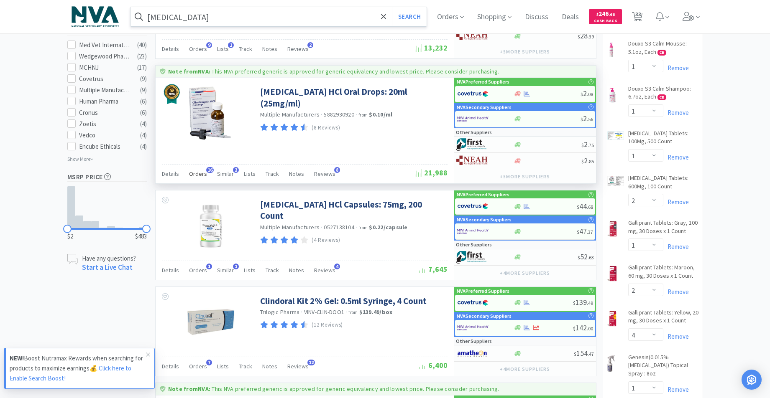
click at [202, 172] on span "Orders" at bounding box center [198, 174] width 18 height 8
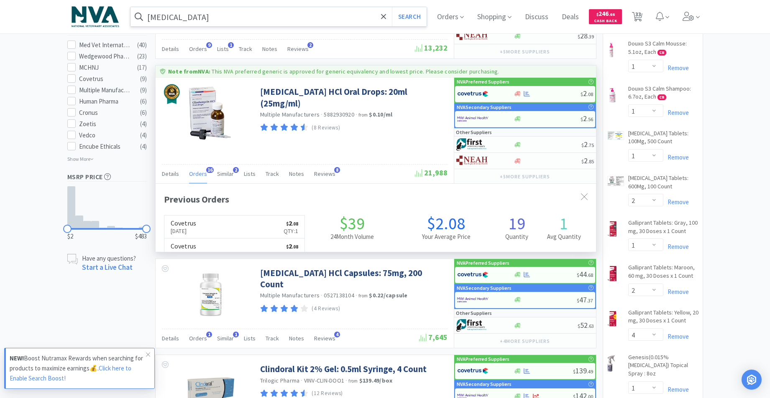
scroll to position [224, 440]
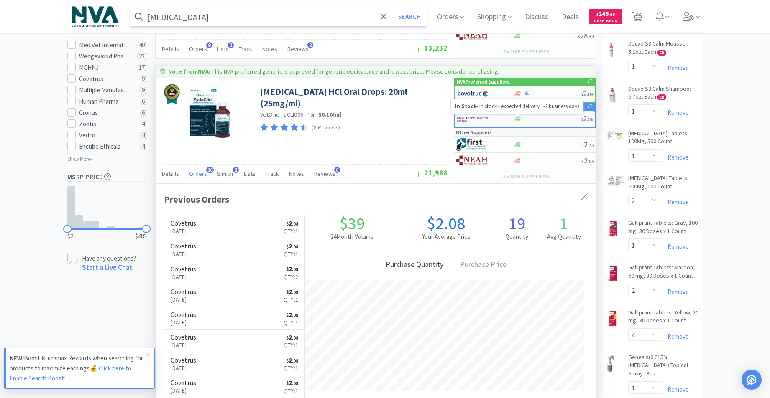
click at [516, 120] on icon at bounding box center [517, 119] width 6 height 5
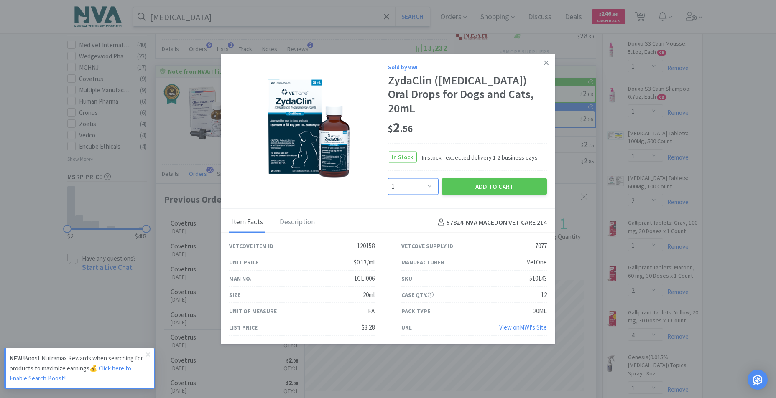
click at [431, 179] on select "Enter Quantity 1 2 3 4 5 6 7 8 9 10 11 12 13 14 15 16 17 18 19 20 Enter Quantity" at bounding box center [413, 187] width 51 height 17
click at [388, 179] on select "Enter Quantity 1 2 3 4 5 6 7 8 9 10 11 12 13 14 15 16 17 18 19 20 Enter Quantity" at bounding box center [413, 187] width 51 height 17
click at [487, 182] on button "Add to Cart" at bounding box center [494, 187] width 105 height 17
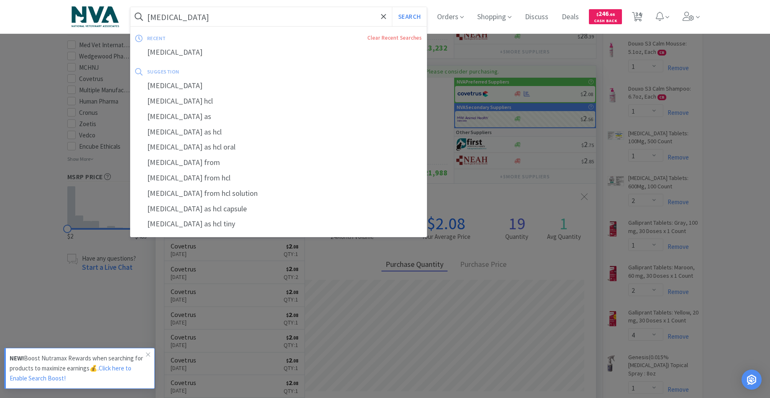
click at [251, 23] on input "[MEDICAL_DATA]" at bounding box center [278, 16] width 296 height 19
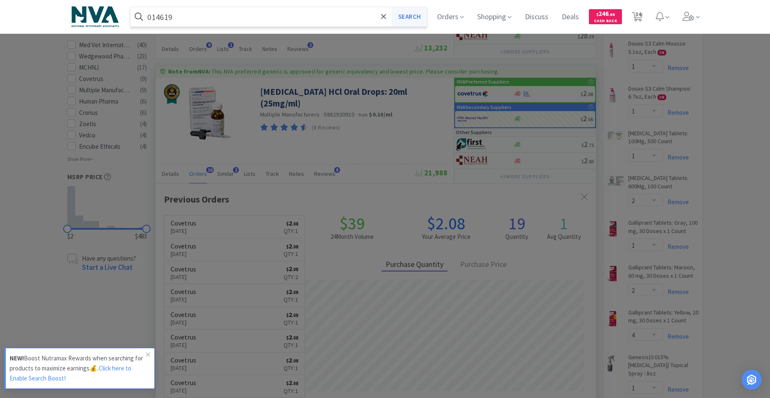
click at [419, 20] on button "Search" at bounding box center [409, 16] width 35 height 19
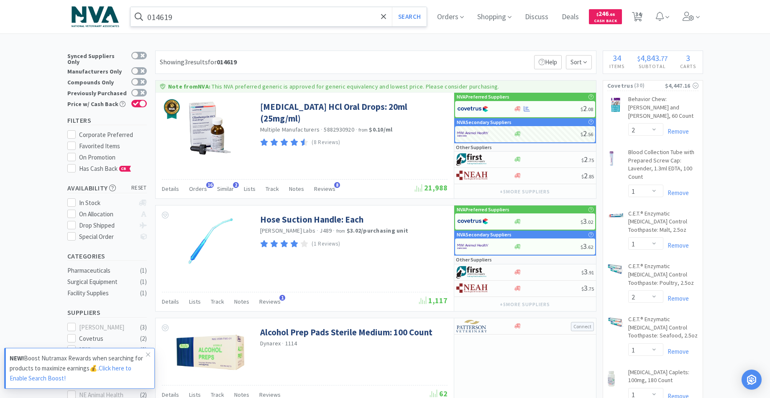
click at [205, 19] on input "014619" at bounding box center [278, 16] width 296 height 19
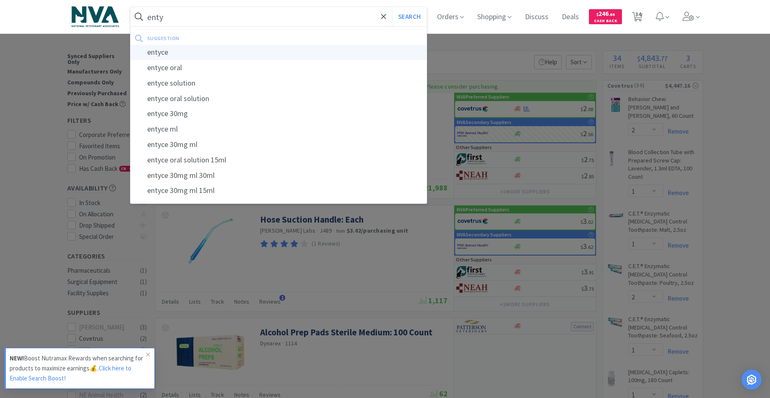
click at [172, 51] on div "entyce" at bounding box center [278, 52] width 296 height 15
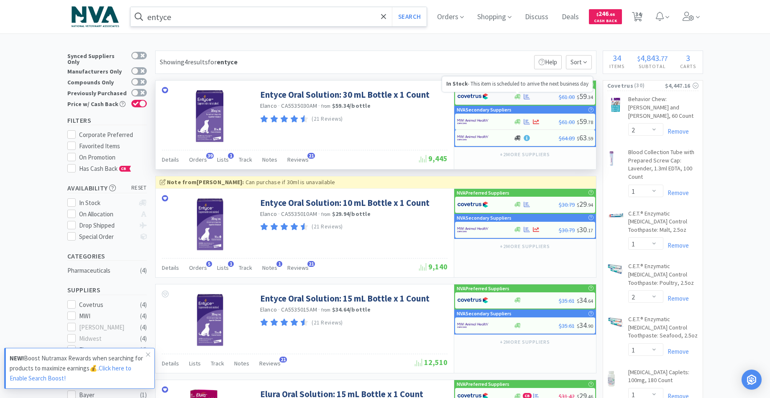
click at [516, 97] on icon at bounding box center [517, 96] width 6 height 5
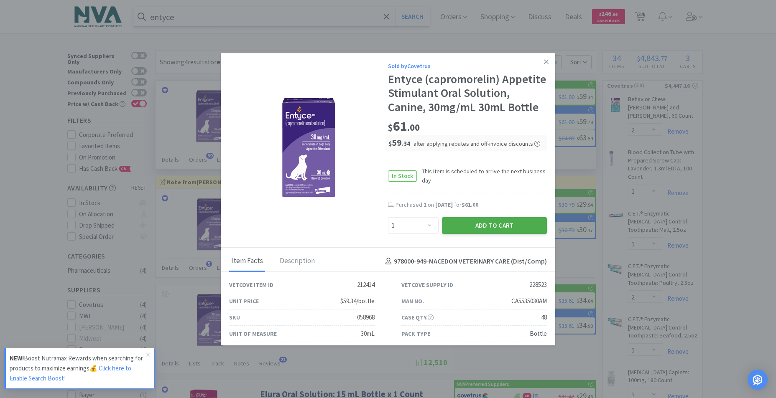
click at [472, 234] on button "Add to Cart" at bounding box center [494, 225] width 105 height 17
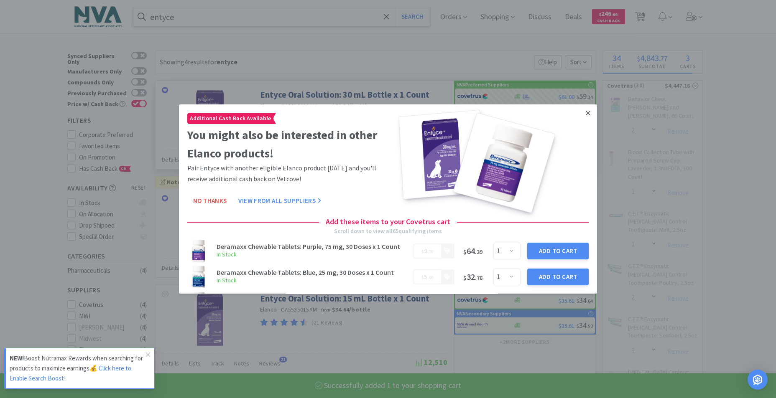
click at [586, 115] on icon at bounding box center [588, 114] width 5 height 8
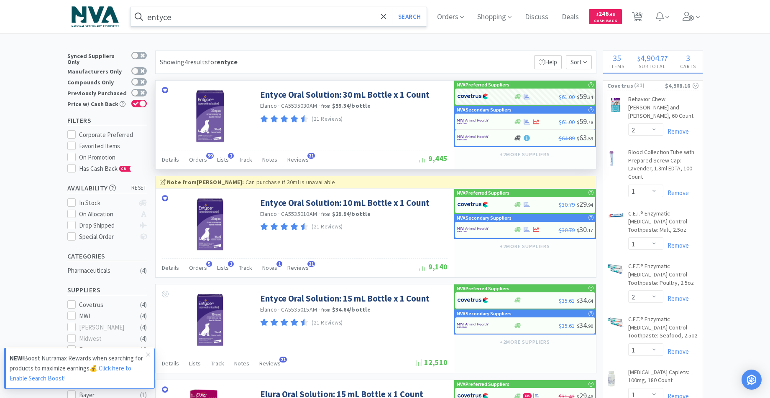
click at [307, 20] on input "entyce" at bounding box center [278, 16] width 296 height 19
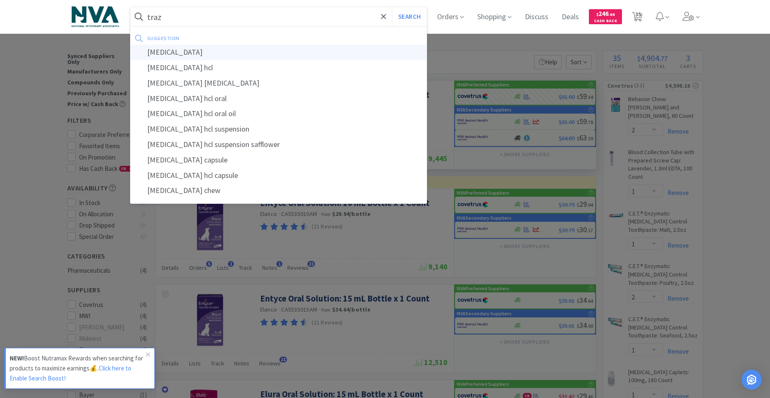
click at [181, 55] on div "[MEDICAL_DATA]" at bounding box center [278, 52] width 296 height 15
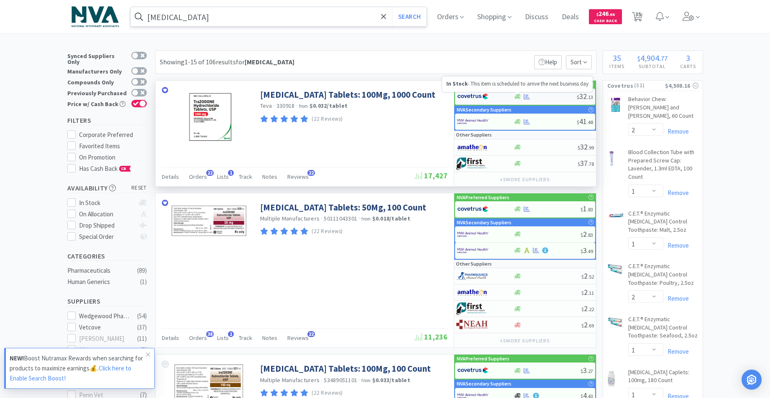
click at [519, 94] on icon at bounding box center [517, 97] width 6 height 6
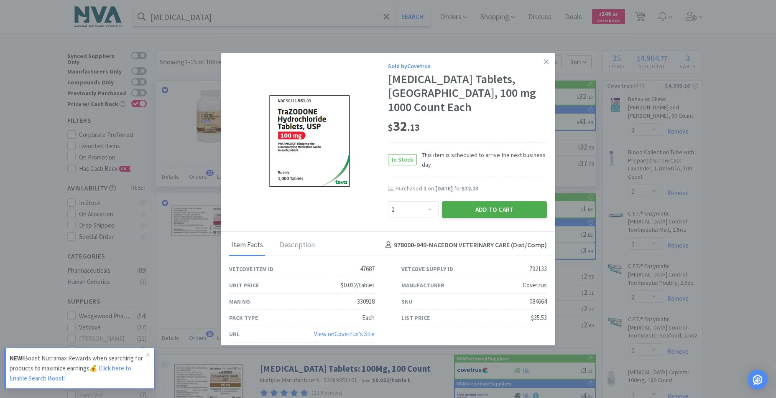
click at [498, 203] on button "Add to Cart" at bounding box center [494, 210] width 105 height 17
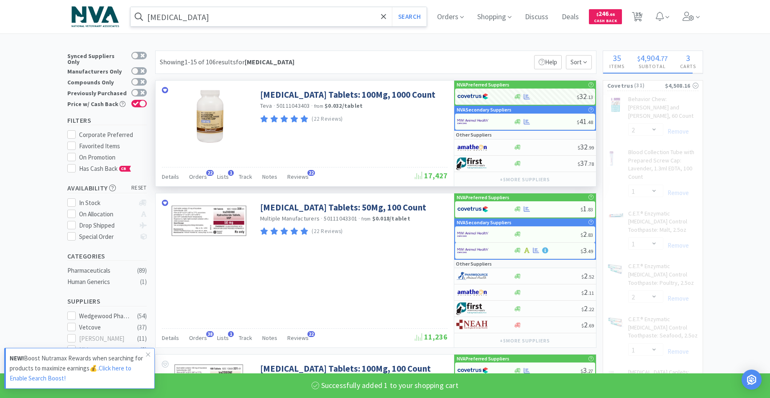
click at [346, 11] on input "[MEDICAL_DATA]" at bounding box center [278, 16] width 296 height 19
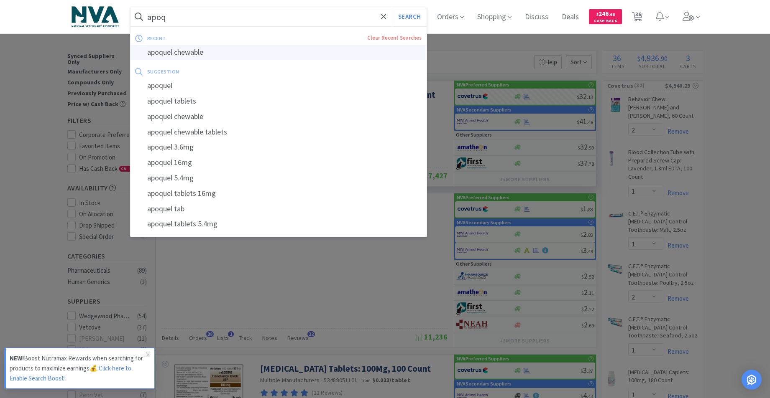
click at [206, 55] on div "apoquel chewable" at bounding box center [278, 52] width 296 height 15
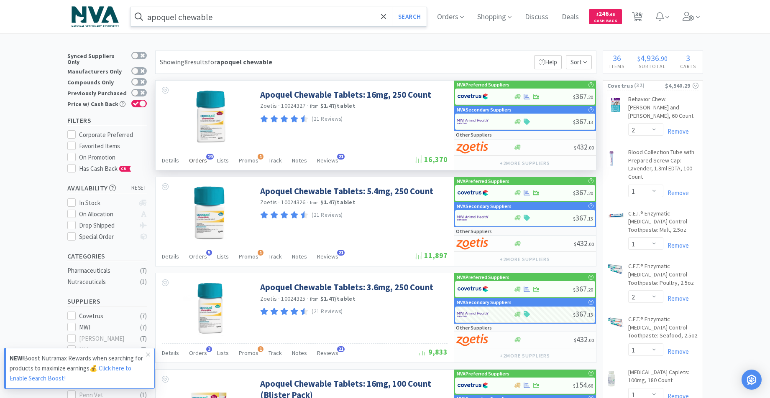
click at [195, 159] on span "Orders" at bounding box center [198, 161] width 18 height 8
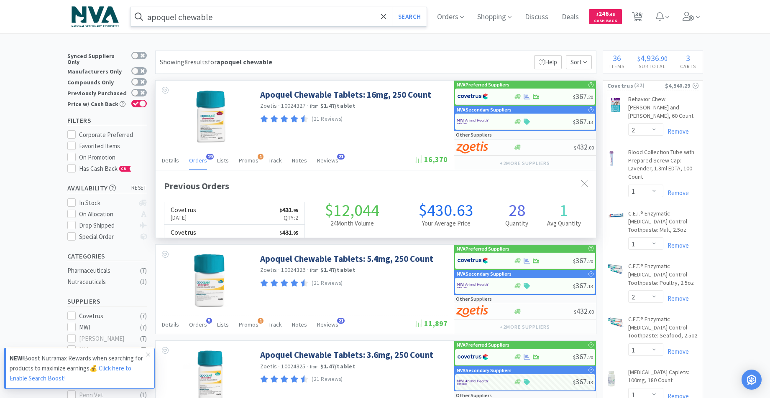
scroll to position [224, 440]
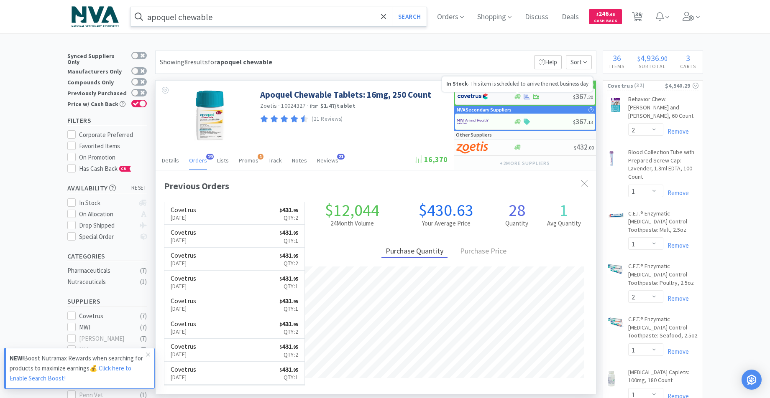
click at [519, 99] on icon at bounding box center [517, 96] width 6 height 5
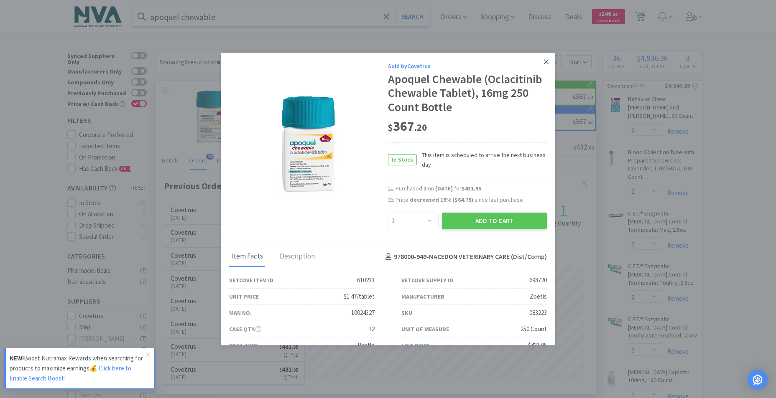
click at [544, 63] on icon at bounding box center [546, 61] width 5 height 5
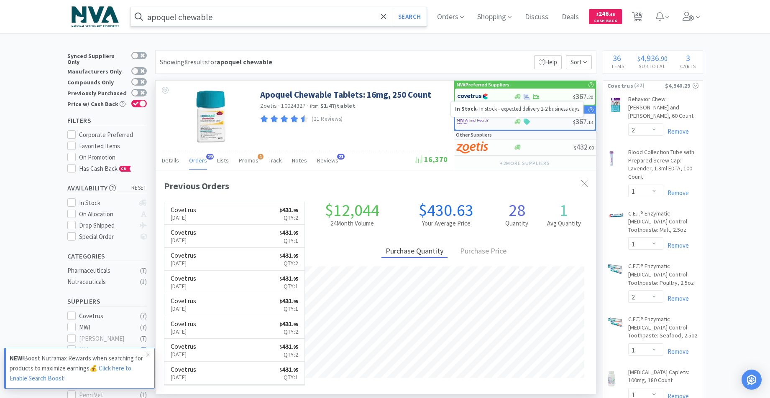
click at [516, 122] on icon at bounding box center [517, 121] width 6 height 5
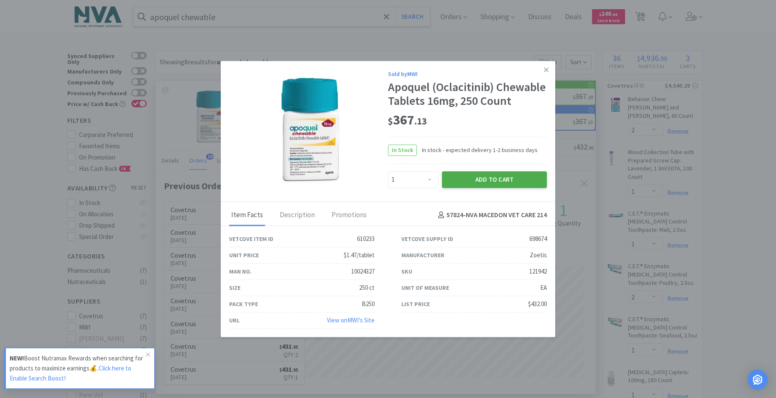
click at [480, 177] on button "Add to Cart" at bounding box center [494, 179] width 105 height 17
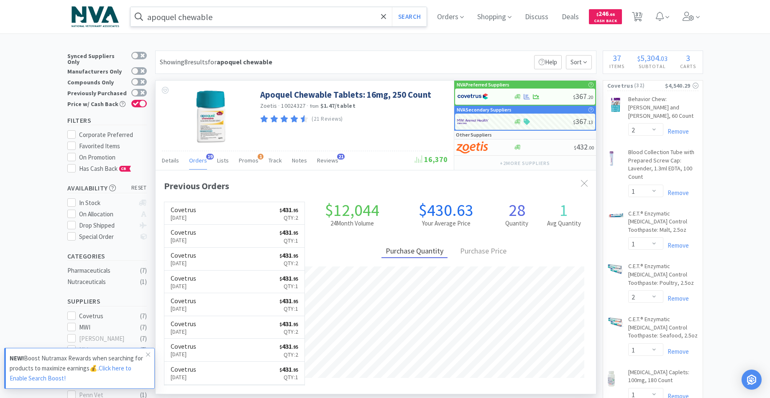
click at [339, 13] on input "apoquel chewable" at bounding box center [278, 16] width 296 height 19
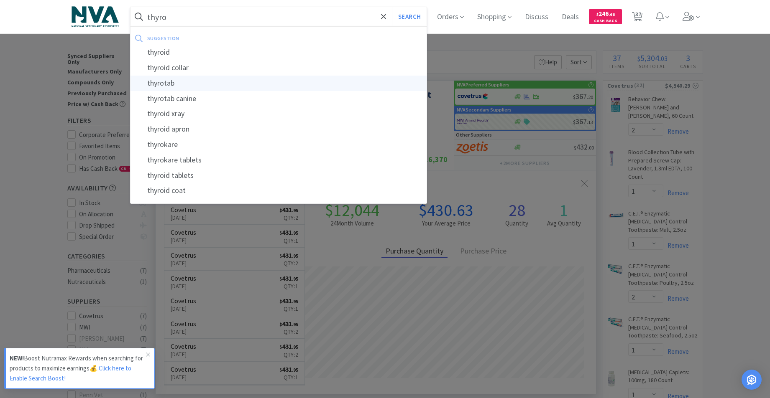
click at [200, 83] on div "thyrotab" at bounding box center [278, 83] width 296 height 15
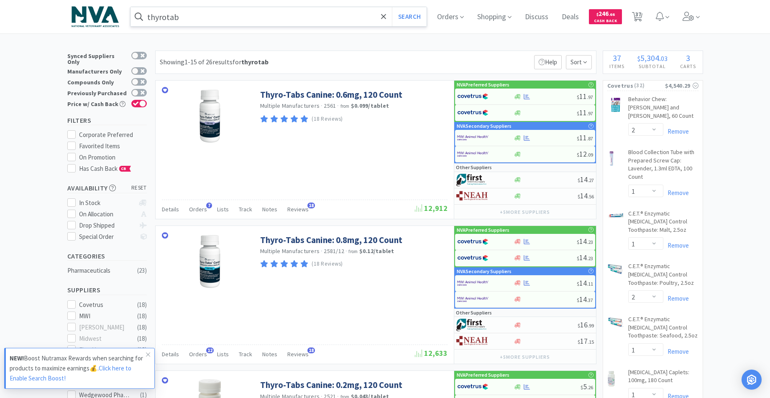
click at [237, 19] on input "thyrotab" at bounding box center [278, 16] width 296 height 19
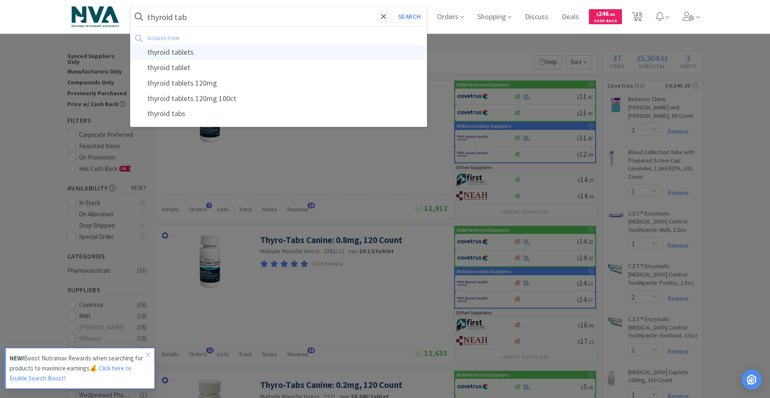
click at [192, 56] on div "thyroid tablets" at bounding box center [278, 52] width 296 height 15
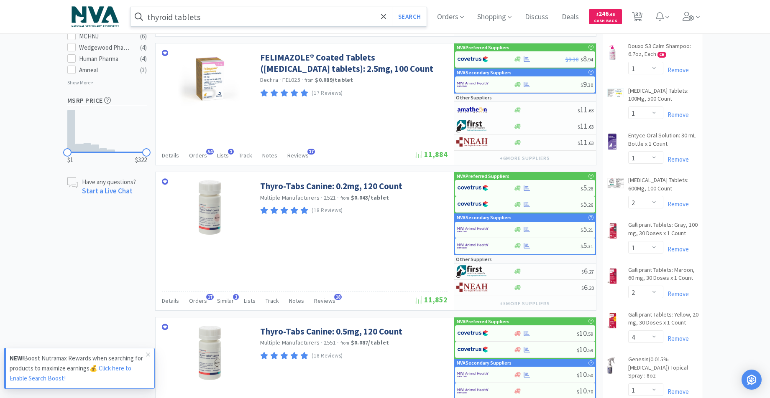
scroll to position [348, 0]
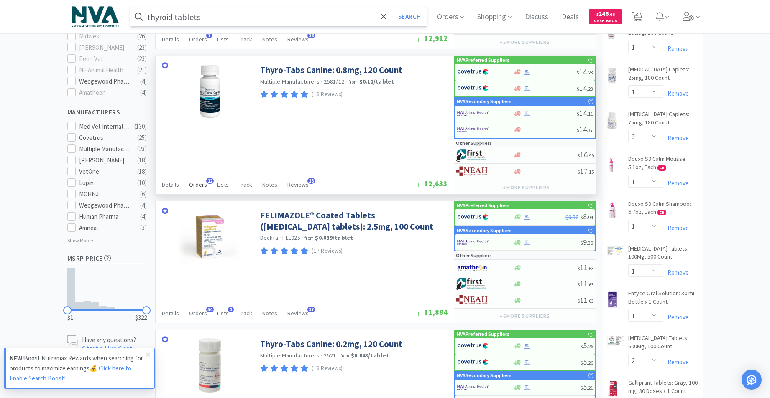
click at [198, 184] on span "Orders" at bounding box center [198, 185] width 18 height 8
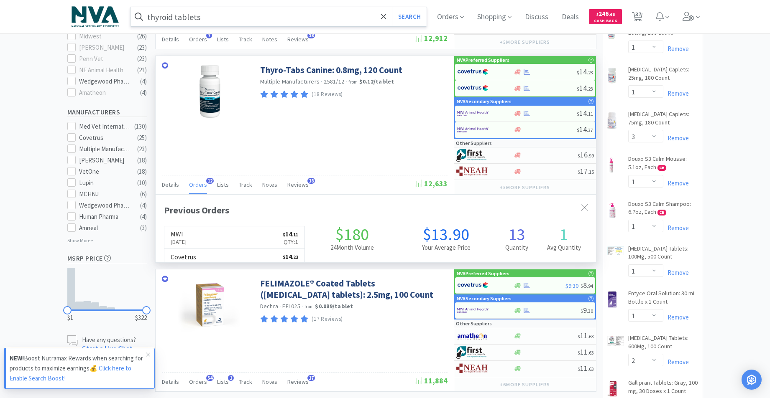
scroll to position [224, 440]
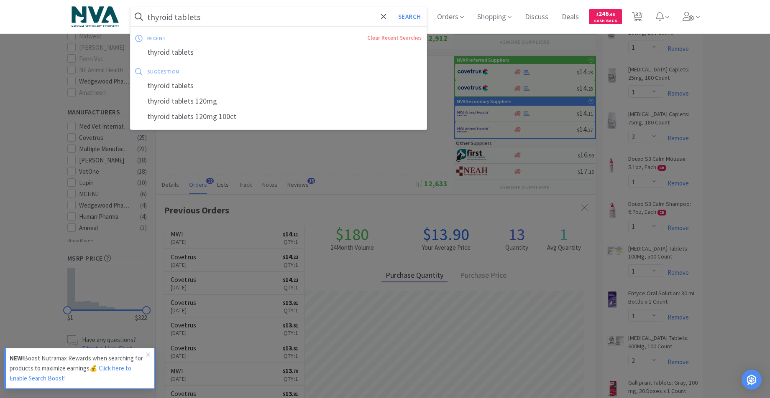
click at [267, 10] on input "thyroid tablets" at bounding box center [278, 16] width 296 height 19
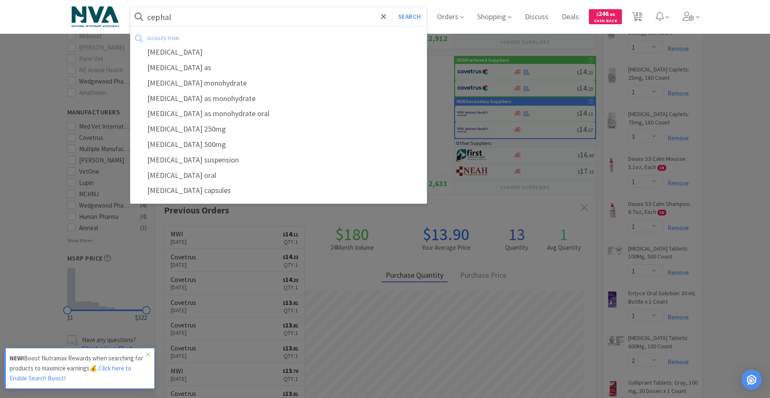
click at [176, 53] on div "[MEDICAL_DATA]" at bounding box center [278, 52] width 296 height 15
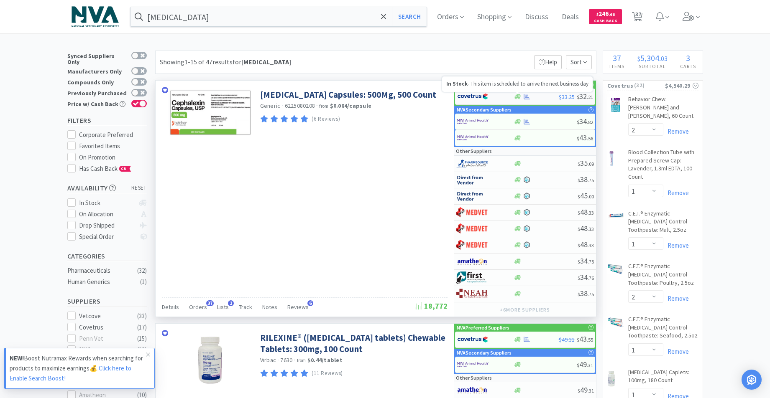
click at [517, 96] on icon at bounding box center [517, 96] width 6 height 5
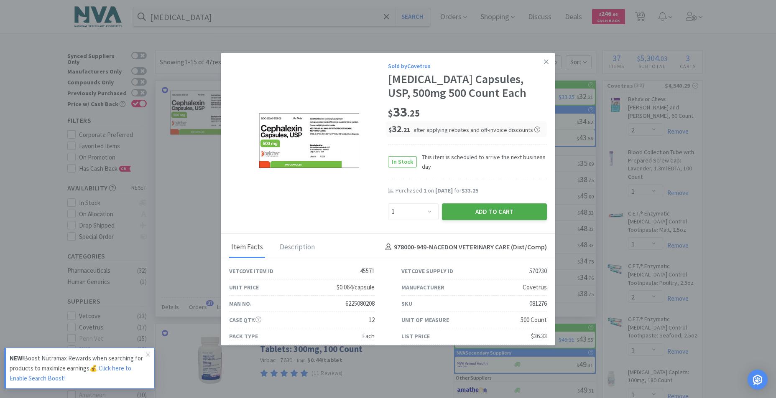
click at [493, 210] on button "Add to Cart" at bounding box center [494, 212] width 105 height 17
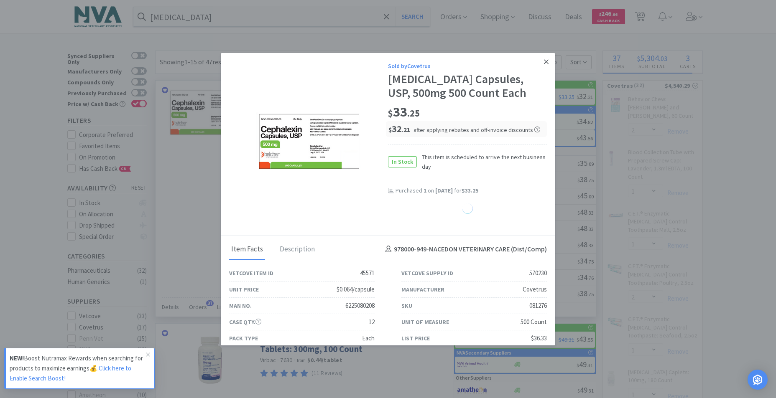
click at [544, 61] on icon at bounding box center [546, 61] width 5 height 5
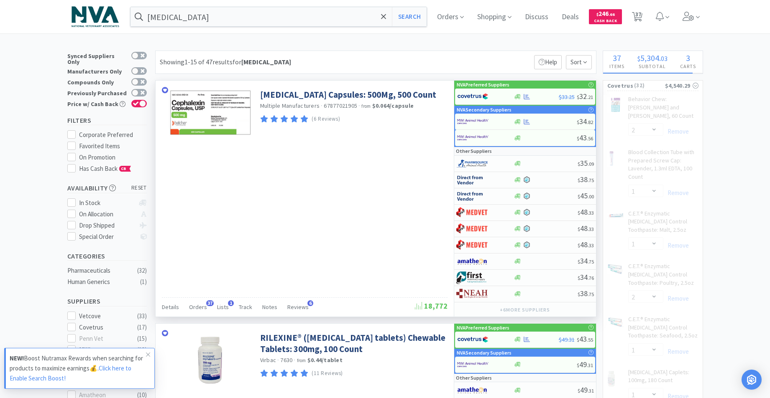
click at [383, 213] on div "[MEDICAL_DATA] Capsules: 500Mg, 500 Count Multiple Manufacturers · 67877021905 …" at bounding box center [305, 199] width 298 height 236
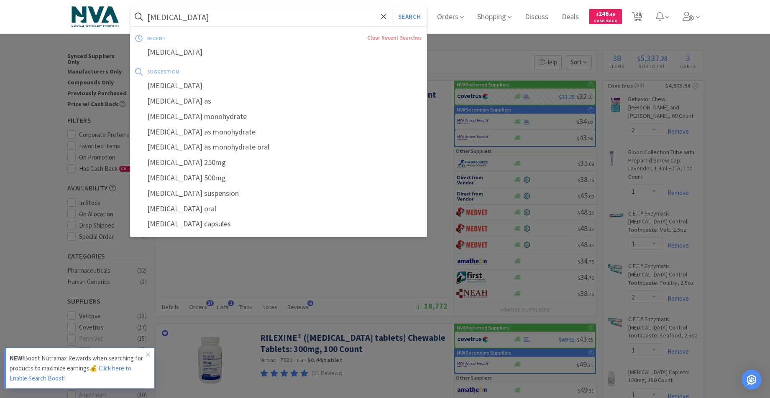
click at [204, 17] on input "[MEDICAL_DATA]" at bounding box center [278, 16] width 296 height 19
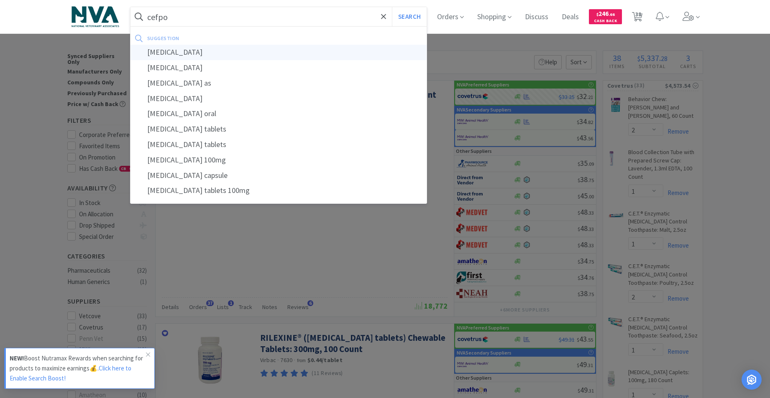
click at [180, 51] on div "[MEDICAL_DATA]" at bounding box center [278, 52] width 296 height 15
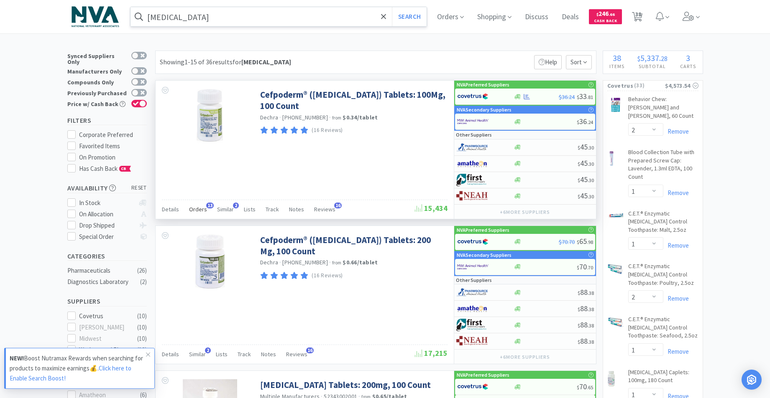
click at [199, 211] on span "Orders" at bounding box center [198, 210] width 18 height 8
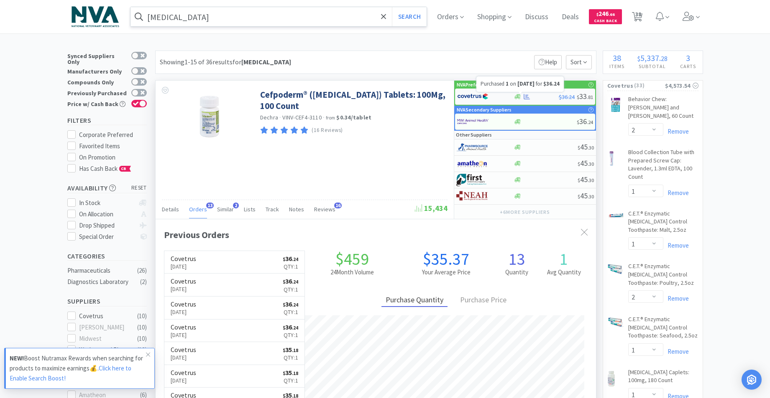
scroll to position [224, 440]
click at [516, 96] on icon at bounding box center [517, 97] width 6 height 6
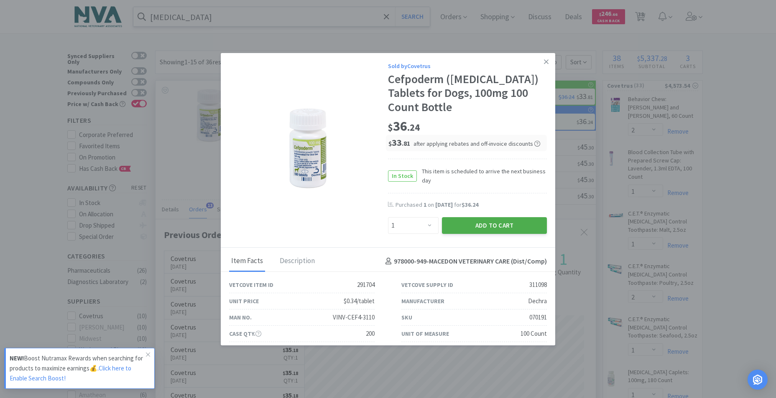
click at [480, 223] on button "Add to Cart" at bounding box center [494, 225] width 105 height 17
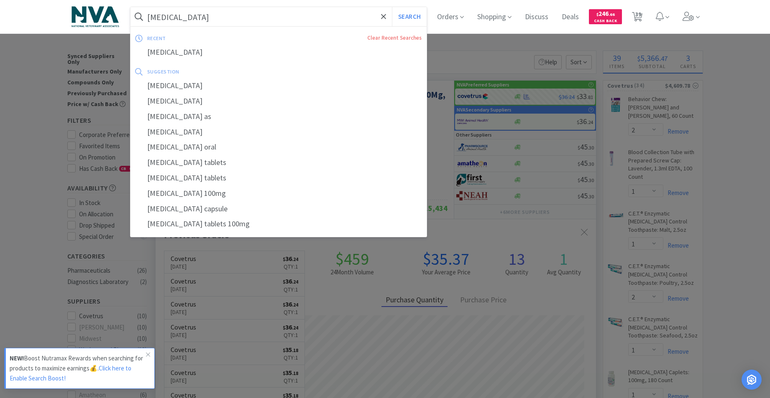
click at [245, 20] on input "[MEDICAL_DATA]" at bounding box center [278, 16] width 296 height 19
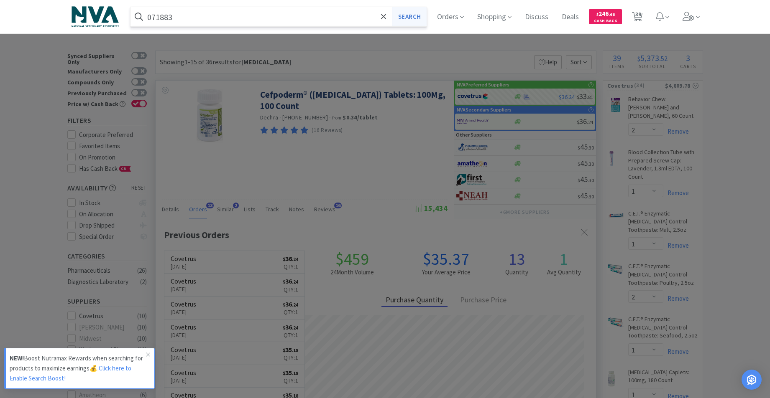
click at [420, 17] on button "Search" at bounding box center [409, 16] width 35 height 19
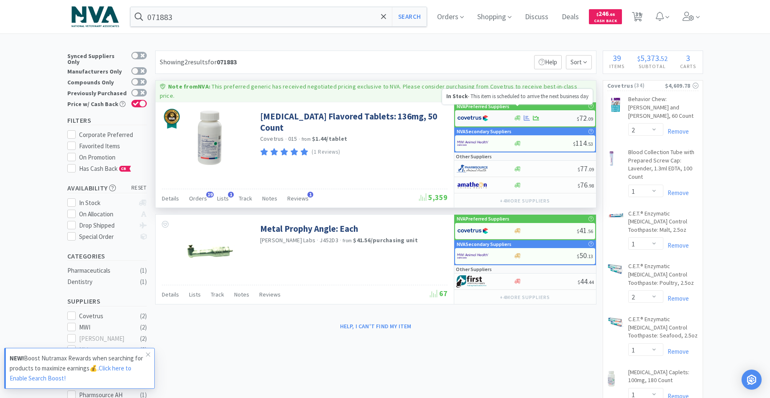
click at [518, 116] on icon at bounding box center [517, 118] width 6 height 5
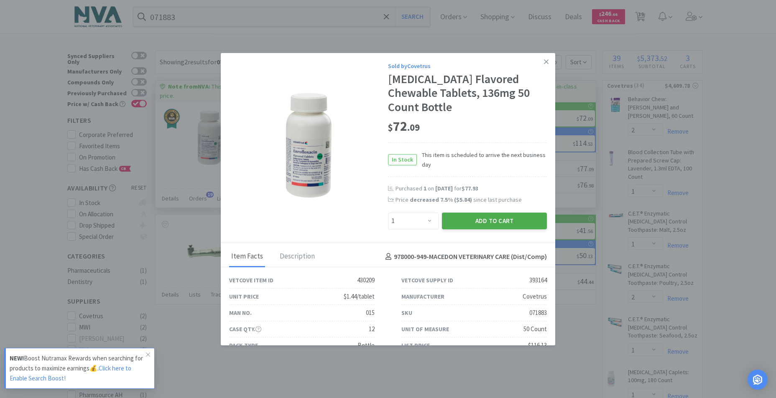
click at [488, 220] on button "Add to Cart" at bounding box center [494, 221] width 105 height 17
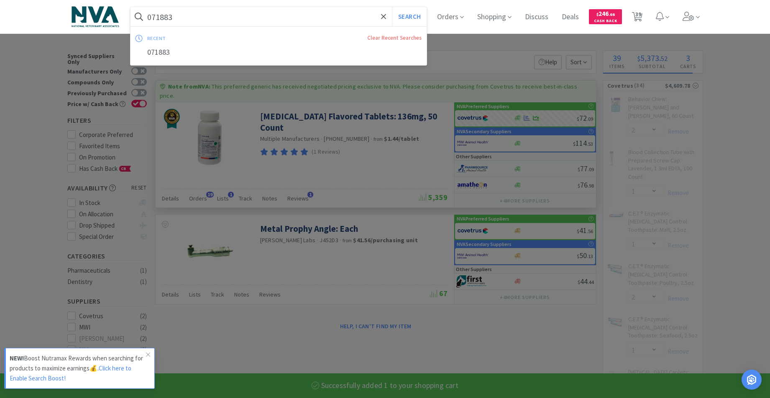
click at [189, 18] on input "071883" at bounding box center [278, 16] width 296 height 19
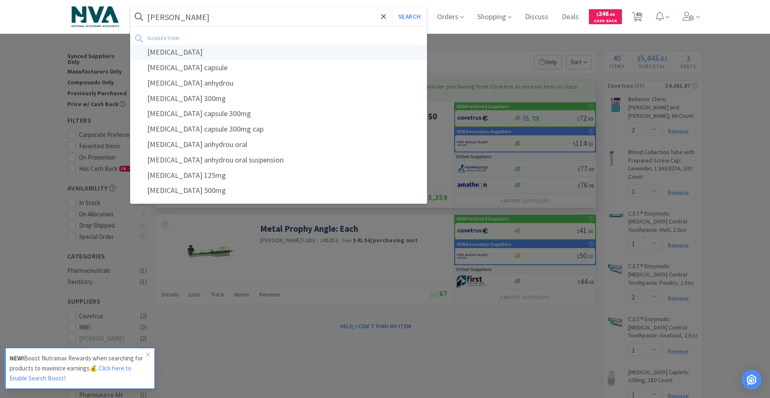
click at [189, 53] on div "[MEDICAL_DATA]" at bounding box center [278, 52] width 296 height 15
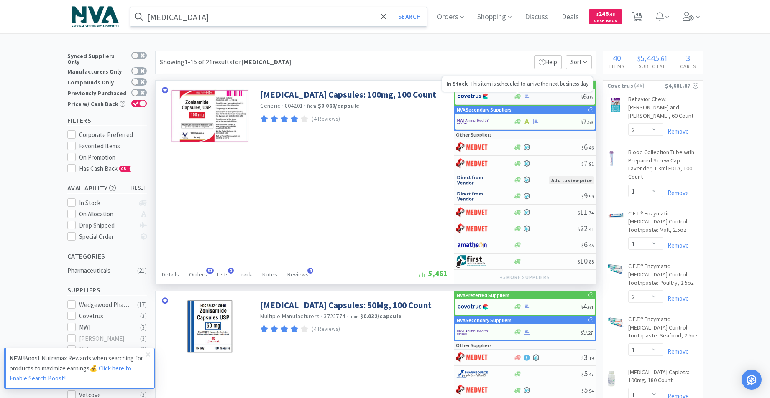
click at [516, 97] on icon at bounding box center [517, 97] width 6 height 6
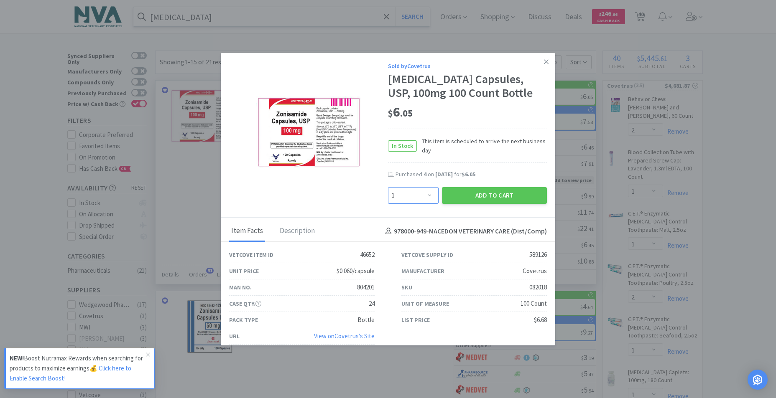
click at [426, 195] on select "Enter Quantity 1 2 3 4 5 6 7 8 9 10 11 12 13 14 15 16 17 18 19 20 Enter Quantity" at bounding box center [413, 195] width 51 height 17
click at [388, 187] on select "Enter Quantity 1 2 3 4 5 6 7 8 9 10 11 12 13 14 15 16 17 18 19 20 Enter Quantity" at bounding box center [413, 195] width 51 height 17
click at [482, 197] on button "Add to Cart" at bounding box center [494, 195] width 105 height 17
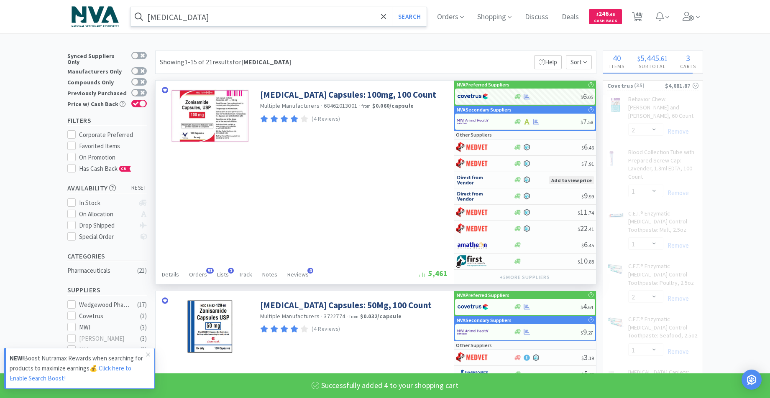
click at [218, 21] on input "[MEDICAL_DATA]" at bounding box center [278, 16] width 296 height 19
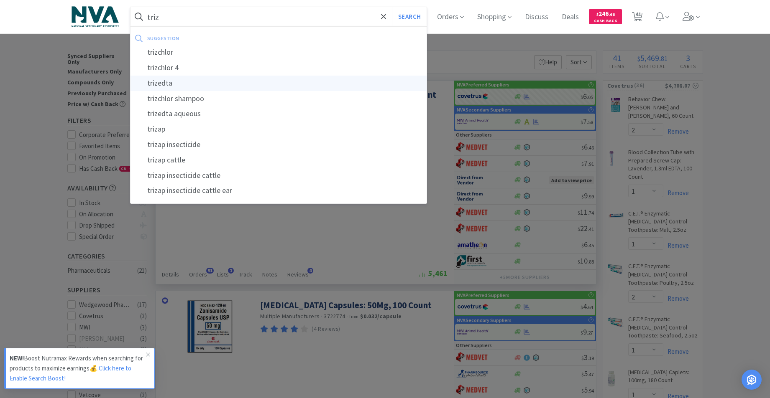
click at [170, 83] on div "trizedta" at bounding box center [278, 83] width 296 height 15
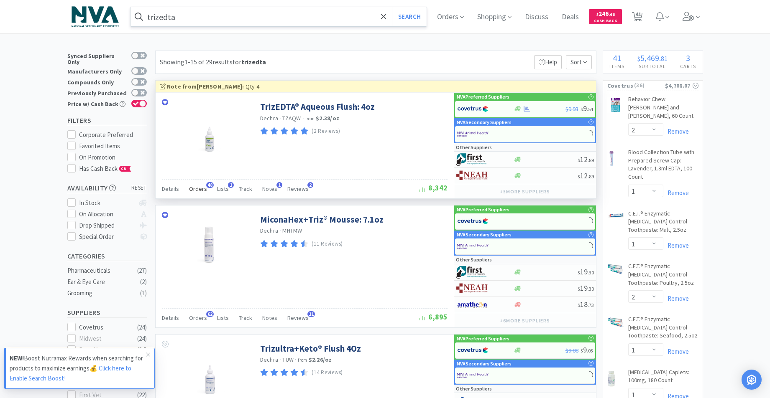
click at [197, 191] on span "Orders" at bounding box center [198, 189] width 18 height 8
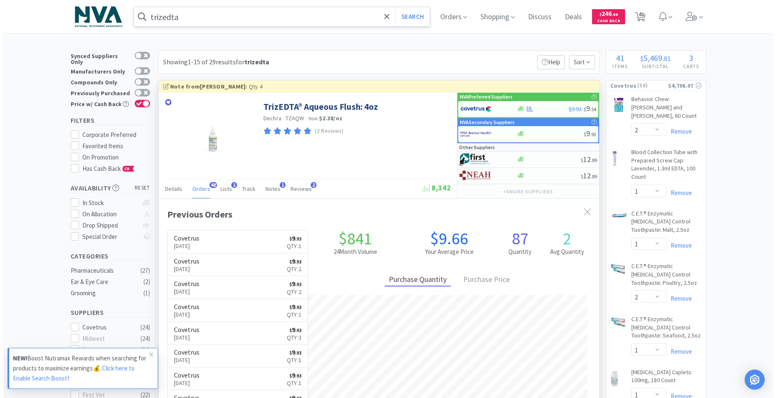
scroll to position [224, 440]
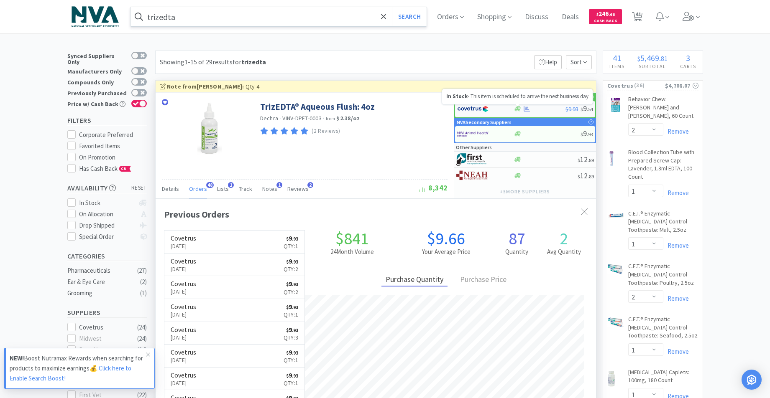
click at [516, 107] on icon at bounding box center [517, 109] width 6 height 6
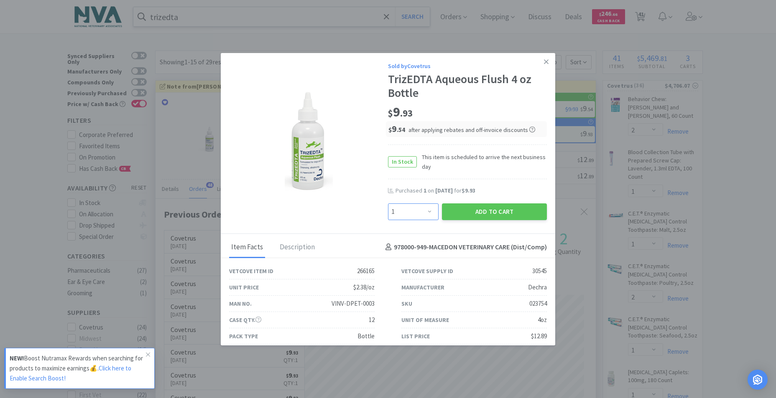
click at [423, 209] on select "Enter Quantity 1 2 3 4 5 6 7 8 9 10 11 12 13 14 15 16 17 18 19 20 Enter Quantity" at bounding box center [413, 212] width 51 height 17
click at [388, 204] on select "Enter Quantity 1 2 3 4 5 6 7 8 9 10 11 12 13 14 15 16 17 18 19 20 Enter Quantity" at bounding box center [413, 212] width 51 height 17
click at [486, 213] on button "Add to Cart" at bounding box center [494, 212] width 105 height 17
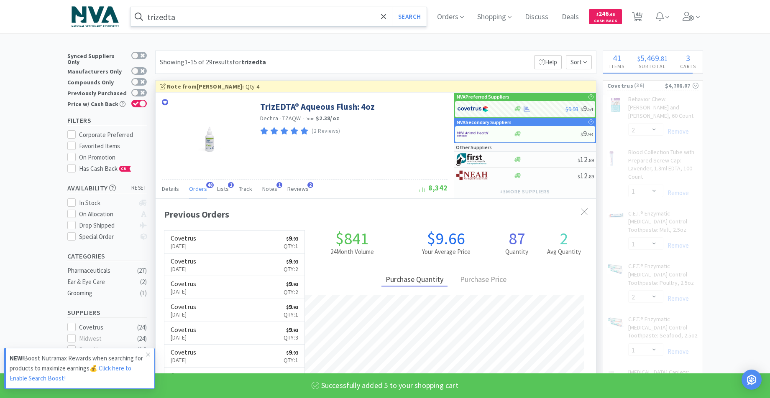
click at [239, 20] on input "trizedta" at bounding box center [278, 16] width 296 height 19
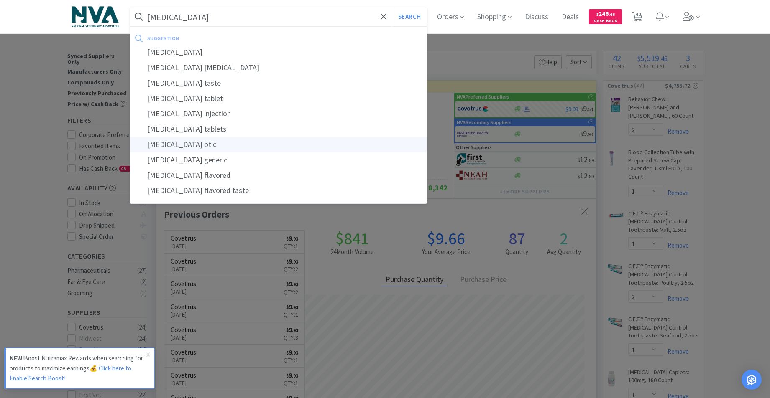
click at [158, 143] on div "[MEDICAL_DATA] otic" at bounding box center [278, 144] width 296 height 15
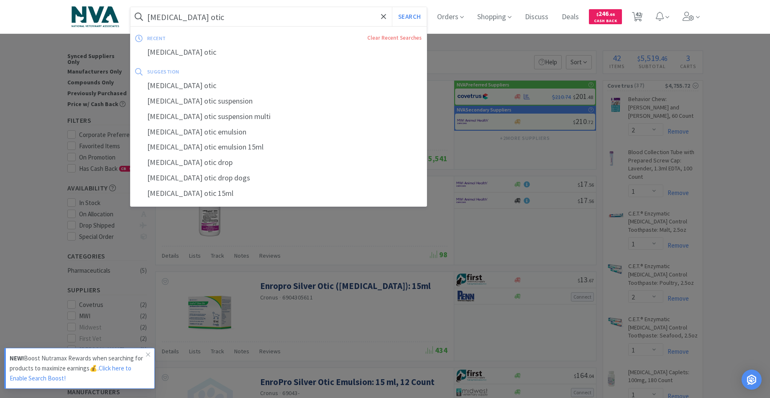
click at [227, 17] on input "[MEDICAL_DATA] otic" at bounding box center [278, 16] width 296 height 19
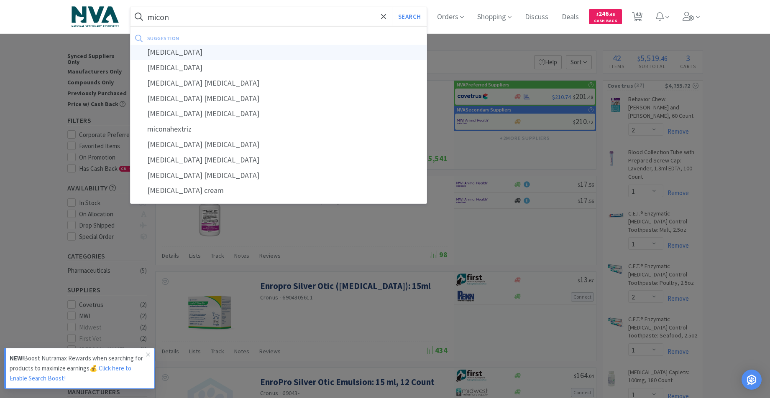
click at [184, 54] on div "[MEDICAL_DATA]" at bounding box center [278, 52] width 296 height 15
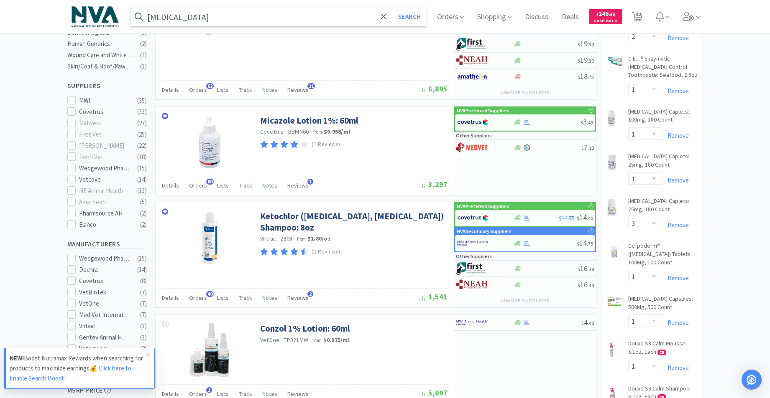
scroll to position [299, 0]
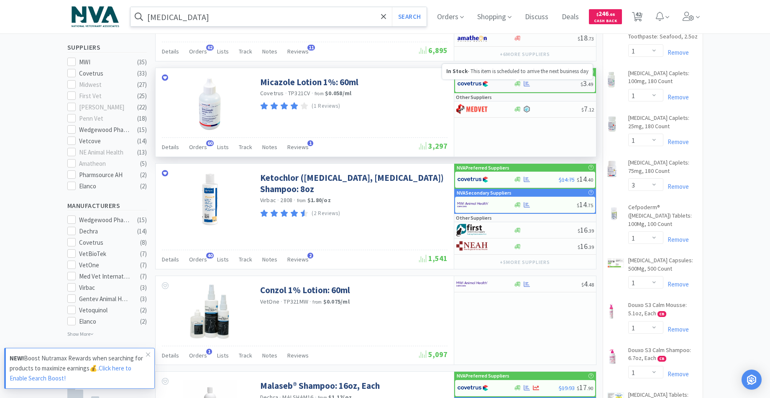
click at [516, 86] on icon at bounding box center [517, 84] width 6 height 5
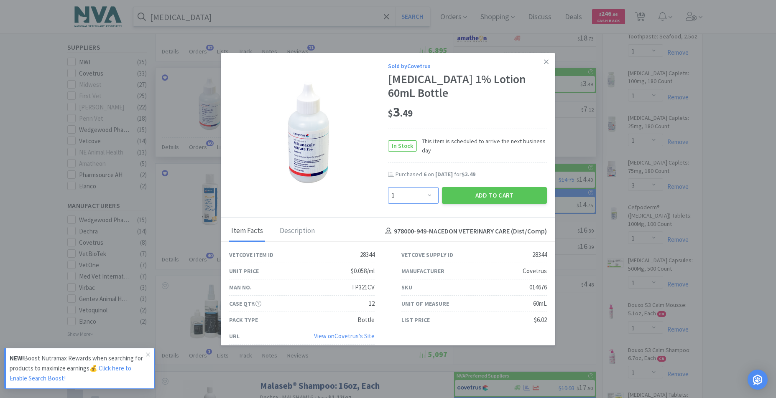
click at [426, 196] on select "Enter Quantity 1 2 3 4 5 6 7 8 9 10 11 12 13 14 15 16 17 18 19 20 Enter Quantity" at bounding box center [413, 195] width 51 height 17
click at [388, 187] on select "Enter Quantity 1 2 3 4 5 6 7 8 9 10 11 12 13 14 15 16 17 18 19 20 Enter Quantity" at bounding box center [413, 195] width 51 height 17
click at [482, 193] on button "Add to Cart" at bounding box center [494, 195] width 105 height 17
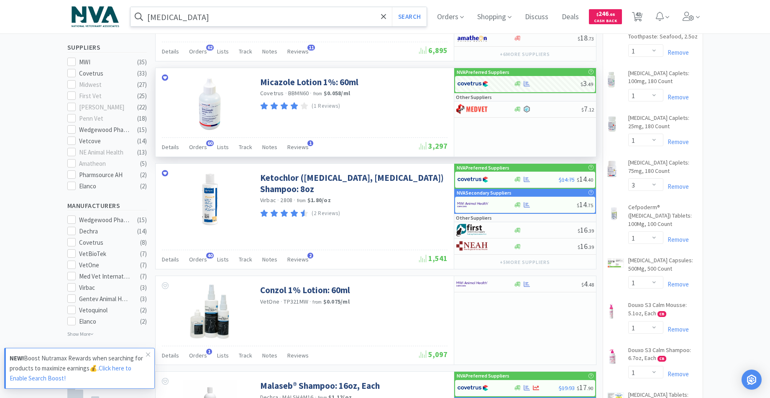
click at [251, 15] on input "[MEDICAL_DATA]" at bounding box center [278, 16] width 296 height 19
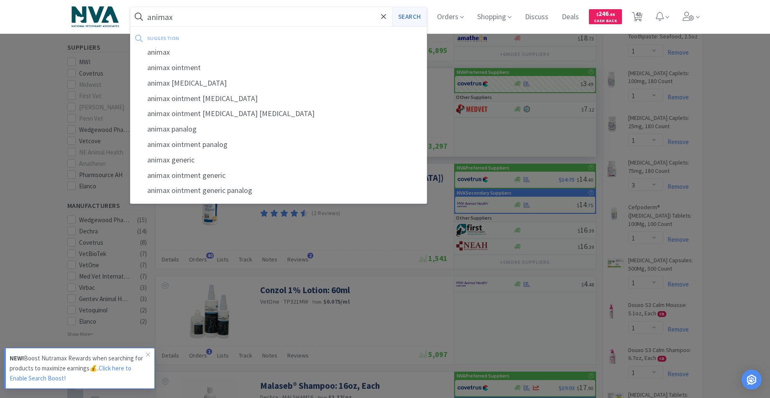
click at [426, 18] on button "Search" at bounding box center [409, 16] width 35 height 19
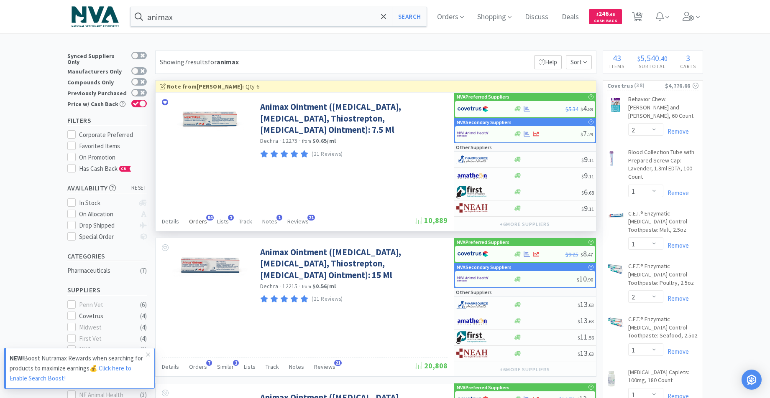
click at [194, 218] on span "Orders" at bounding box center [198, 222] width 18 height 8
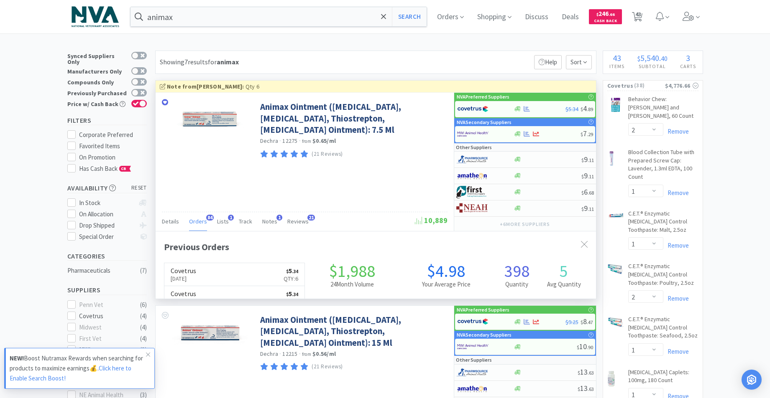
scroll to position [224, 440]
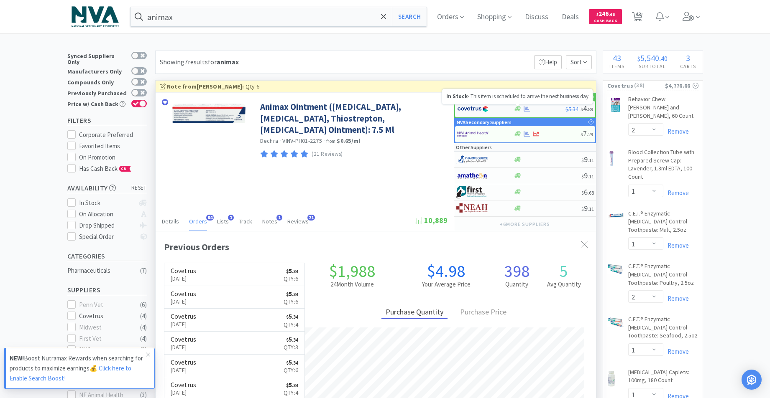
click at [518, 108] on icon at bounding box center [517, 109] width 6 height 5
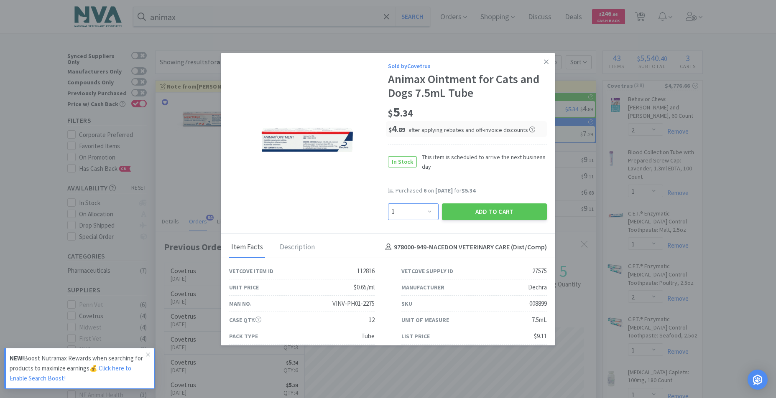
click at [426, 211] on select "Enter Quantity 1 2 3 4 5 6 7 8 9 10 11 12 13 14 15 16 17 18 19 20 Enter Quantity" at bounding box center [413, 212] width 51 height 17
click at [388, 204] on select "Enter Quantity 1 2 3 4 5 6 7 8 9 10 11 12 13 14 15 16 17 18 19 20 Enter Quantity" at bounding box center [413, 212] width 51 height 17
click at [475, 210] on button "Add to Cart" at bounding box center [494, 212] width 105 height 17
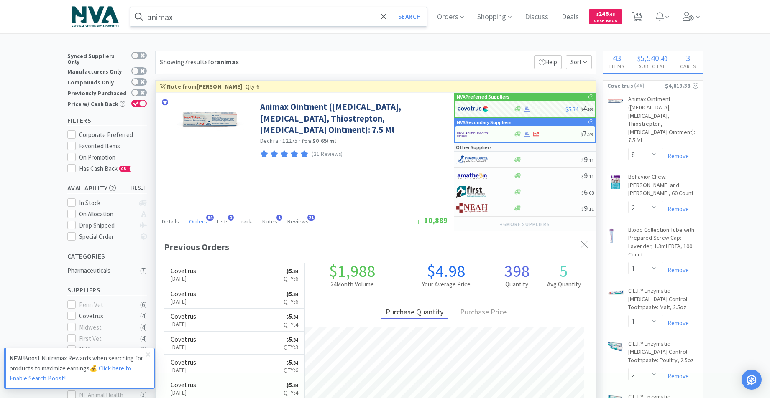
click at [314, 12] on input "animax" at bounding box center [278, 16] width 296 height 19
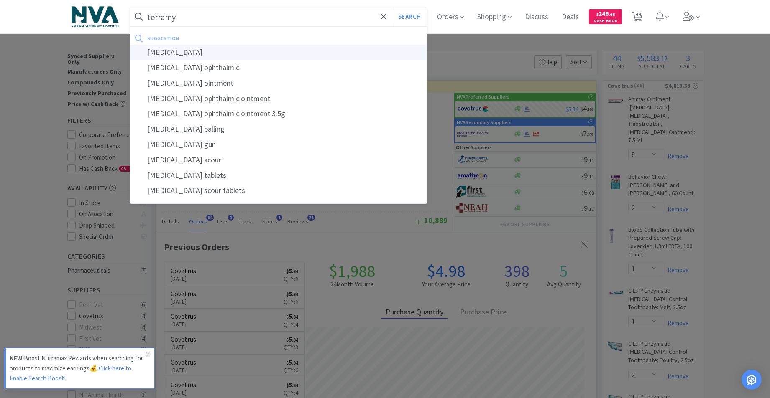
click at [187, 51] on div "[MEDICAL_DATA]" at bounding box center [278, 52] width 296 height 15
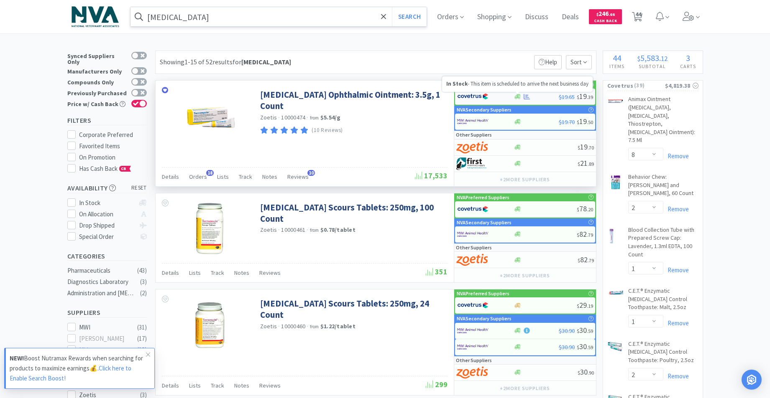
click at [516, 98] on icon at bounding box center [517, 96] width 6 height 5
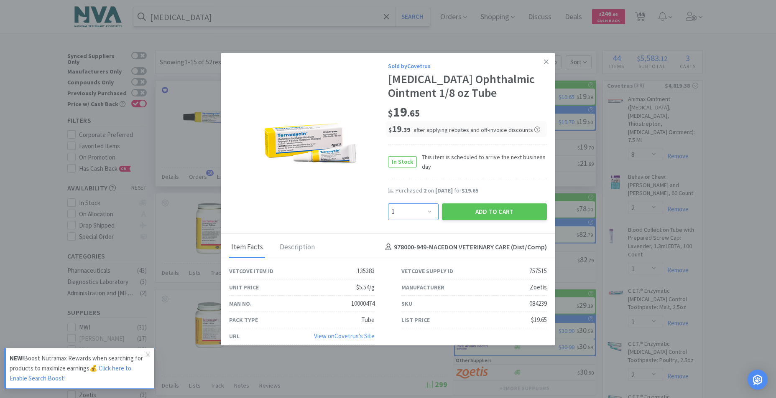
click at [427, 212] on select "Enter Quantity 1 2 3 4 5 6 7 8 9 10 11 12 13 14 15 16 17 18 19 20 Enter Quantity" at bounding box center [413, 212] width 51 height 17
click at [388, 204] on select "Enter Quantity 1 2 3 4 5 6 7 8 9 10 11 12 13 14 15 16 17 18 19 20 Enter Quantity" at bounding box center [413, 212] width 51 height 17
click at [472, 214] on button "Add to Cart" at bounding box center [494, 212] width 105 height 17
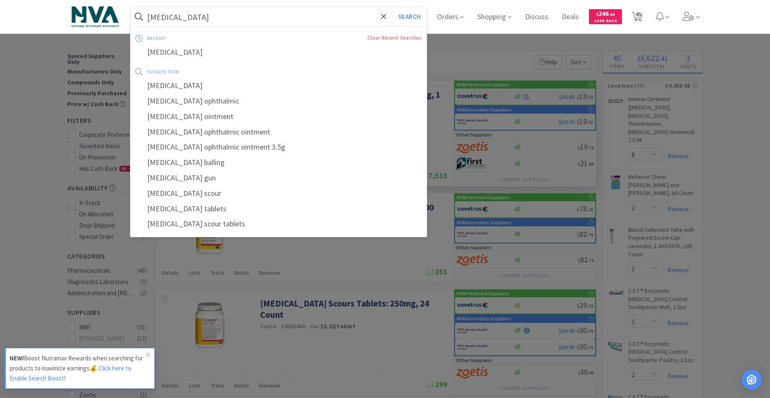
click at [240, 17] on input "[MEDICAL_DATA]" at bounding box center [278, 16] width 296 height 19
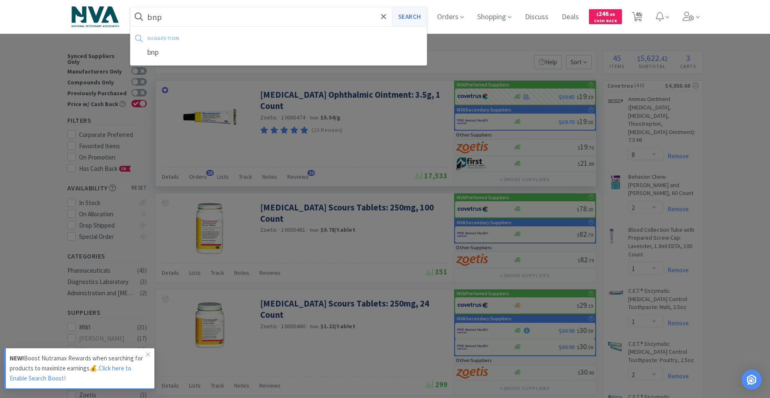
click at [426, 18] on button "Search" at bounding box center [409, 16] width 35 height 19
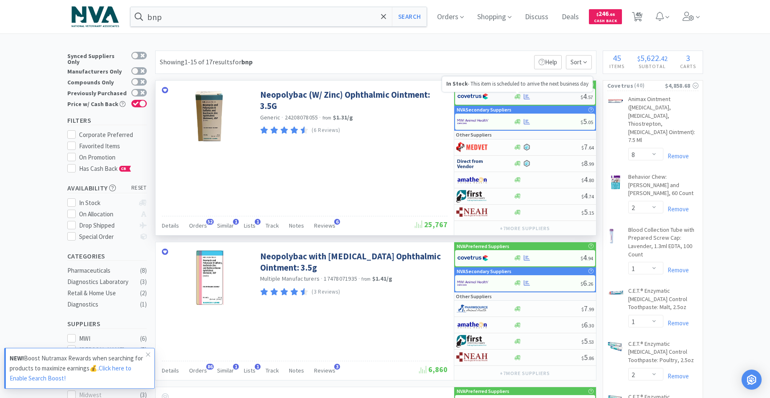
click at [519, 95] on icon at bounding box center [517, 96] width 6 height 5
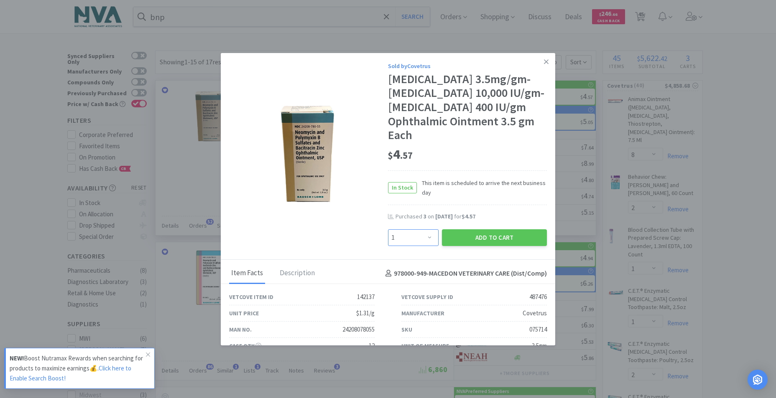
click at [425, 238] on select "Enter Quantity 1 2 3 4 5 6 7 8 9 10 11 12 13 14 15 16 17 18 19 20 Enter Quantity" at bounding box center [413, 238] width 51 height 17
click at [388, 230] on select "Enter Quantity 1 2 3 4 5 6 7 8 9 10 11 12 13 14 15 16 17 18 19 20 Enter Quantity" at bounding box center [413, 238] width 51 height 17
click at [495, 240] on button "Add to Cart" at bounding box center [494, 238] width 105 height 17
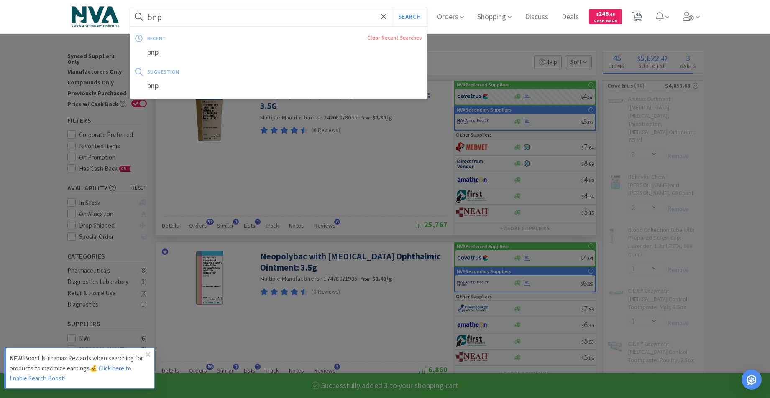
click at [281, 16] on input "bnp" at bounding box center [278, 16] width 296 height 19
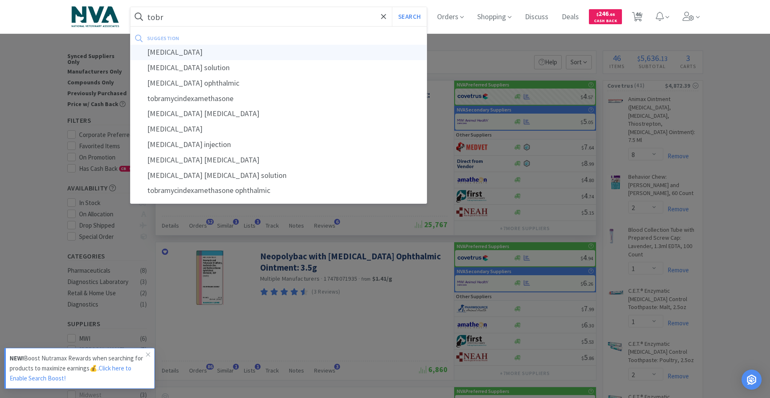
click at [191, 52] on div "[MEDICAL_DATA]" at bounding box center [278, 52] width 296 height 15
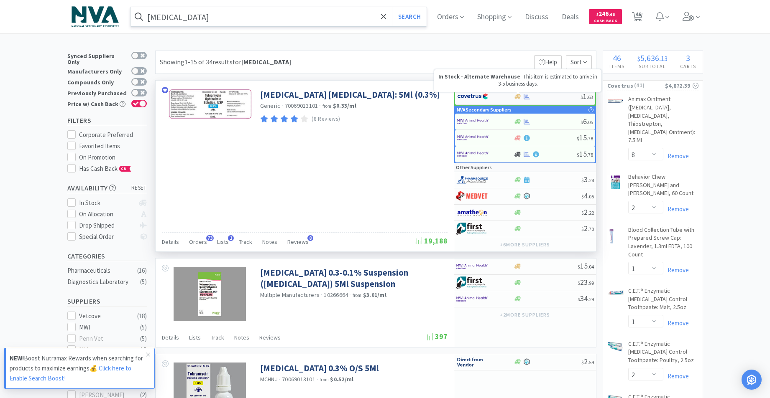
click at [519, 96] on icon at bounding box center [517, 96] width 6 height 5
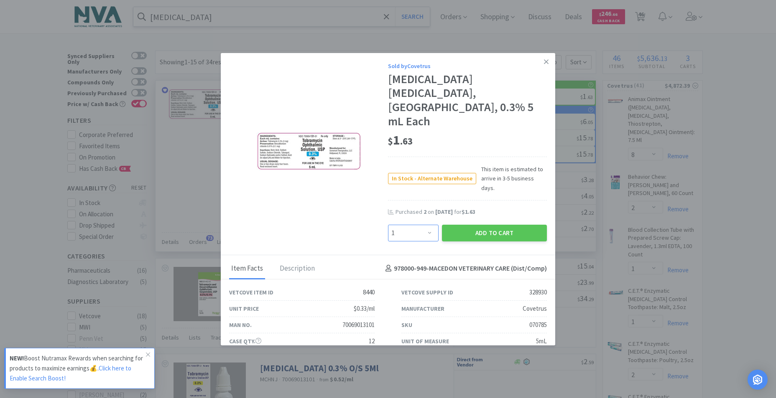
click at [429, 225] on select "Enter Quantity 1 2 3 4 5 6 7 8 9 10 11 12 13 14 15 16 17 18 19 20 Enter Quantity" at bounding box center [413, 233] width 51 height 17
click at [388, 225] on select "Enter Quantity 1 2 3 4 5 6 7 8 9 10 11 12 13 14 15 16 17 18 19 20 Enter Quantity" at bounding box center [413, 233] width 51 height 17
click at [474, 225] on button "Add to Cart" at bounding box center [494, 233] width 105 height 17
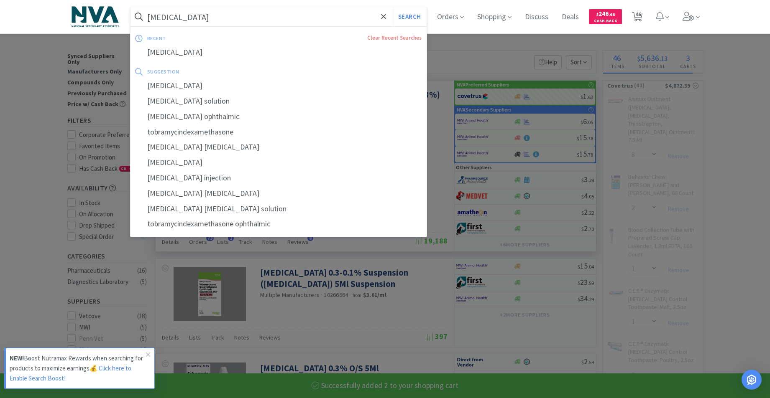
click at [260, 13] on input "[MEDICAL_DATA]" at bounding box center [278, 16] width 296 height 19
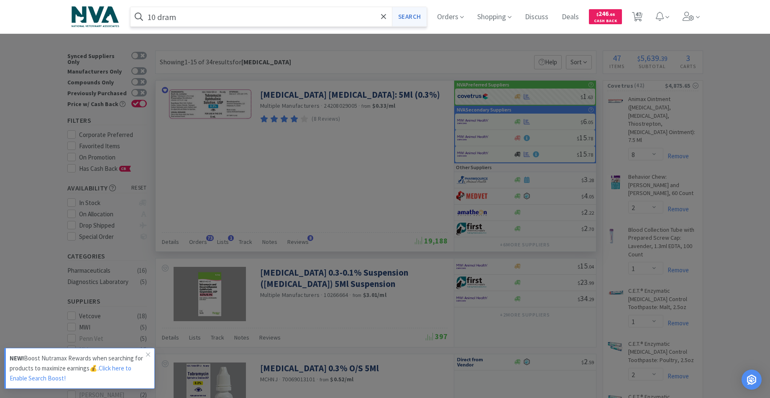
click at [417, 16] on button "Search" at bounding box center [409, 16] width 35 height 19
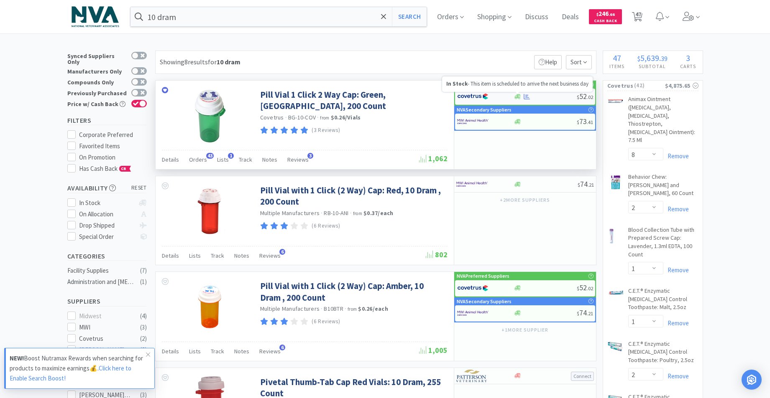
click at [516, 95] on icon at bounding box center [517, 97] width 6 height 6
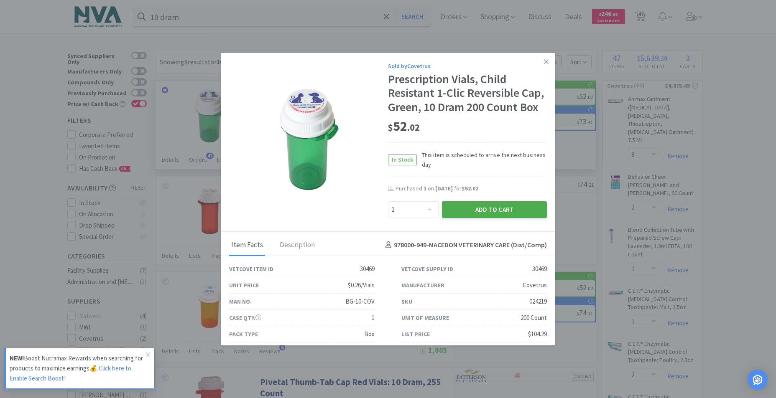
click at [493, 218] on button "Add to Cart" at bounding box center [494, 210] width 105 height 17
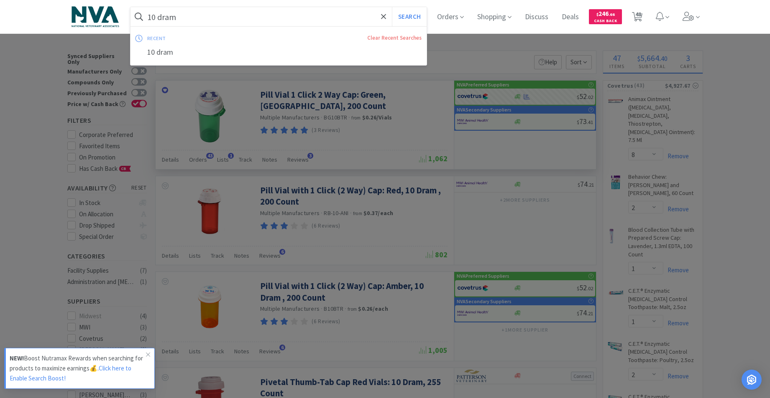
click at [215, 20] on input "10 dram" at bounding box center [278, 16] width 296 height 19
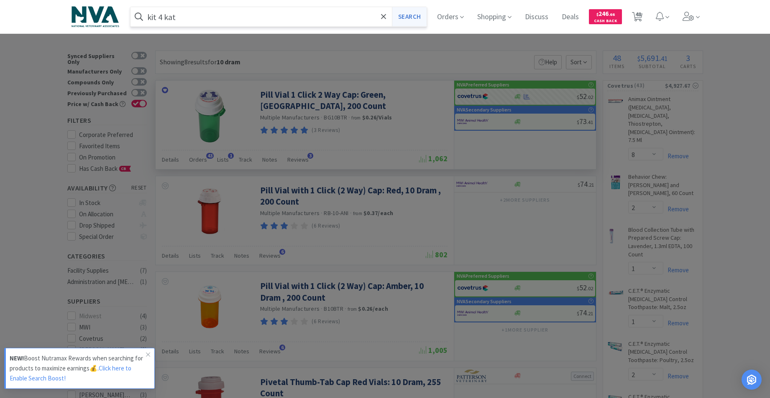
click at [423, 19] on button "Search" at bounding box center [409, 16] width 35 height 19
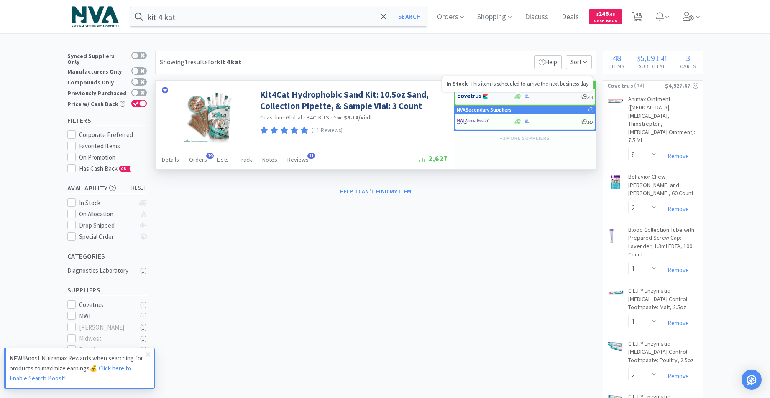
click at [514, 98] on icon at bounding box center [517, 97] width 6 height 6
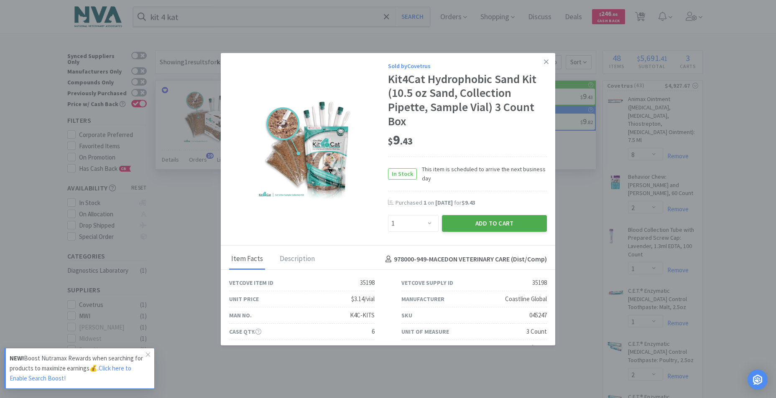
click at [459, 223] on button "Add to Cart" at bounding box center [494, 223] width 105 height 17
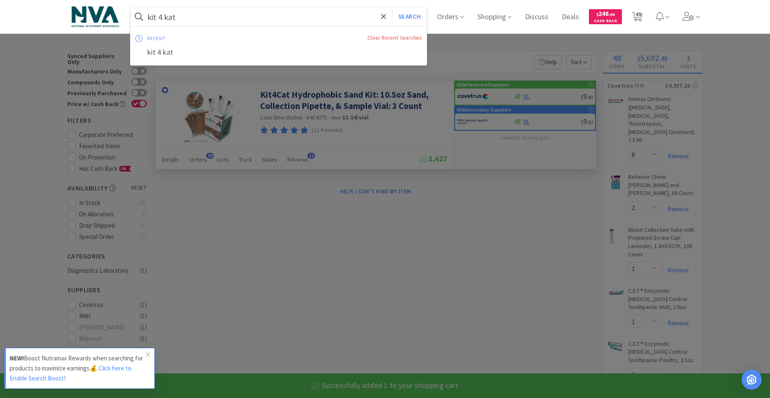
click at [245, 8] on input "kit 4 kat" at bounding box center [278, 16] width 296 height 19
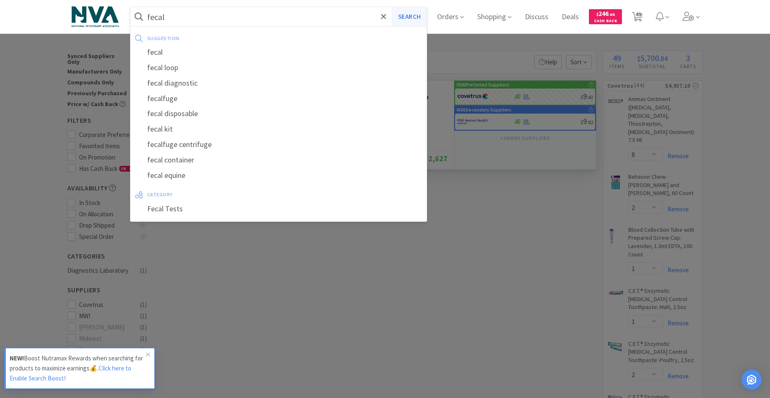
click at [416, 21] on button "Search" at bounding box center [409, 16] width 35 height 19
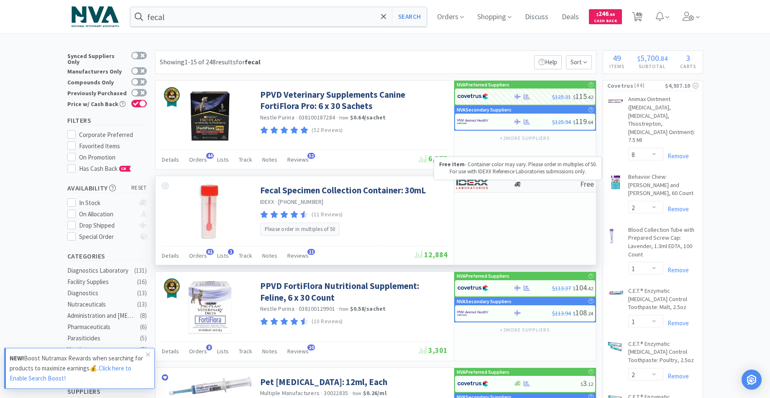
click at [518, 185] on icon at bounding box center [517, 184] width 6 height 5
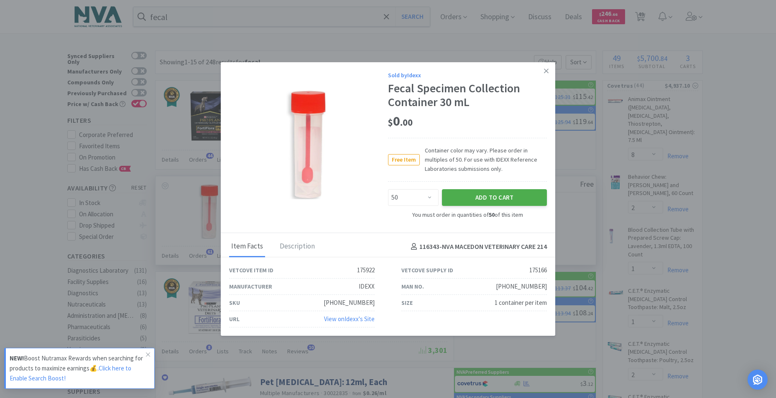
click at [493, 201] on button "Add to Cart" at bounding box center [494, 197] width 105 height 17
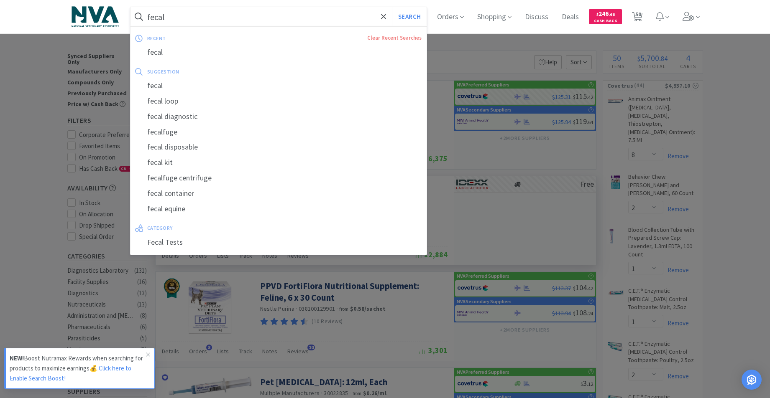
click at [225, 17] on input "fecal" at bounding box center [278, 16] width 296 height 19
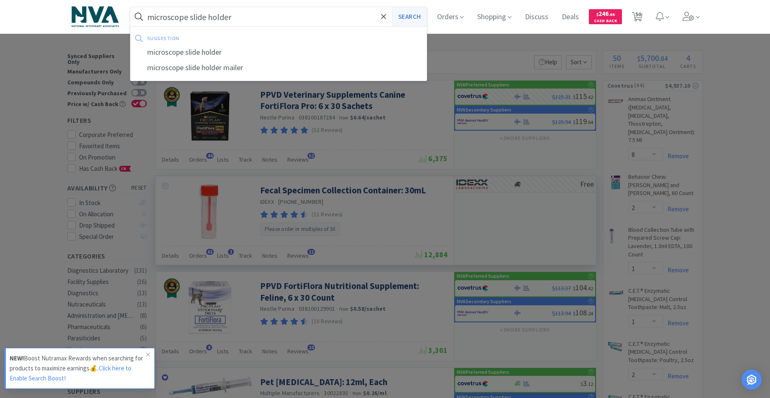
click at [417, 18] on button "Search" at bounding box center [409, 16] width 35 height 19
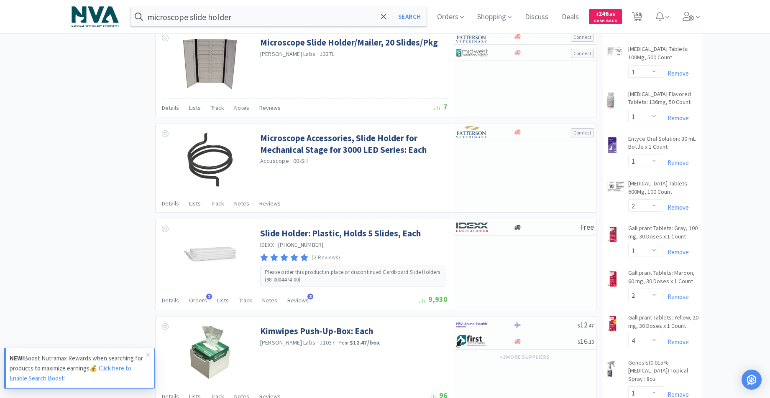
scroll to position [734, 0]
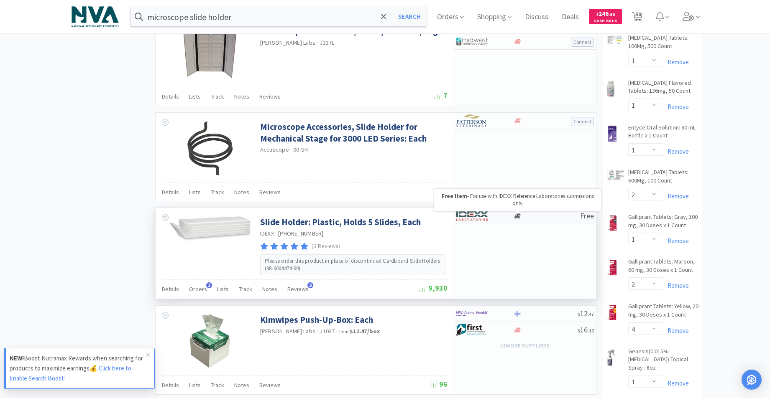
click at [520, 214] on icon at bounding box center [517, 216] width 6 height 6
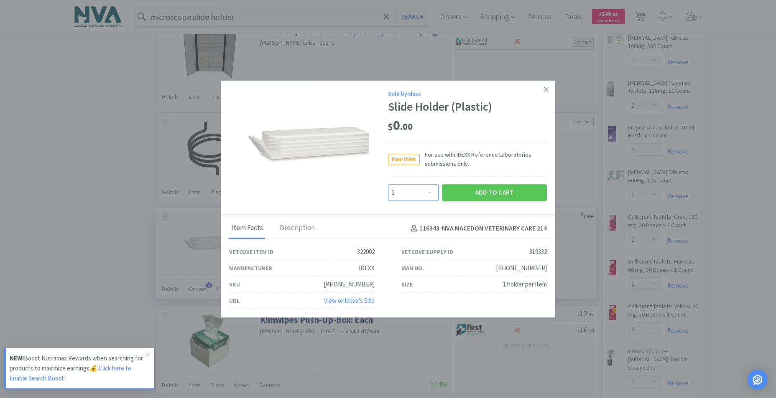
click at [430, 190] on select "Enter Quantity 1 2 3 4 5 6 7 8 9 10 11 12 13 14 15 16 17 18 19 20 Enter Quantity" at bounding box center [413, 192] width 51 height 17
click at [463, 193] on button "Add to Cart" at bounding box center [494, 192] width 105 height 17
